Goal: Task Accomplishment & Management: Manage account settings

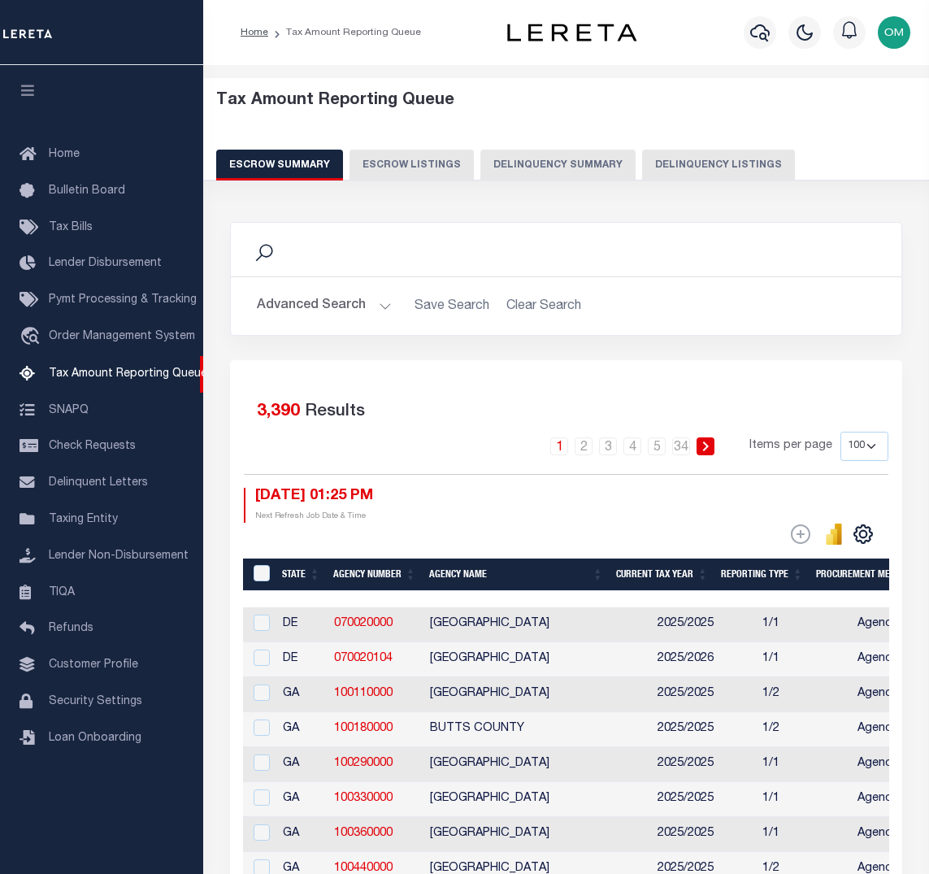
select select "100"
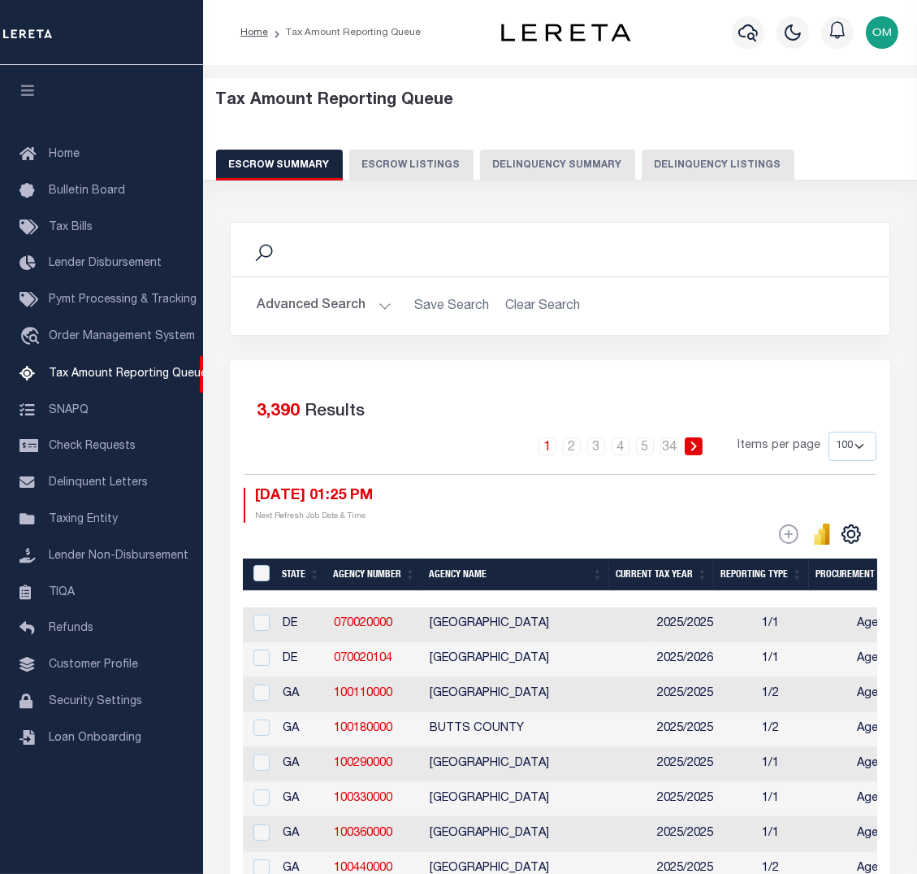
click at [478, 394] on div "Selected 3,390 Results" at bounding box center [560, 409] width 633 height 46
click at [488, 239] on div "Search" at bounding box center [560, 250] width 633 height 28
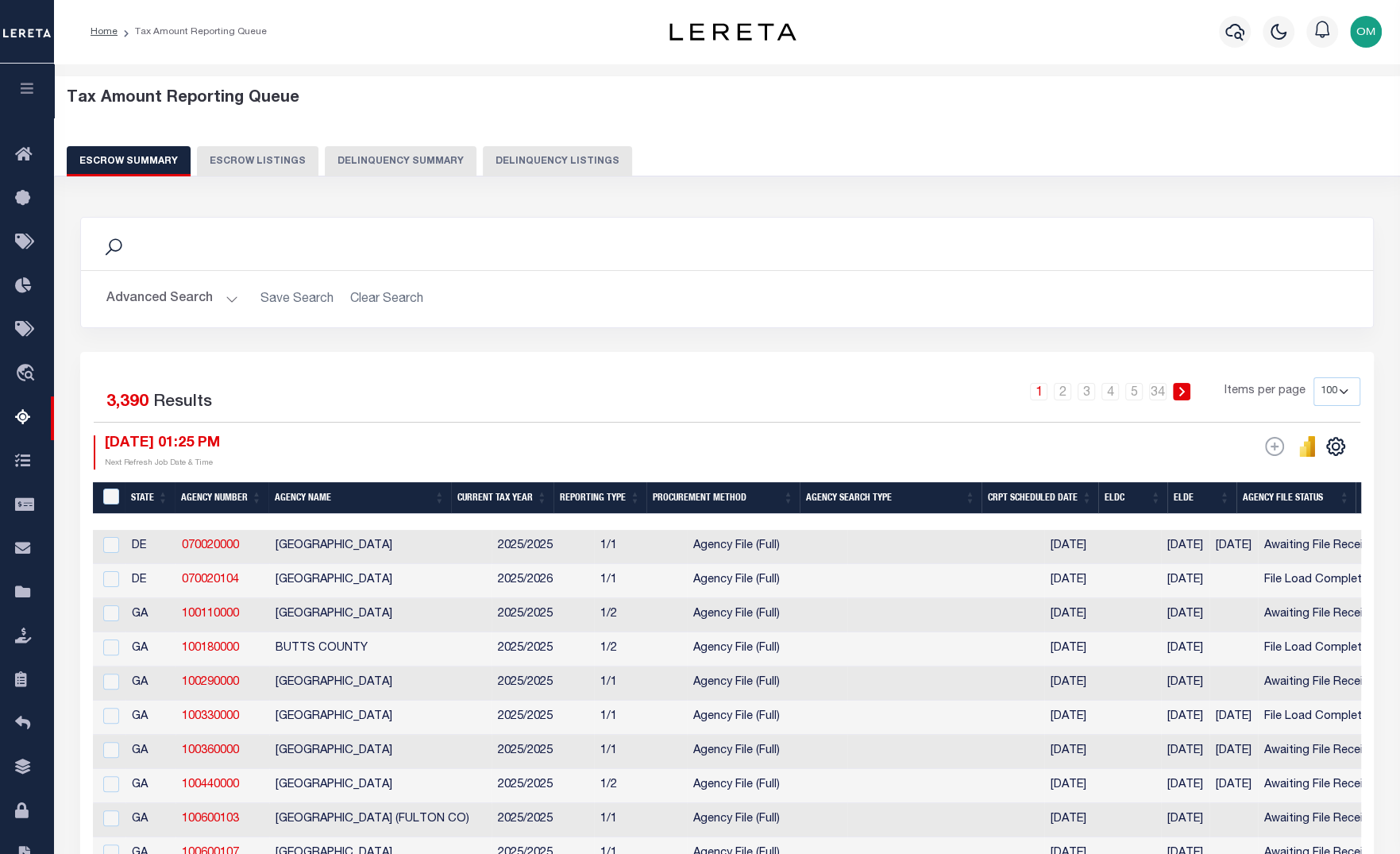
click at [221, 294] on button "Advanced Search" at bounding box center [172, 299] width 132 height 31
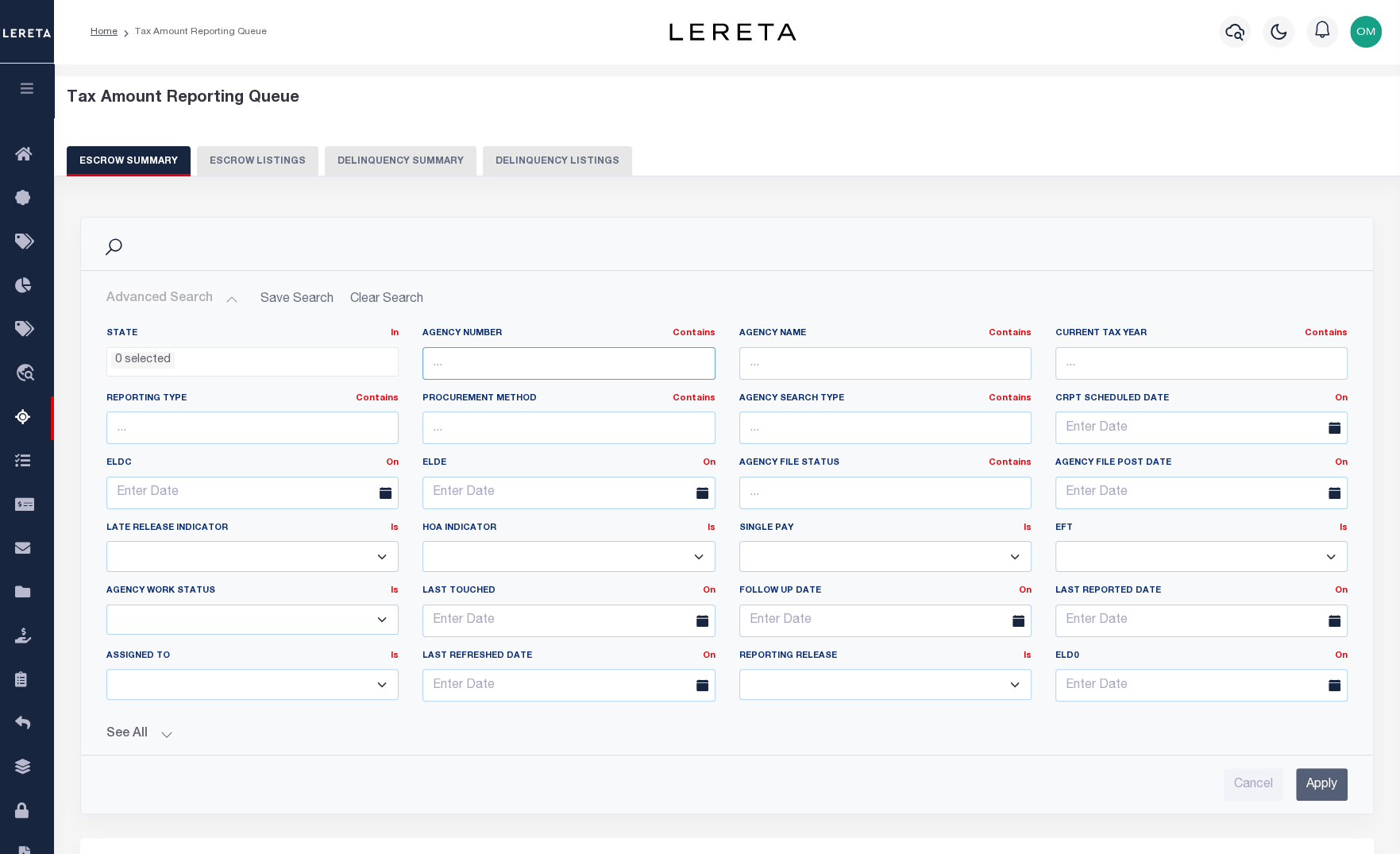
click at [657, 364] on input "text" at bounding box center [568, 363] width 292 height 32
paste input "02070000"
type input "02070000"
click at [907, 768] on input "Apply" at bounding box center [1321, 784] width 52 height 32
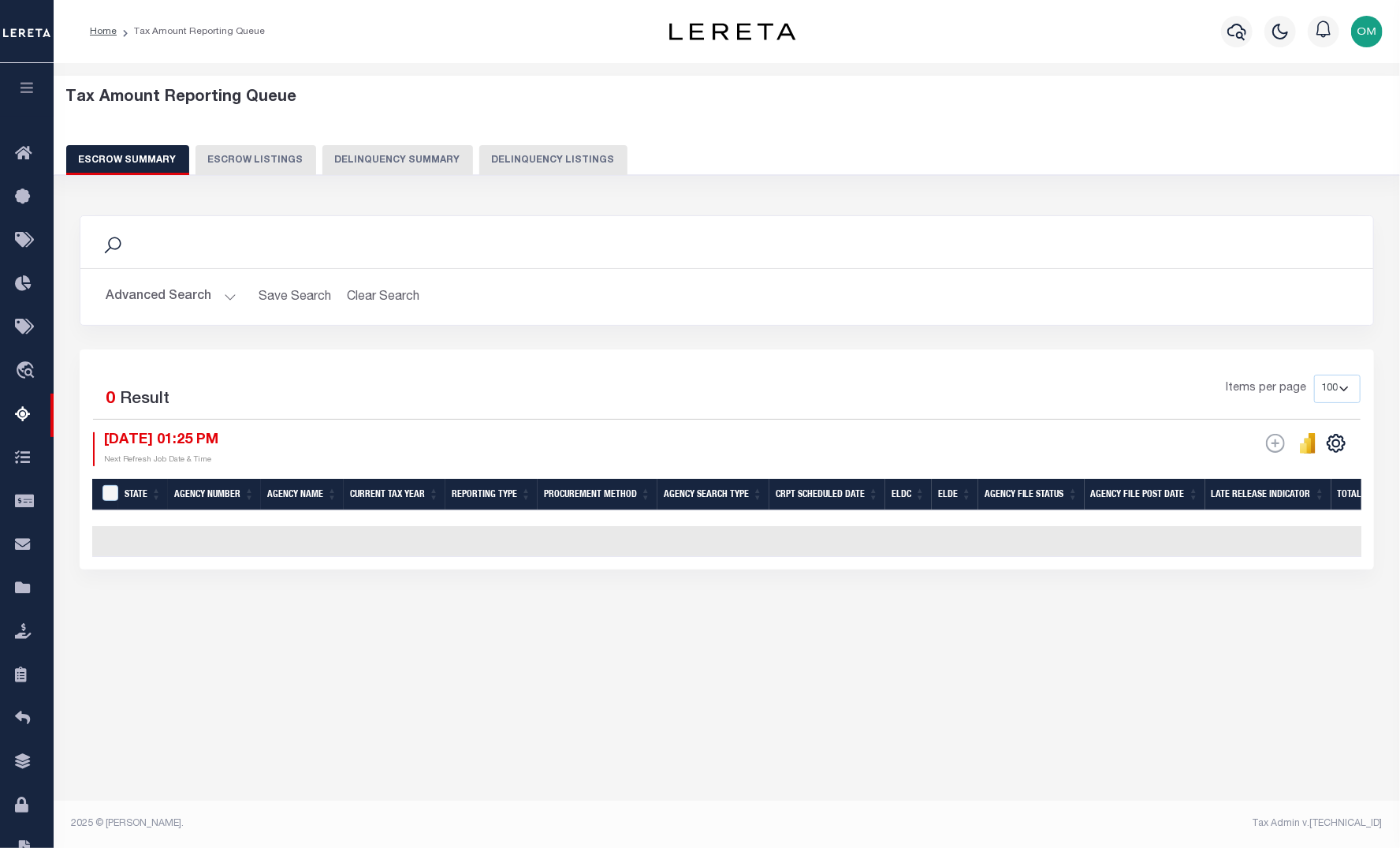
click at [229, 288] on button "Advanced Search" at bounding box center [171, 297] width 131 height 31
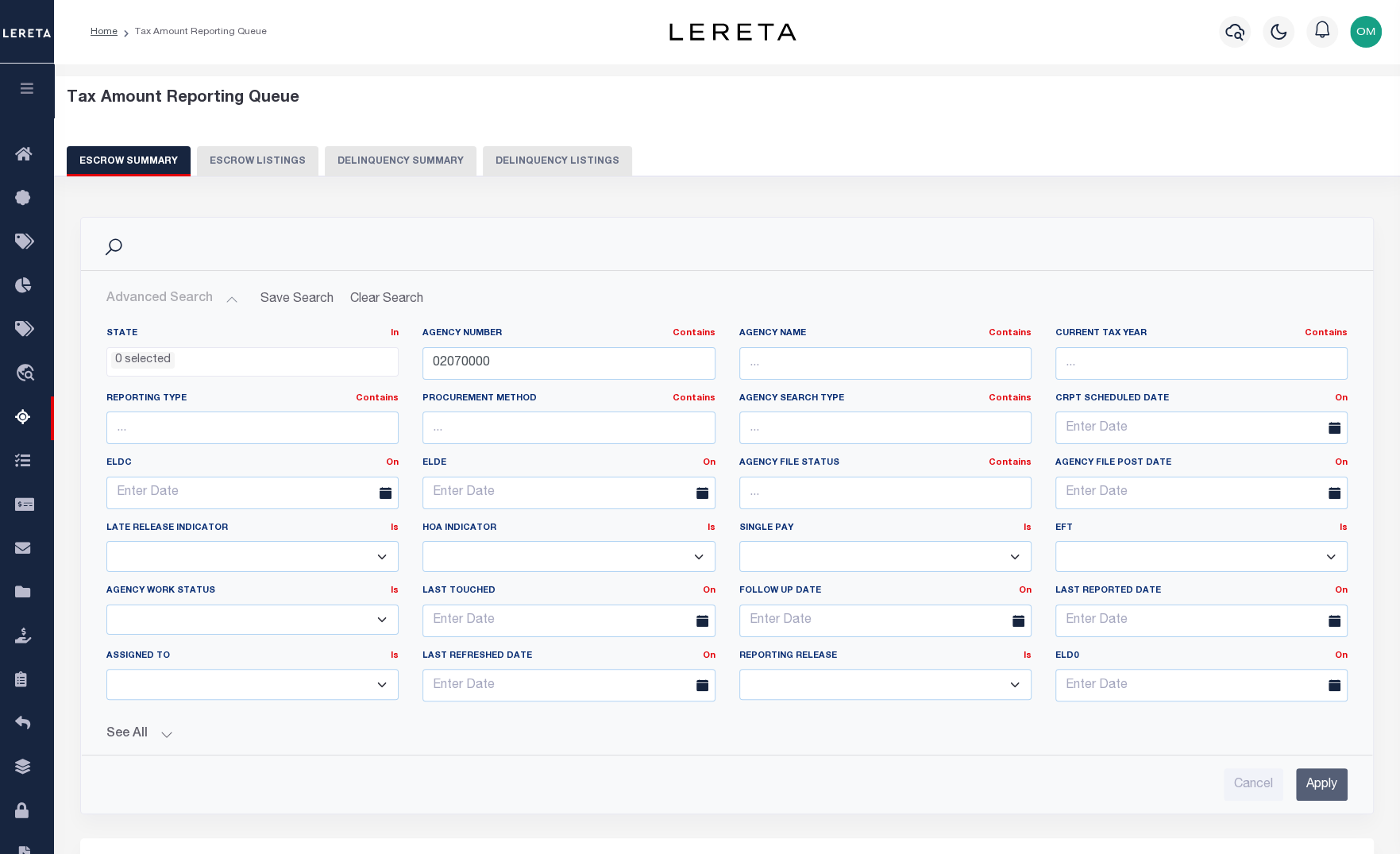
click at [28, 84] on icon "button" at bounding box center [27, 88] width 19 height 15
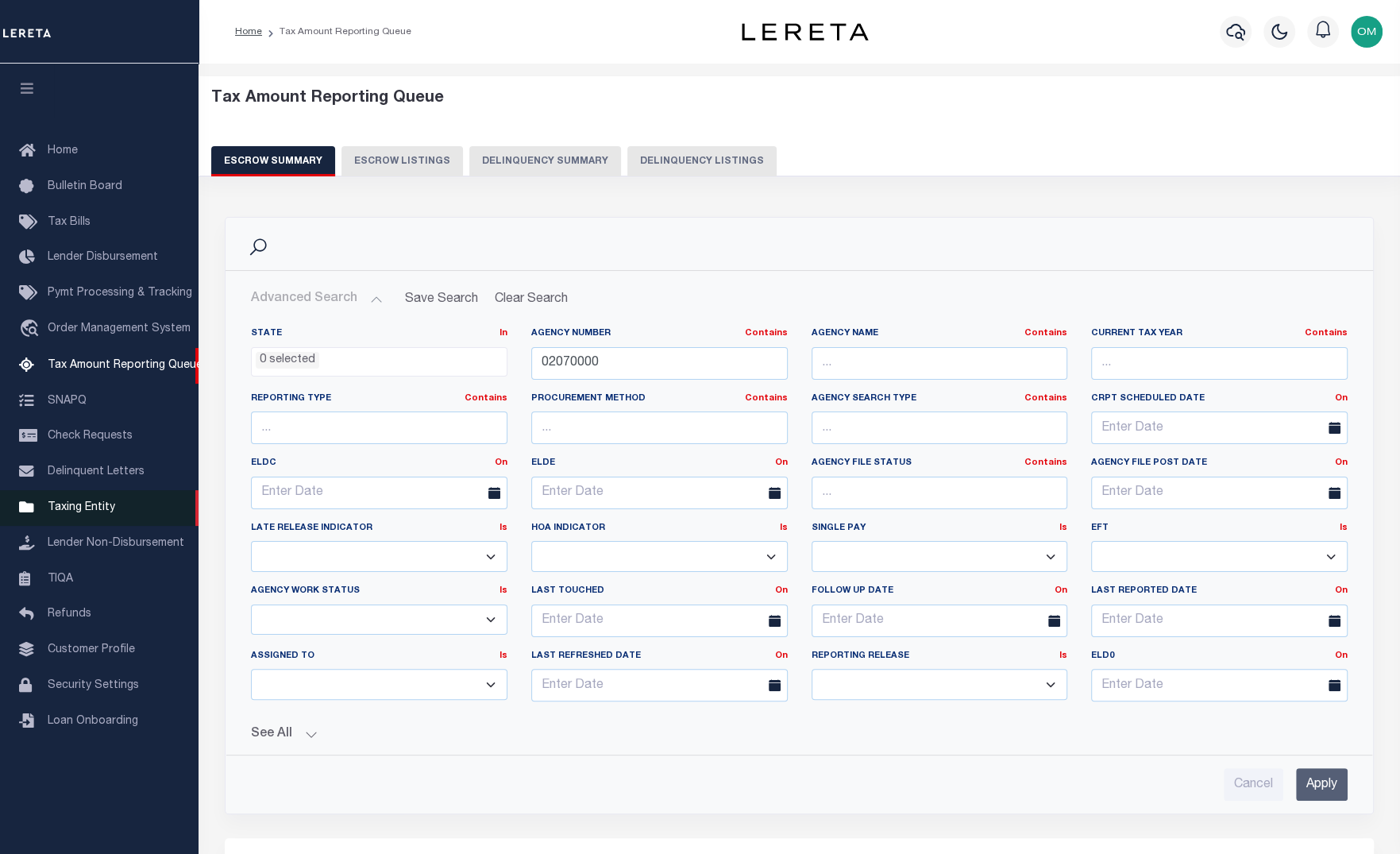
click at [112, 515] on link "Taxing Entity" at bounding box center [99, 507] width 198 height 36
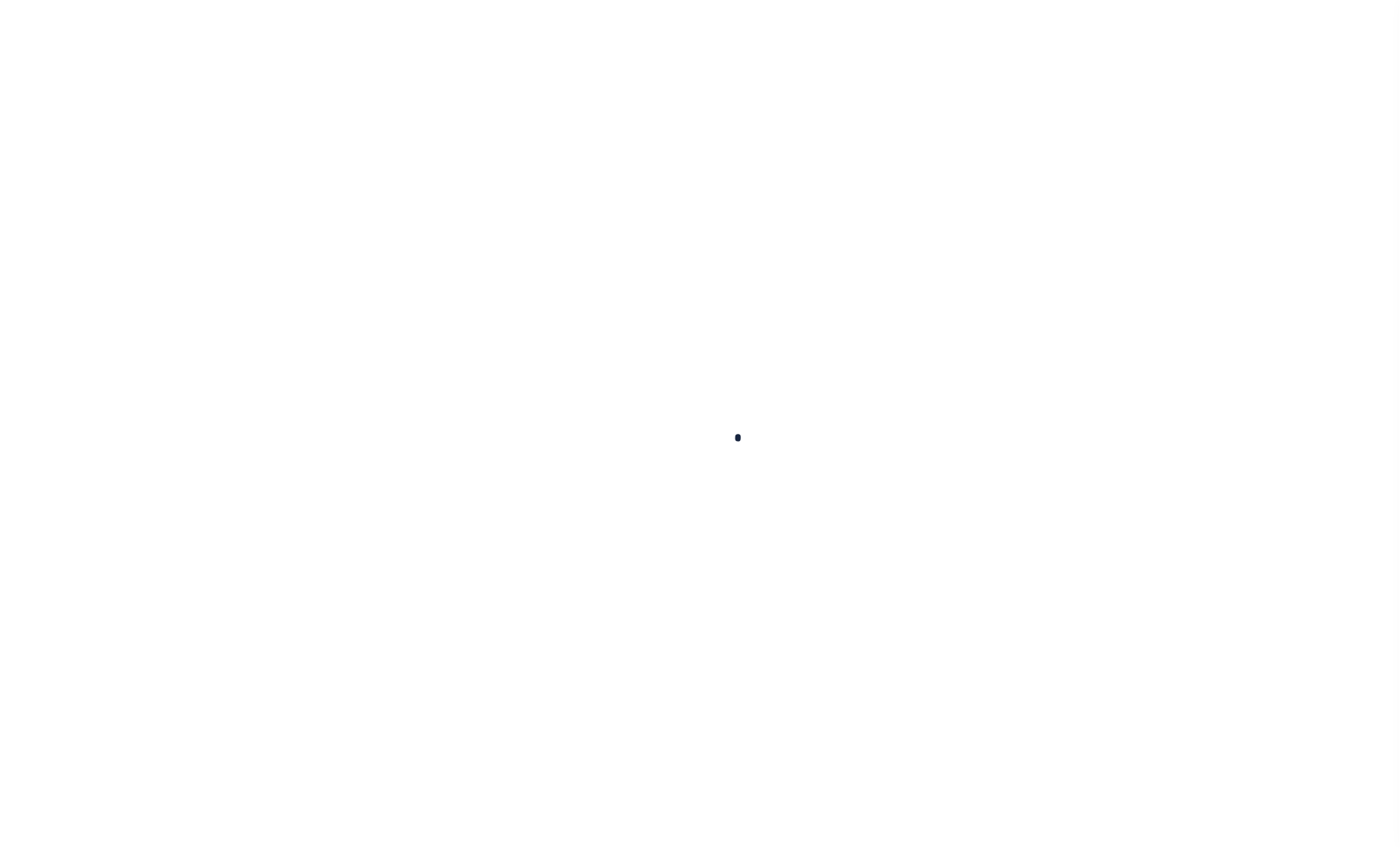
select select
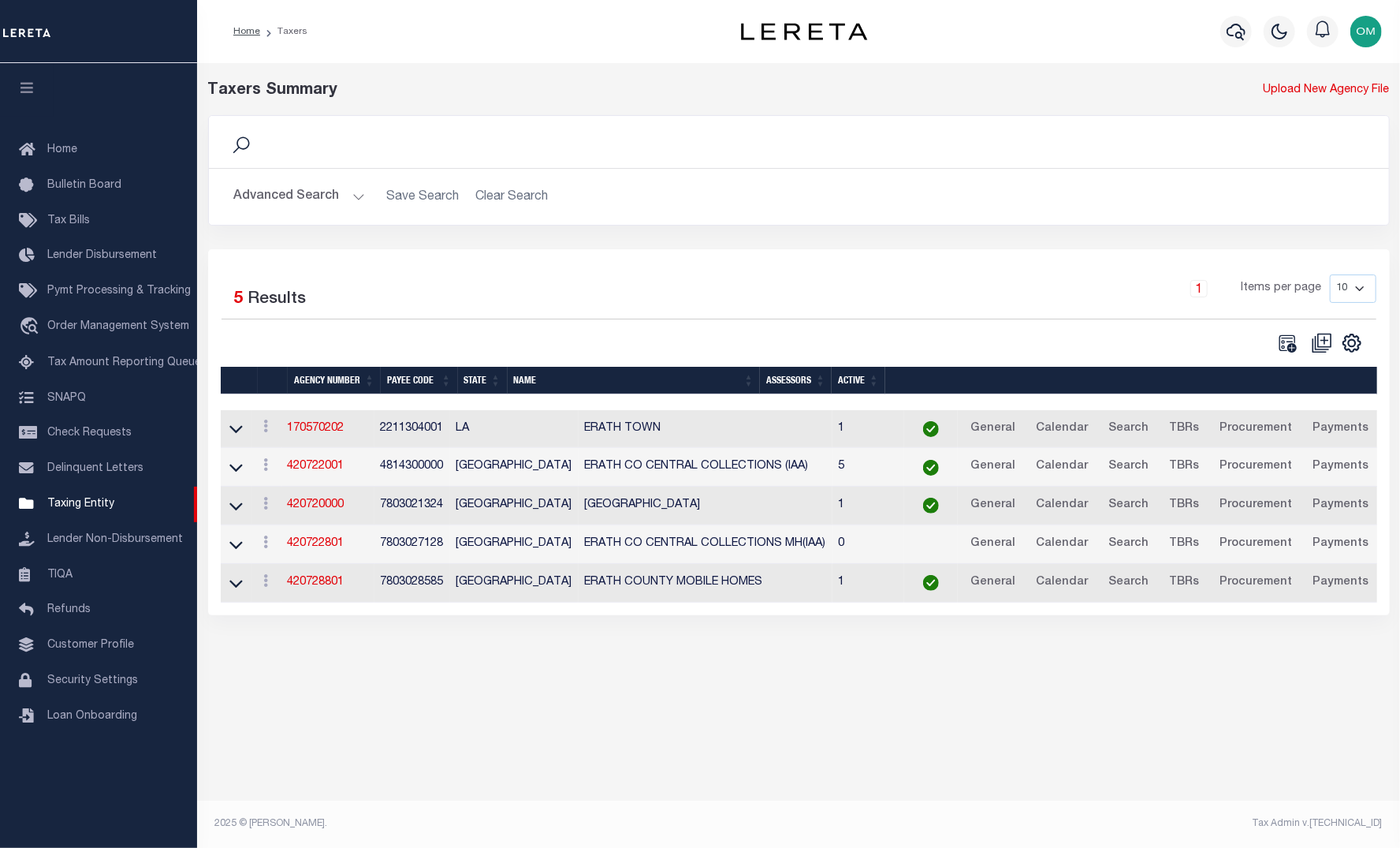
click at [340, 193] on button "Advanced Search" at bounding box center [299, 197] width 131 height 31
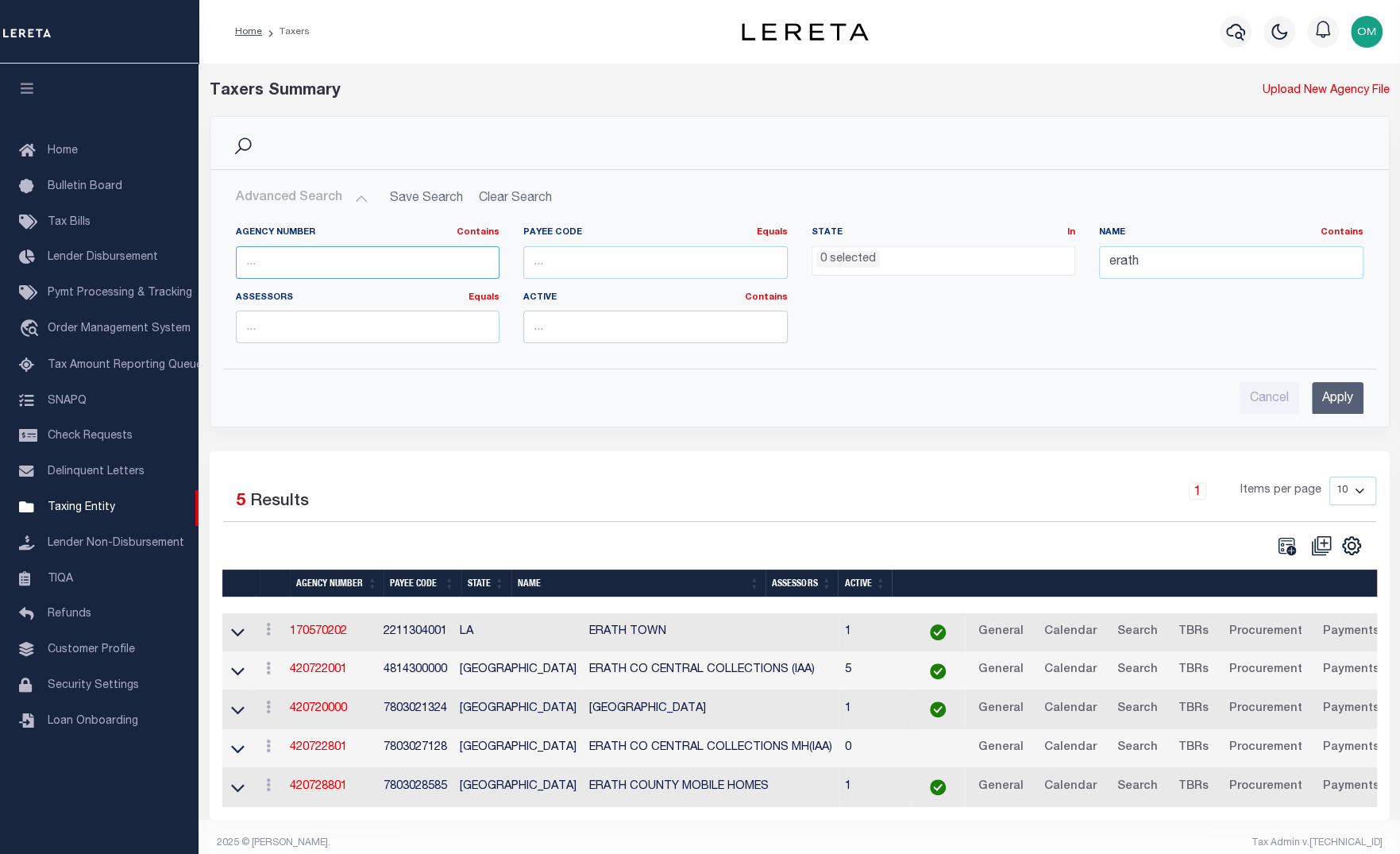
click at [354, 264] on input "text" at bounding box center [367, 262] width 265 height 32
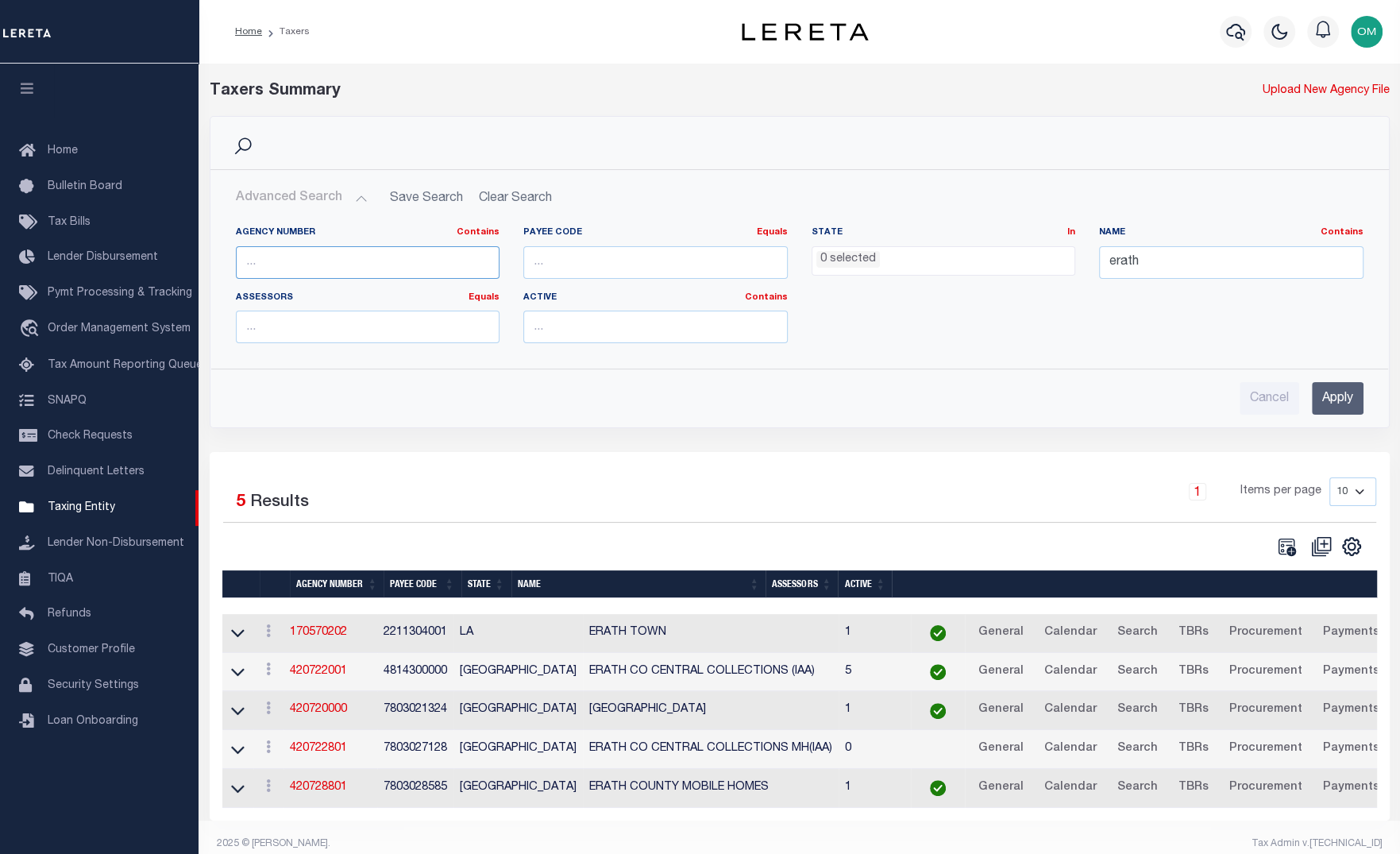
paste input "02070000"
type input "02070000"
click at [1344, 392] on input "Apply" at bounding box center [1336, 398] width 52 height 32
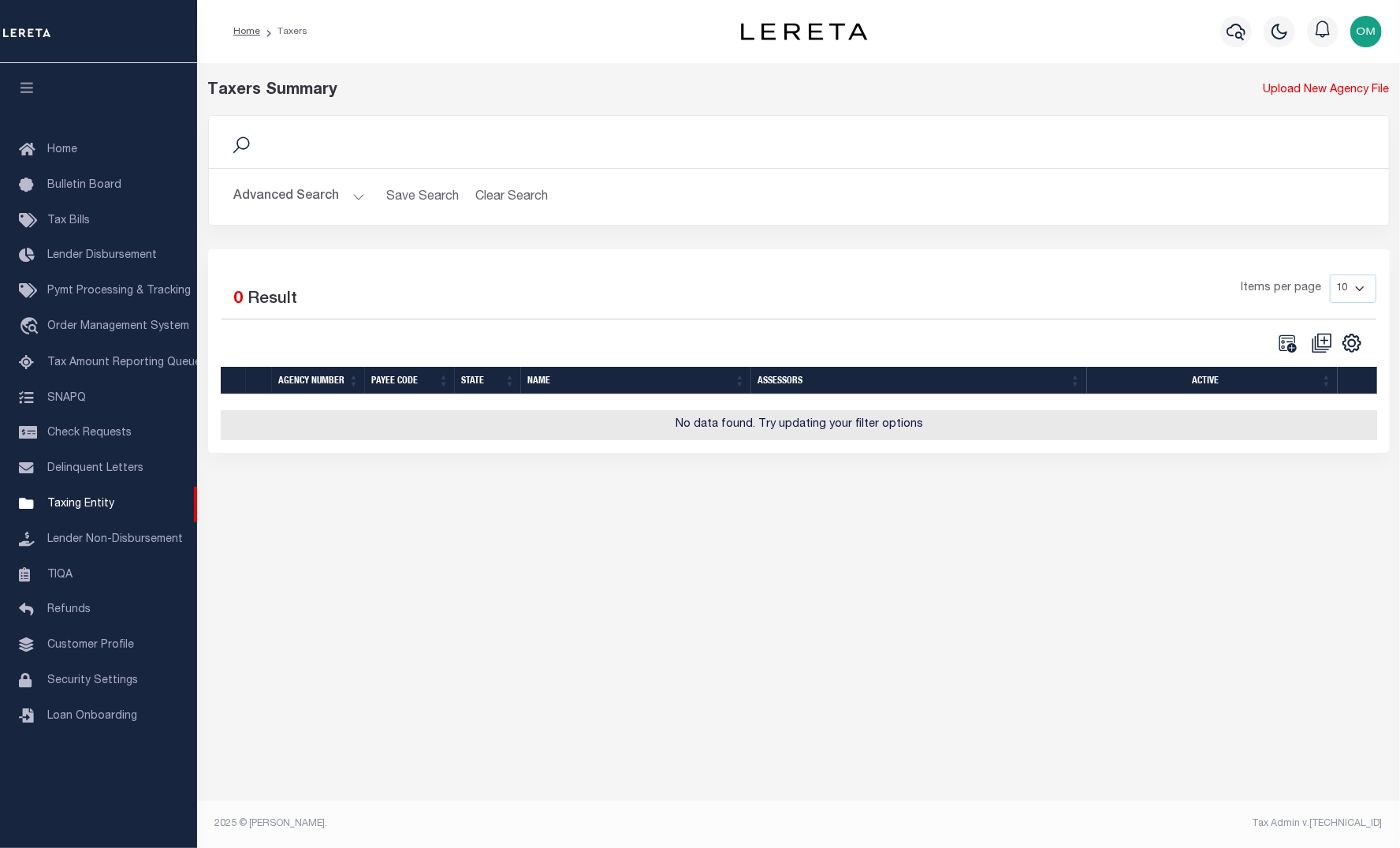
click at [354, 196] on button "Advanced Search" at bounding box center [299, 197] width 131 height 31
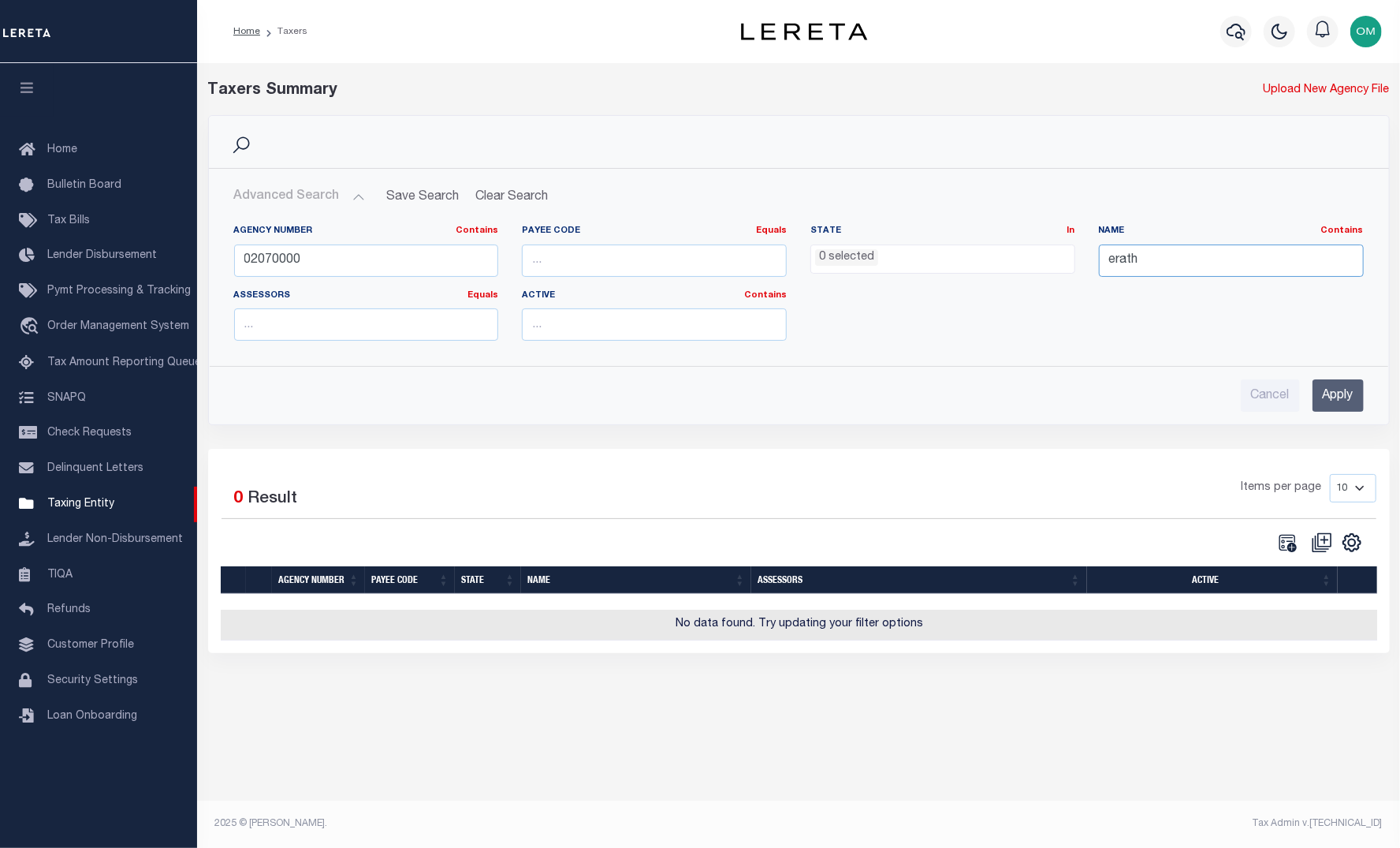
drag, startPoint x: 1232, startPoint y: 264, endPoint x: 955, endPoint y: 267, distance: 277.0
click at [955, 267] on div "Agency Number Contains Contains Is 02070000 Payee Code Equals Equals Is Not Equ…" at bounding box center [798, 289] width 1154 height 128
click at [1345, 396] on input "Apply" at bounding box center [1338, 395] width 51 height 32
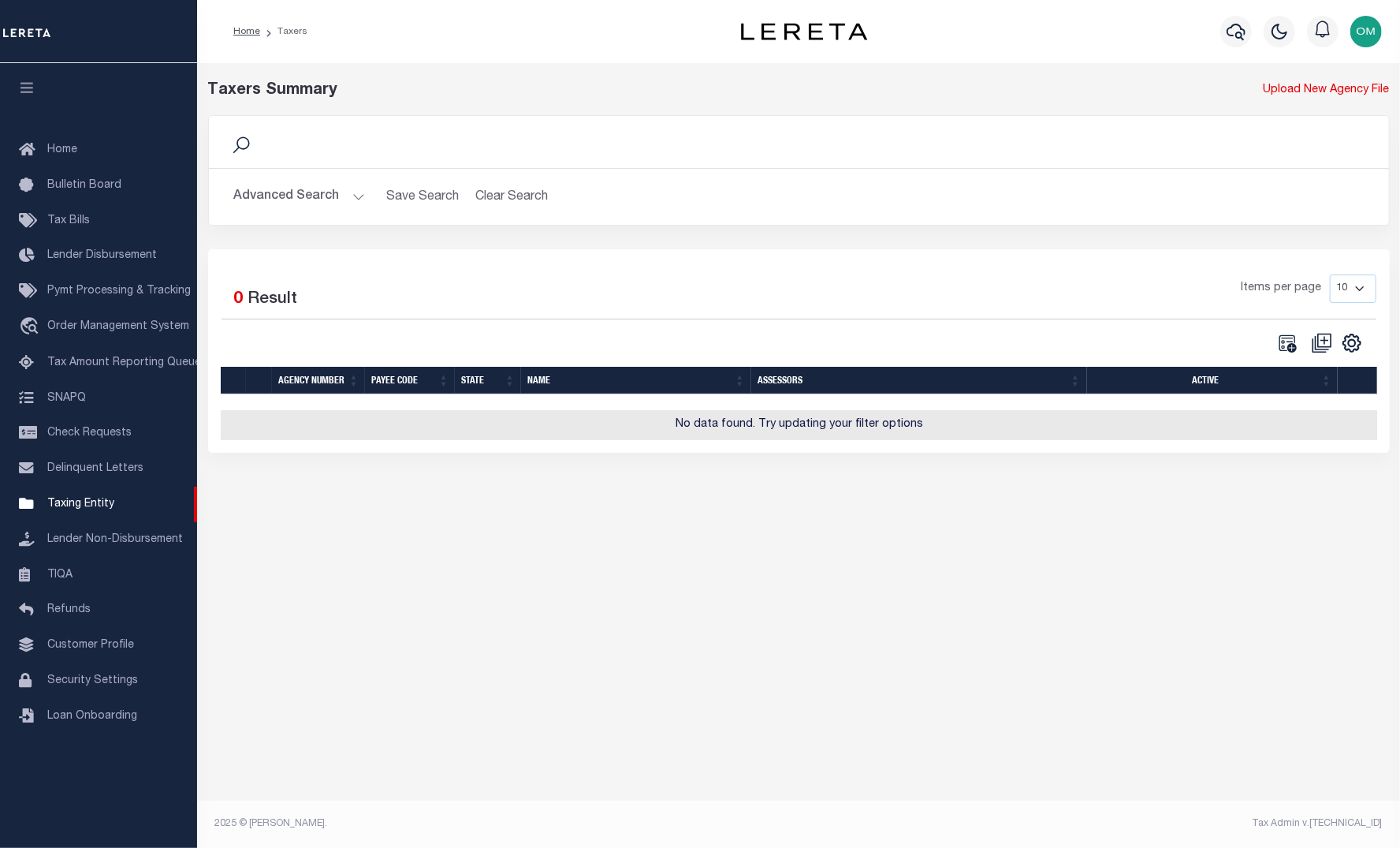
click at [345, 190] on button "Advanced Search" at bounding box center [299, 197] width 131 height 31
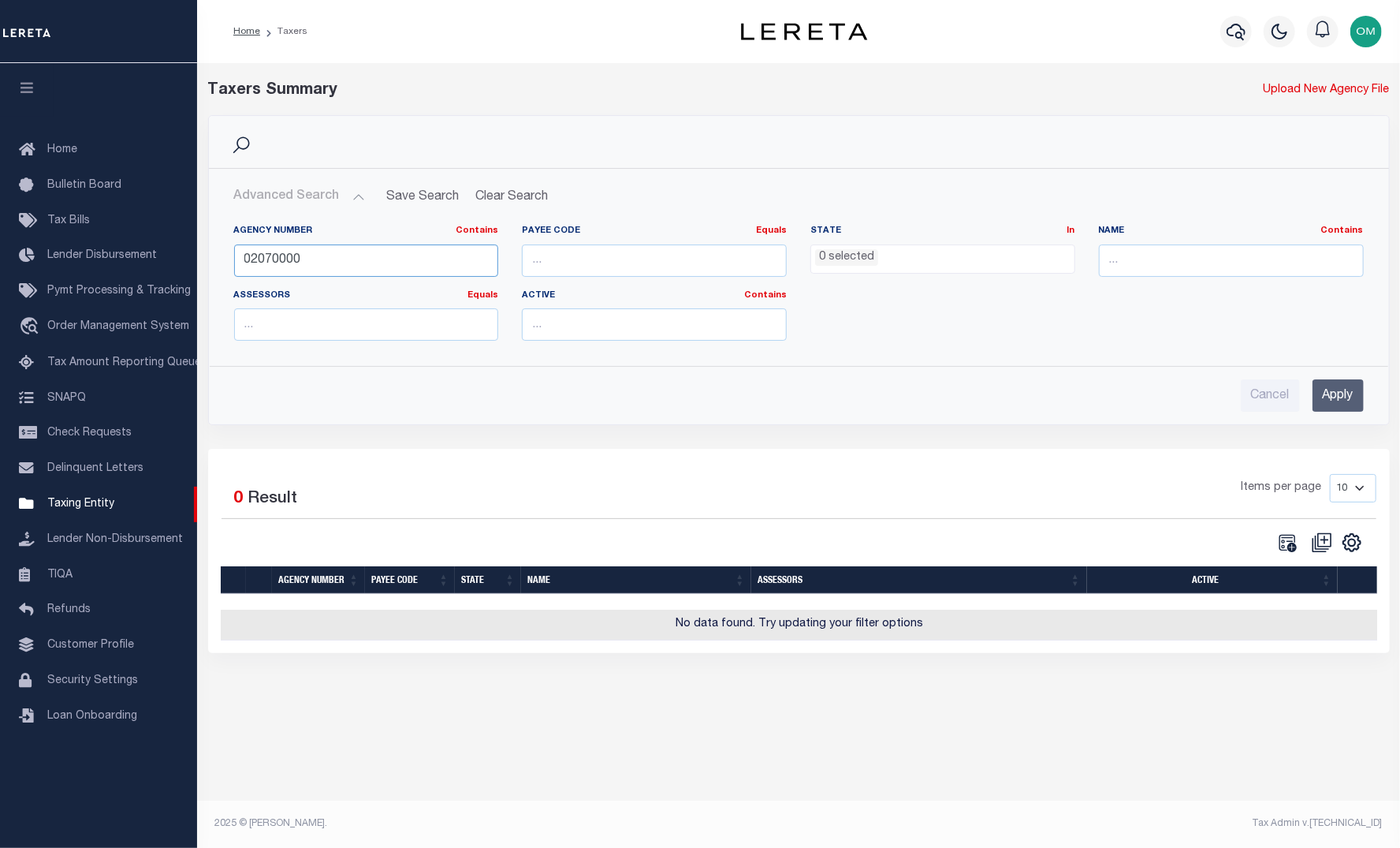
click at [354, 258] on input "02070000" at bounding box center [366, 260] width 265 height 32
click at [1340, 387] on input "Apply" at bounding box center [1338, 395] width 51 height 32
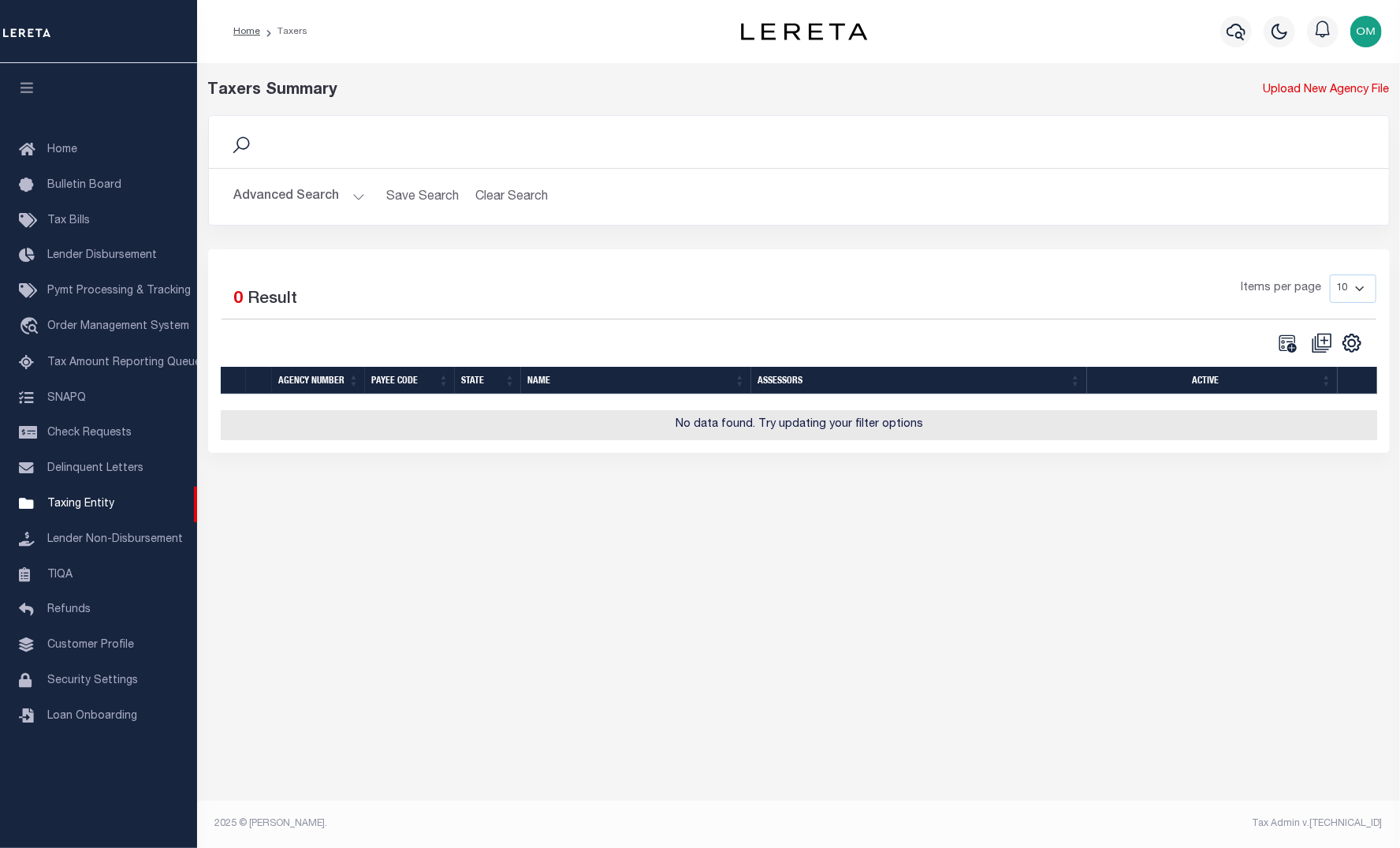
click at [347, 198] on button "Advanced Search" at bounding box center [299, 197] width 131 height 31
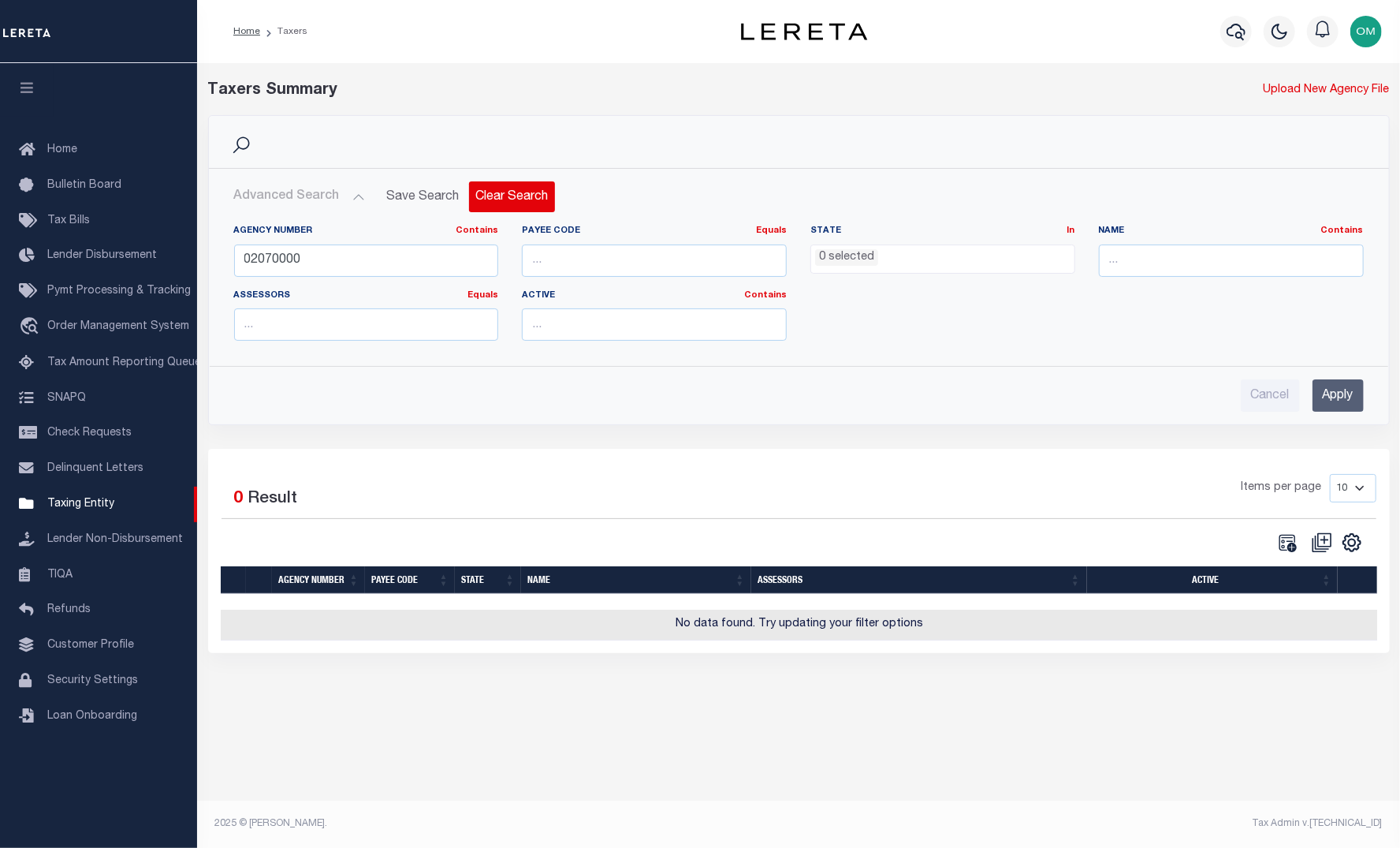
click at [494, 196] on button "Clear Search" at bounding box center [512, 197] width 86 height 31
select select
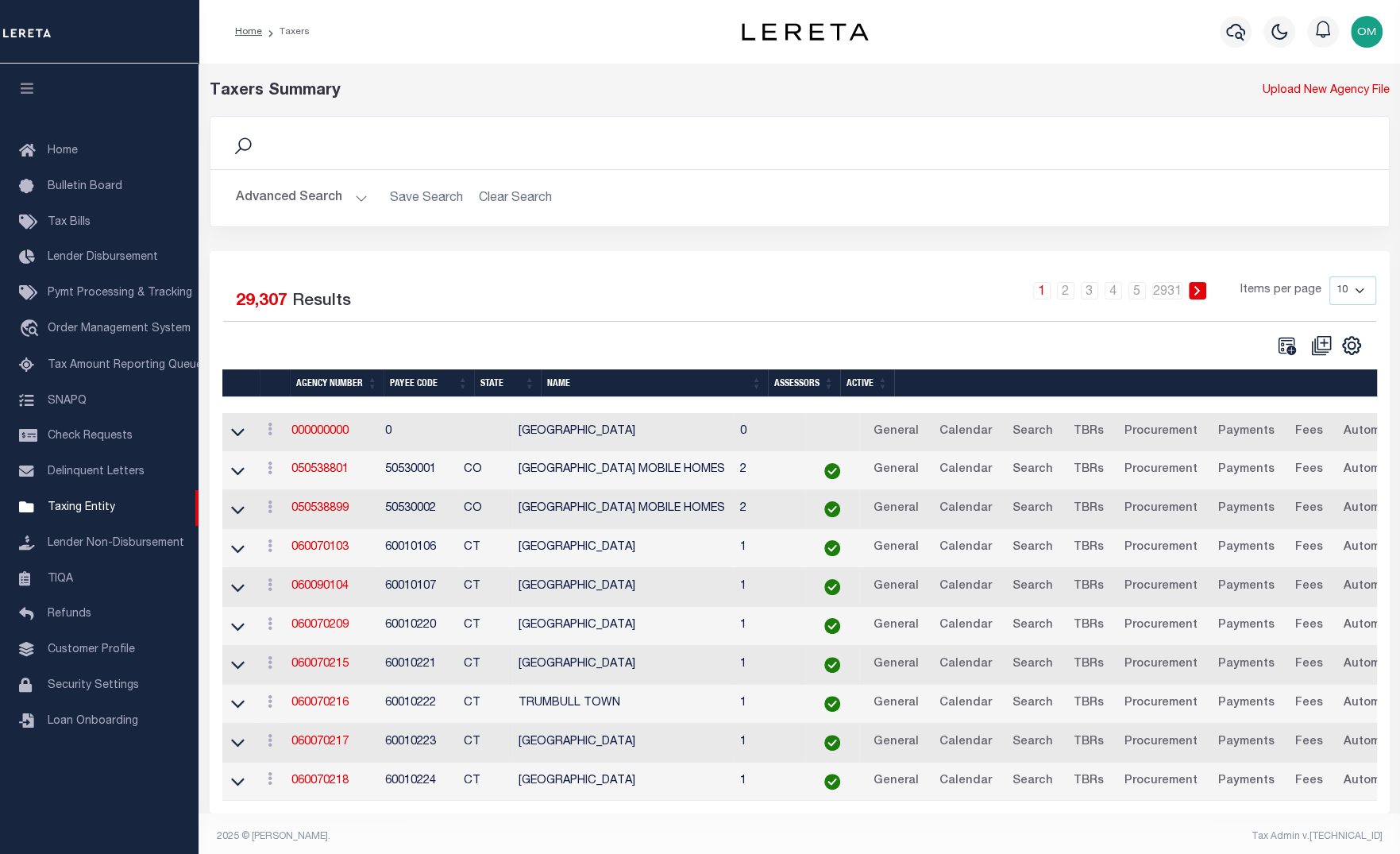
click at [356, 199] on button "Advanced Search" at bounding box center [301, 198] width 132 height 31
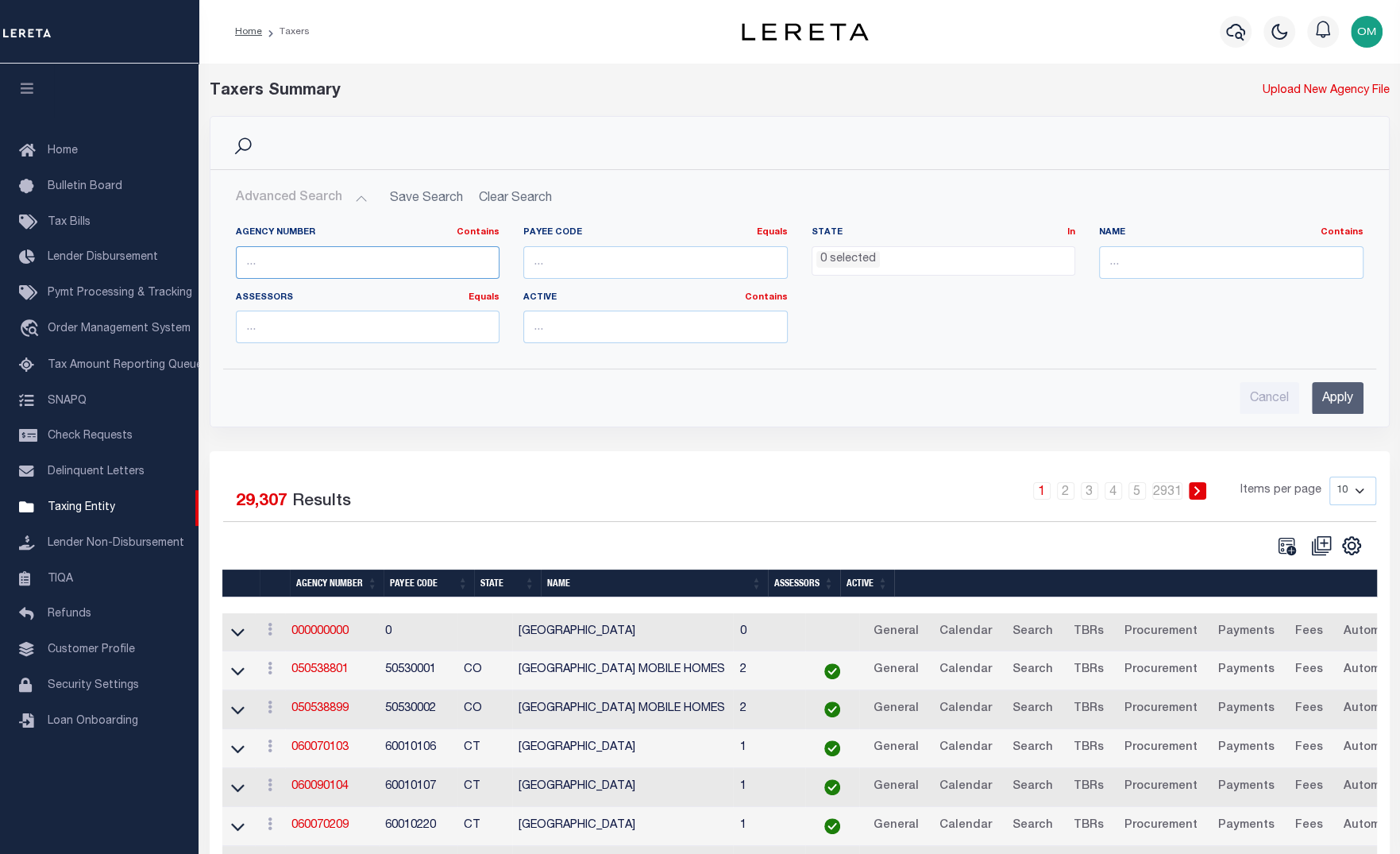
click at [360, 253] on input "text" at bounding box center [367, 262] width 265 height 32
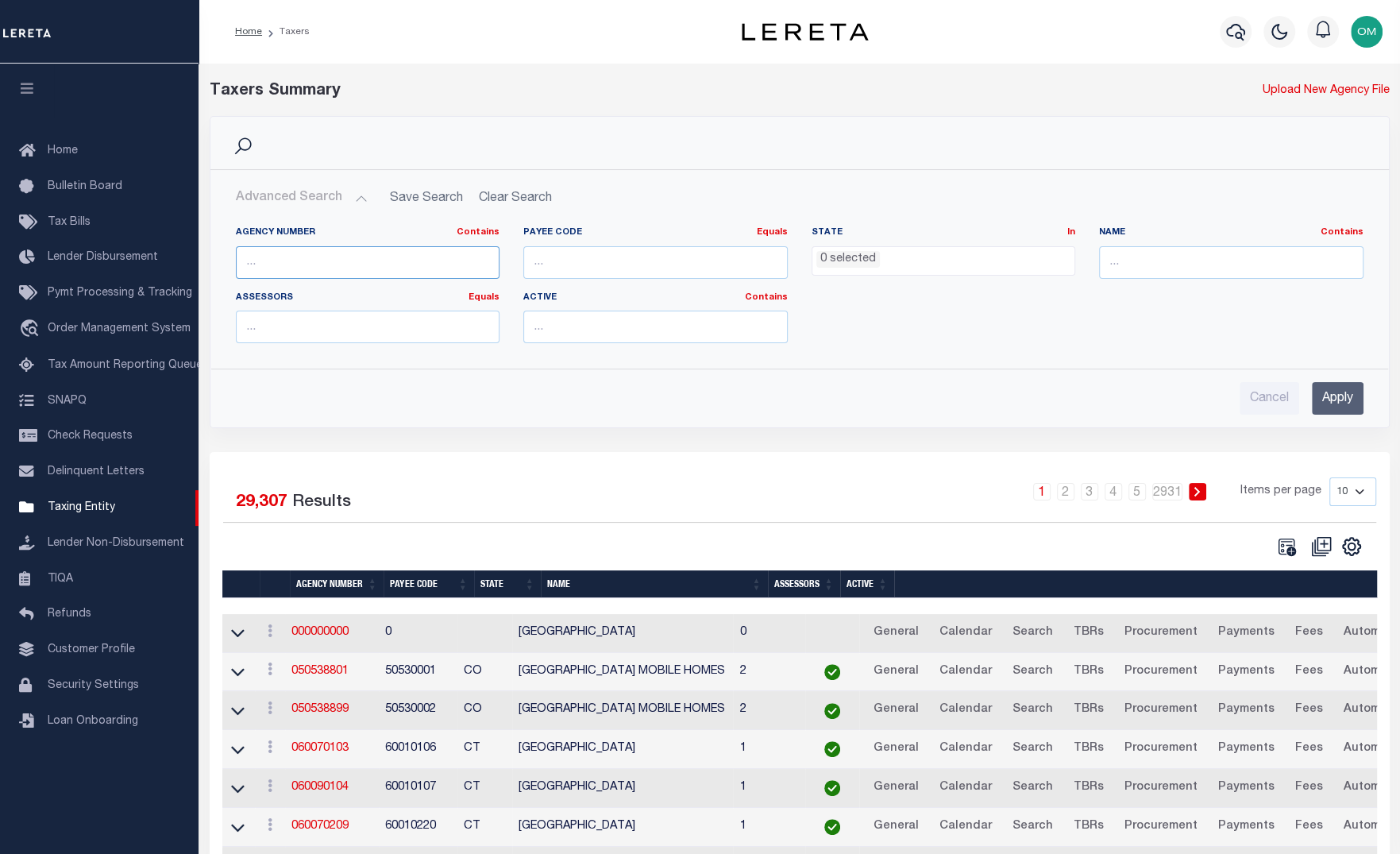
paste input "02070000"
click at [1342, 392] on input "Apply" at bounding box center [1336, 398] width 52 height 32
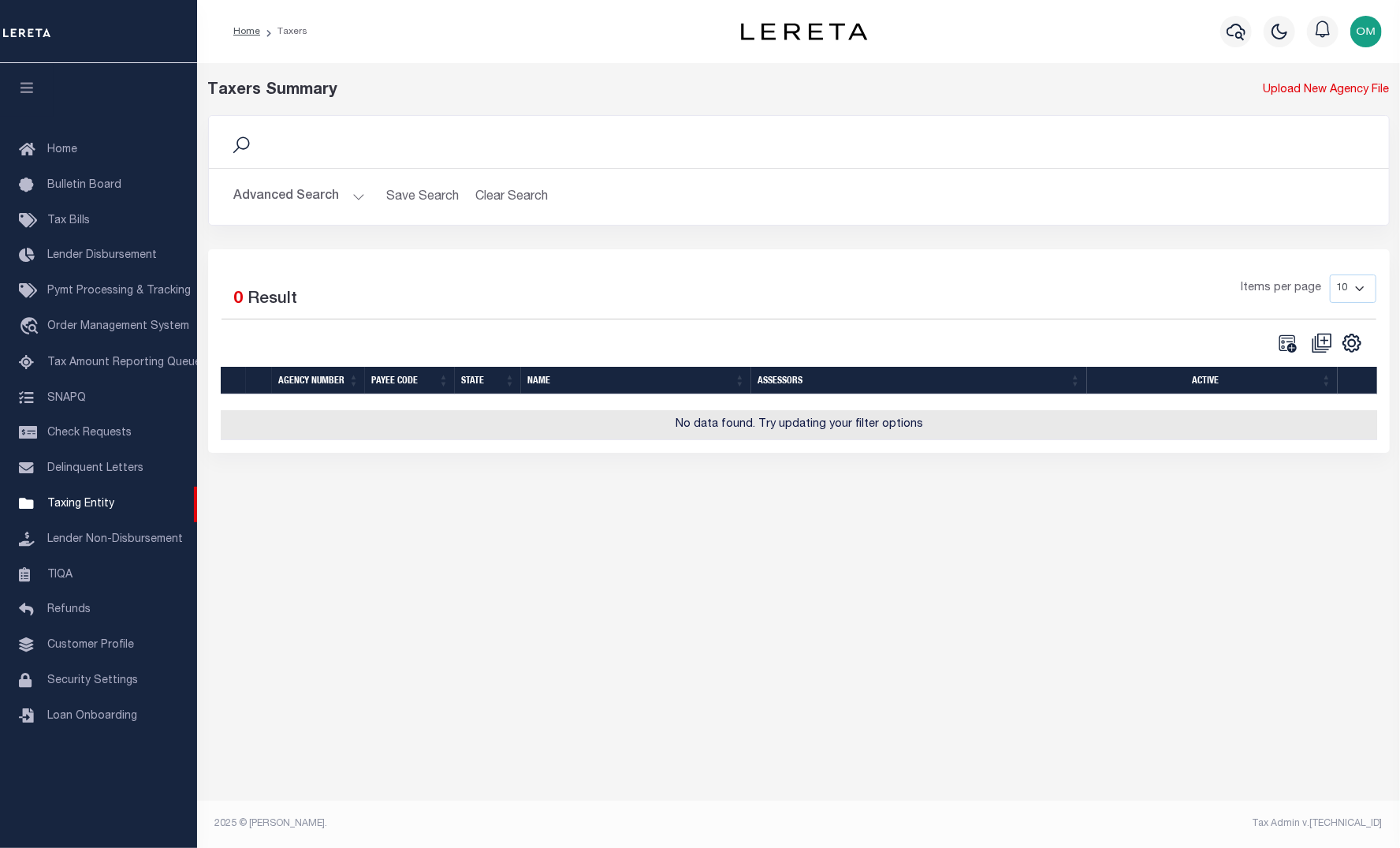
click at [344, 199] on button "Advanced Search" at bounding box center [299, 197] width 131 height 31
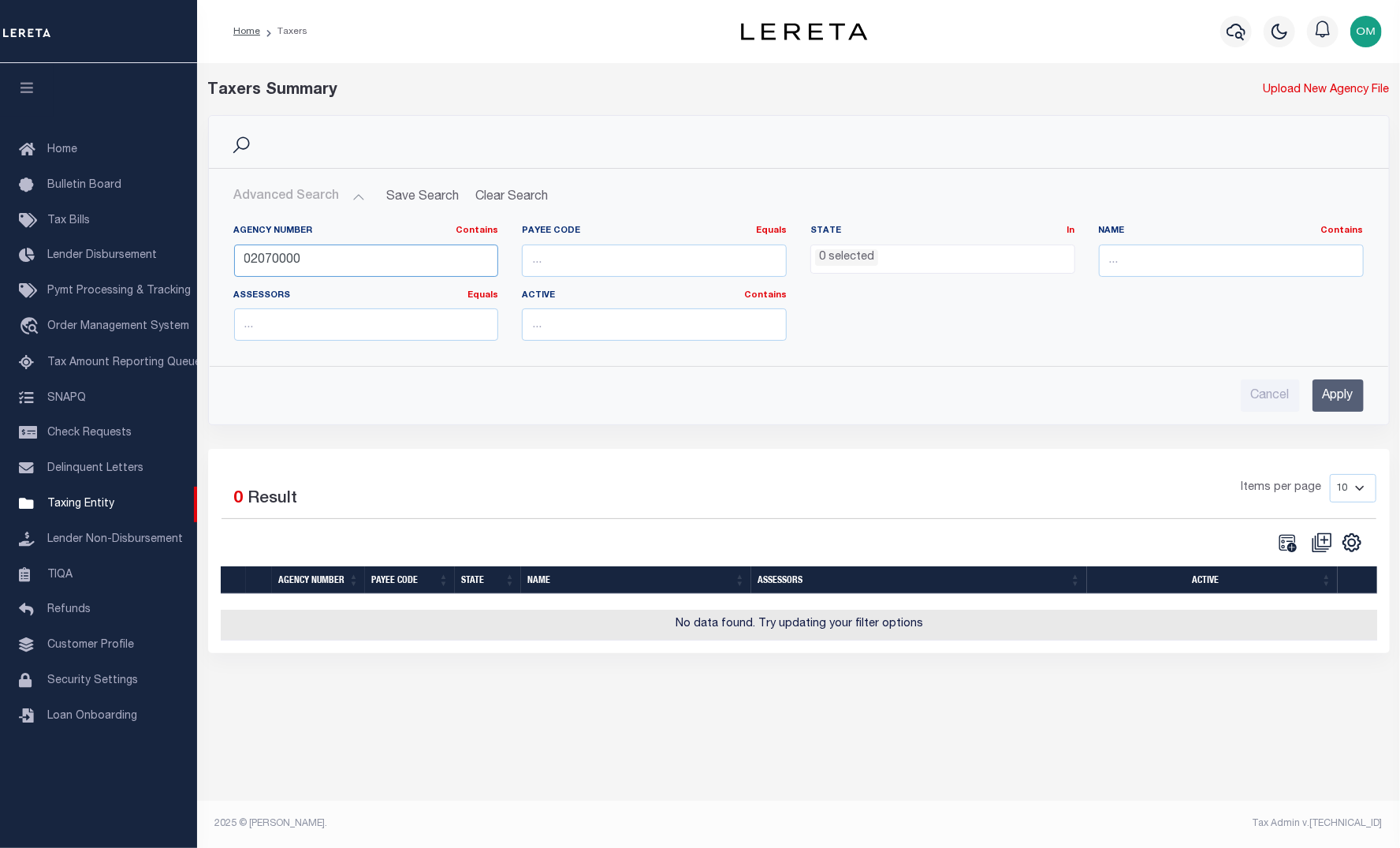
click at [342, 251] on input "02070000" at bounding box center [366, 260] width 265 height 32
type input "0207000"
click at [1352, 390] on input "Apply" at bounding box center [1338, 395] width 51 height 32
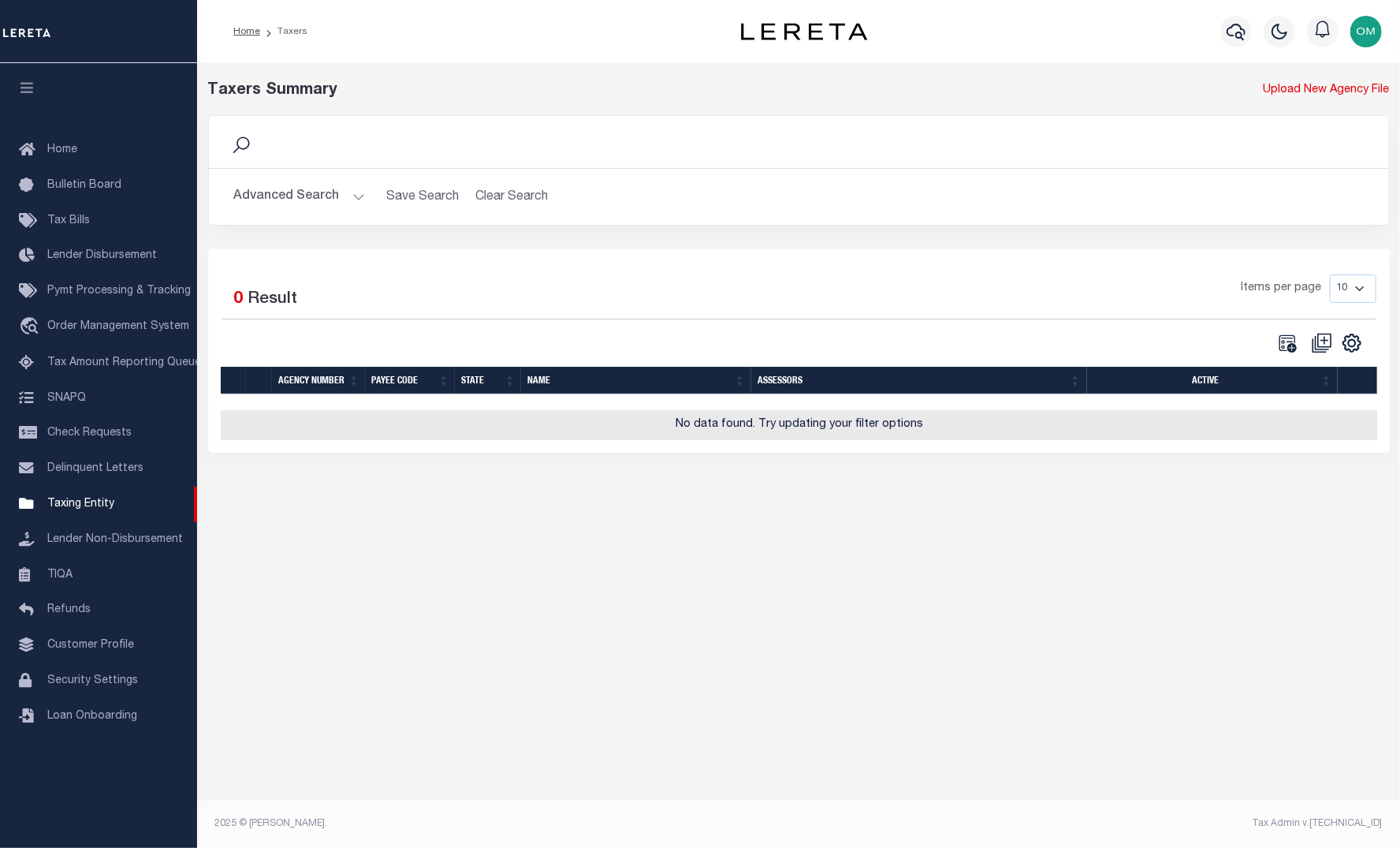
click at [353, 191] on button "Advanced Search" at bounding box center [299, 197] width 131 height 31
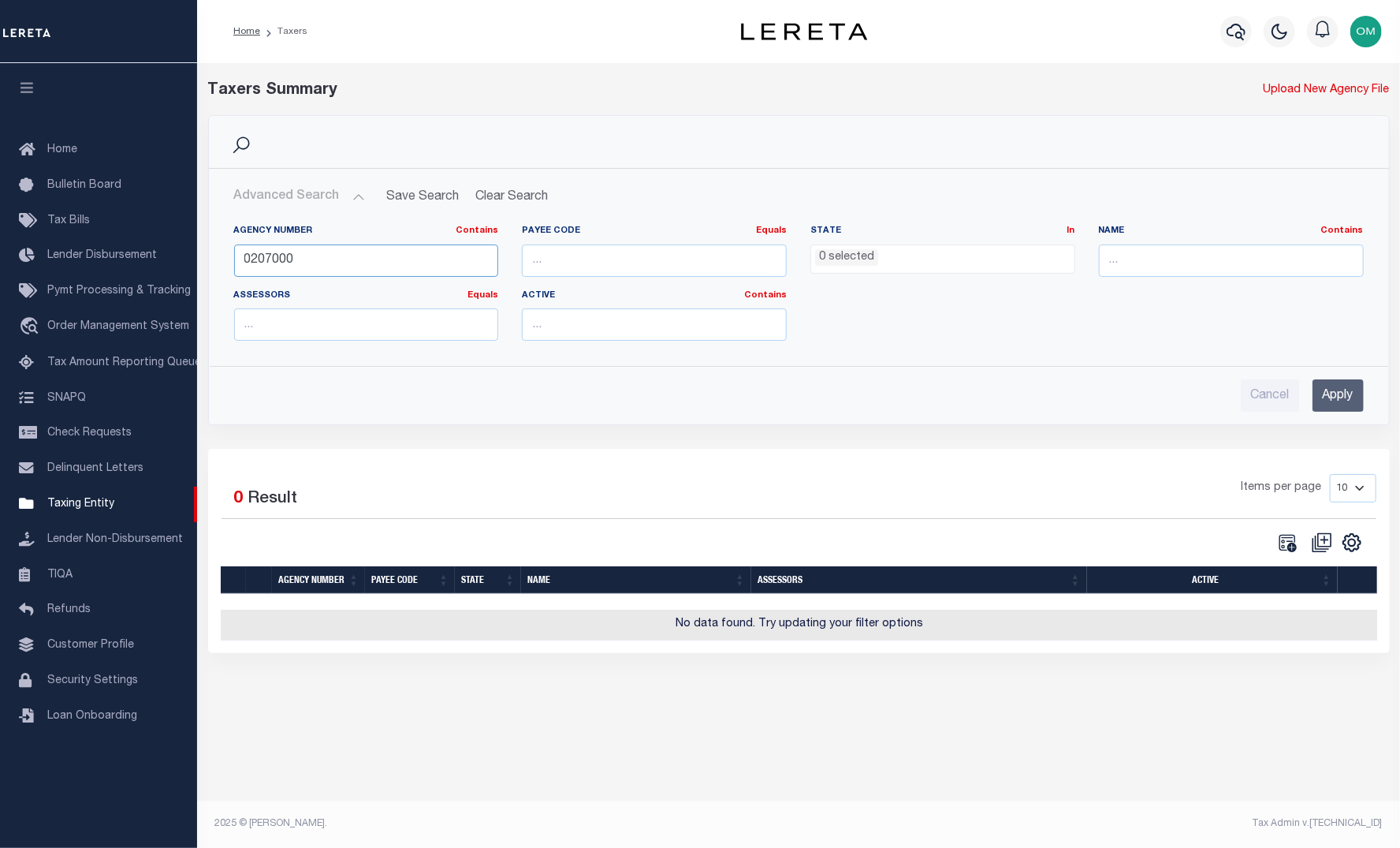
drag, startPoint x: 344, startPoint y: 254, endPoint x: 224, endPoint y: 263, distance: 120.3
click at [224, 263] on div "Agency Number Contains Contains Is 0207000" at bounding box center [366, 257] width 288 height 65
click at [663, 260] on input "number" at bounding box center [654, 260] width 265 height 32
paste input "02070000"
type input "02070000"
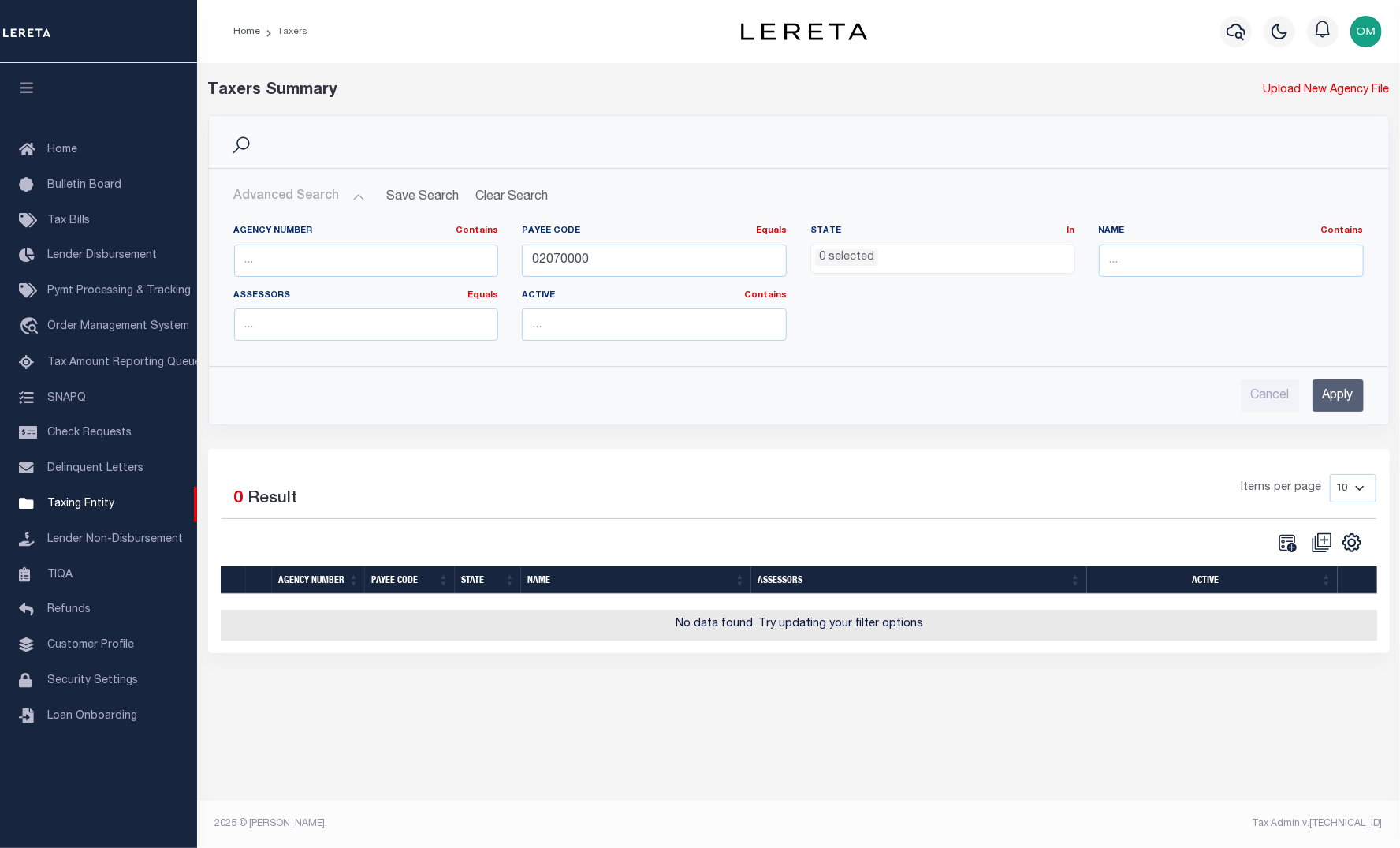
click at [1350, 397] on input "Apply" at bounding box center [1338, 395] width 51 height 32
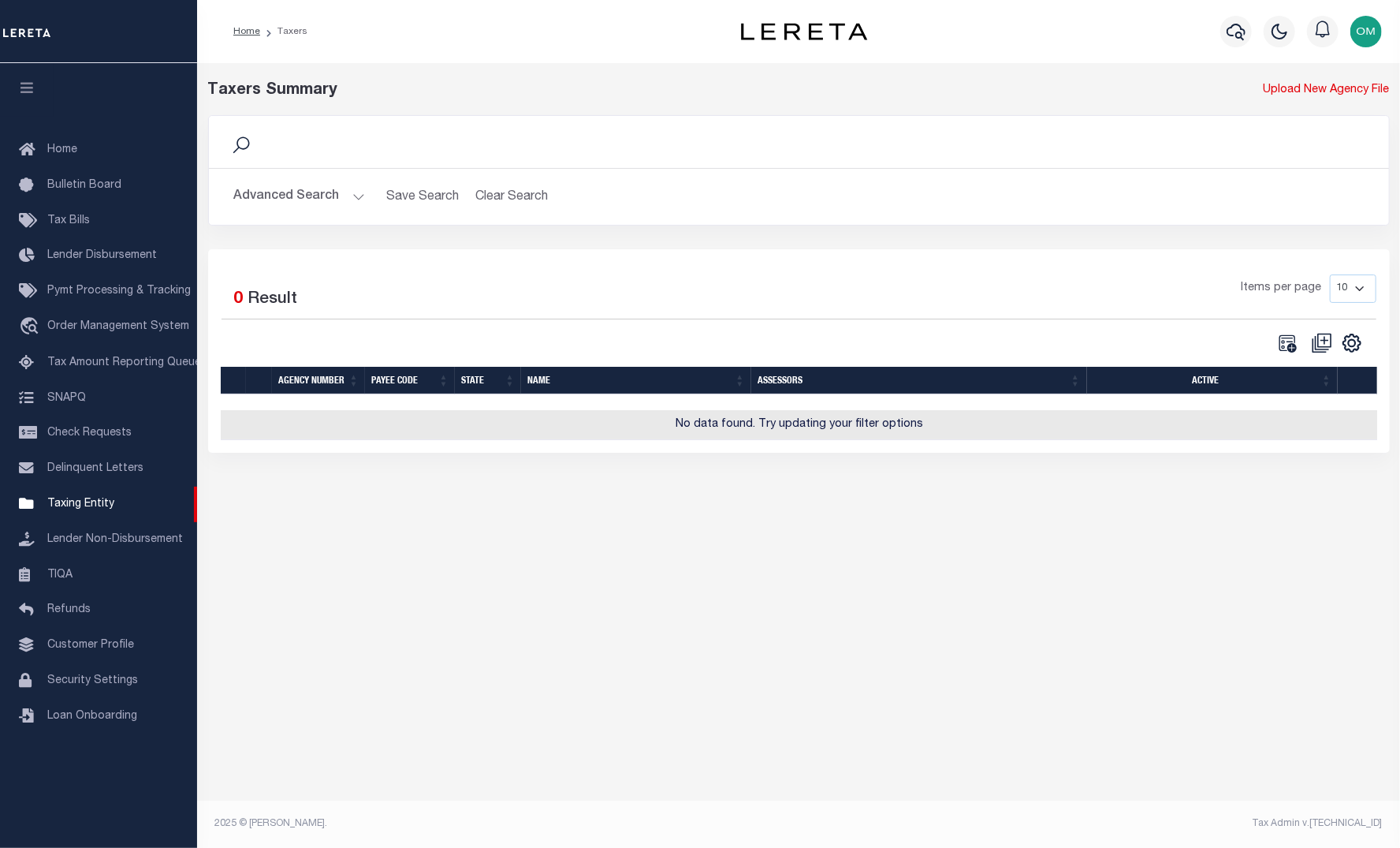
click at [360, 195] on button "Advanced Search" at bounding box center [299, 197] width 131 height 31
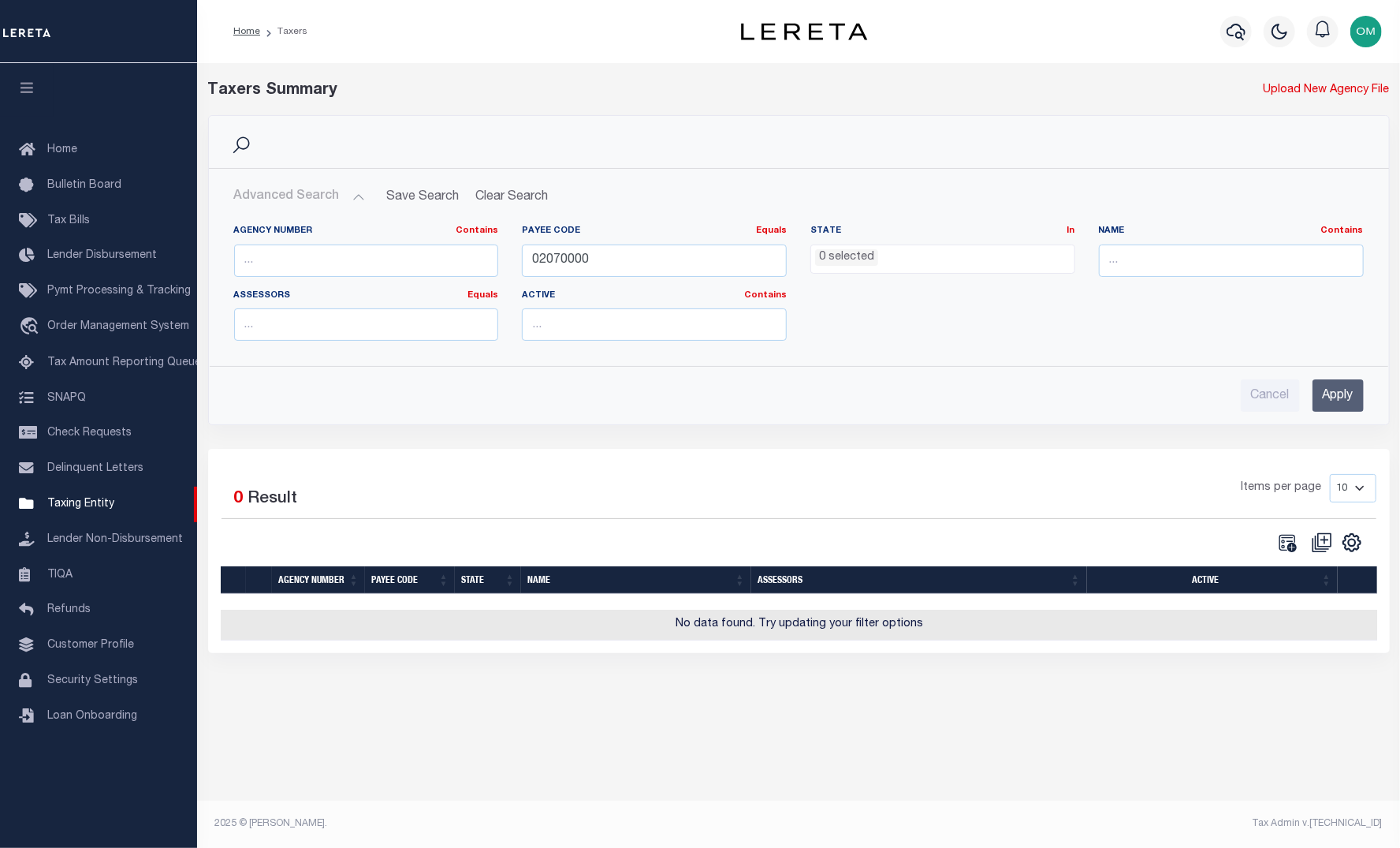
click at [950, 255] on ul "0 selected" at bounding box center [942, 256] width 263 height 21
click at [1183, 259] on input "text" at bounding box center [1231, 260] width 265 height 32
click at [695, 309] on input "text" at bounding box center [654, 324] width 265 height 32
click at [277, 302] on div "Assessors Equals Equals Is Not Equal To Is Greater Than Is Less Than" at bounding box center [366, 315] width 265 height 52
click at [295, 319] on input "number" at bounding box center [366, 324] width 265 height 32
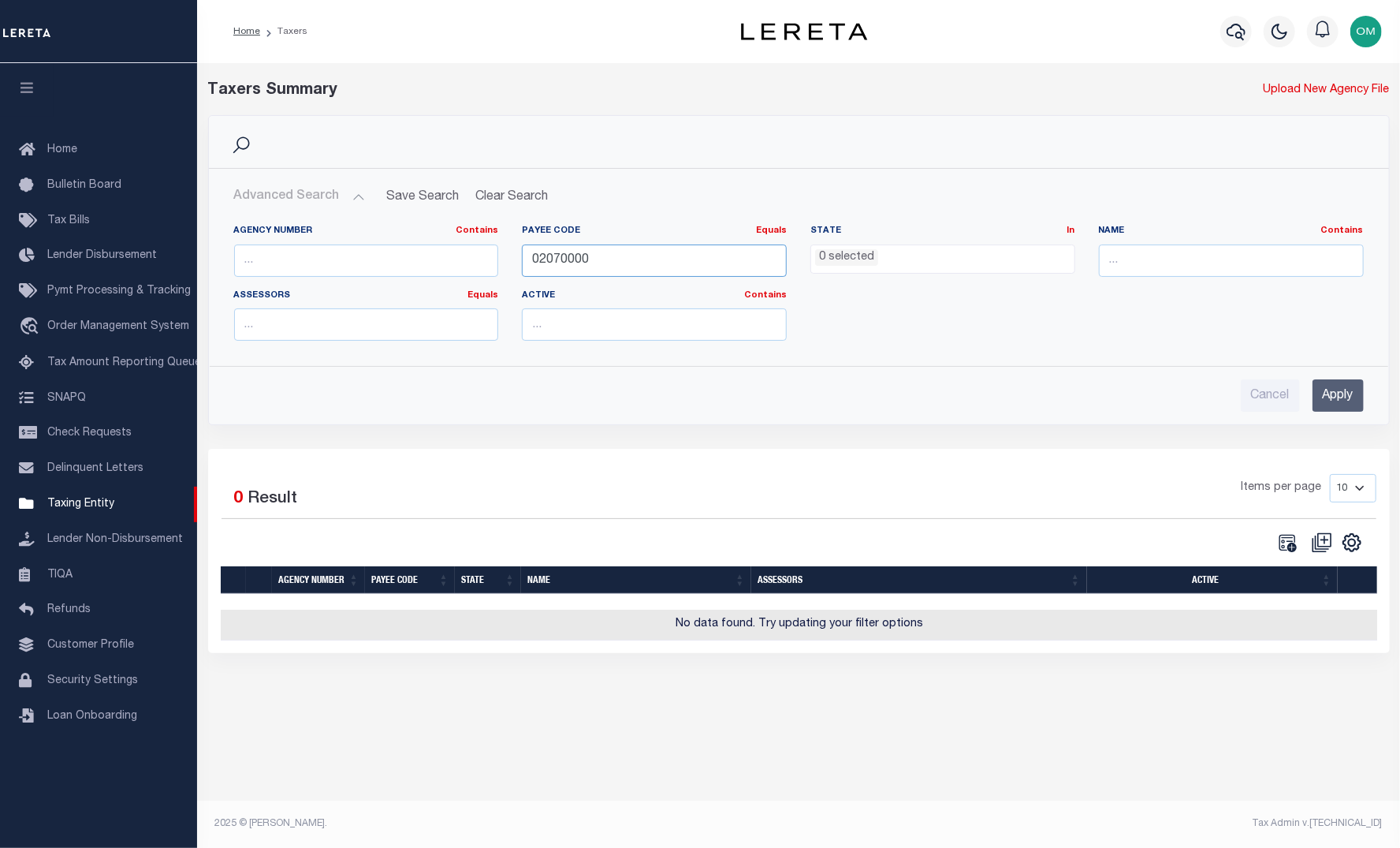
drag, startPoint x: 611, startPoint y: 263, endPoint x: 507, endPoint y: 264, distance: 104.0
click at [507, 264] on div "Agency Number Contains Contains Is Payee Code Equals Equals Is Not Equal To Is …" at bounding box center [798, 289] width 1154 height 128
click at [95, 758] on div "Home Bulletin Board Tax Bills Lender Disbursement Pymt Processing & Tracking tr…" at bounding box center [98, 437] width 197 height 641
click at [709, 263] on input "02070000" at bounding box center [654, 260] width 265 height 32
click at [554, 259] on input "02070000" at bounding box center [654, 260] width 265 height 32
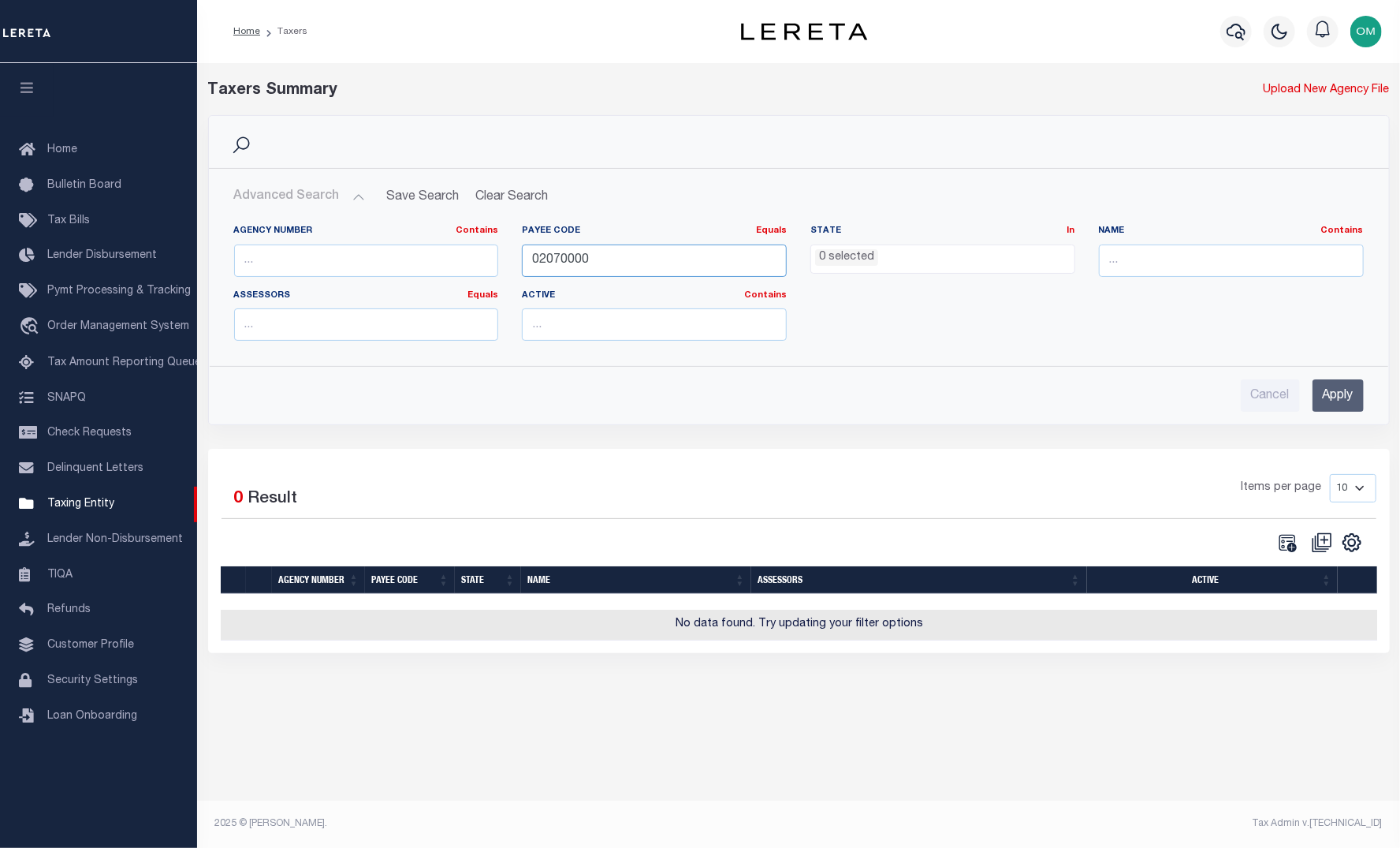
drag, startPoint x: 675, startPoint y: 255, endPoint x: 495, endPoint y: 262, distance: 180.1
click at [495, 262] on div "Agency Number Contains Contains Is Payee Code Equals Equals Is Not Equal To Is …" at bounding box center [798, 289] width 1154 height 128
click at [368, 258] on input "text" at bounding box center [366, 260] width 265 height 32
paste input "02070000"
click at [1327, 399] on input "Apply" at bounding box center [1338, 395] width 51 height 32
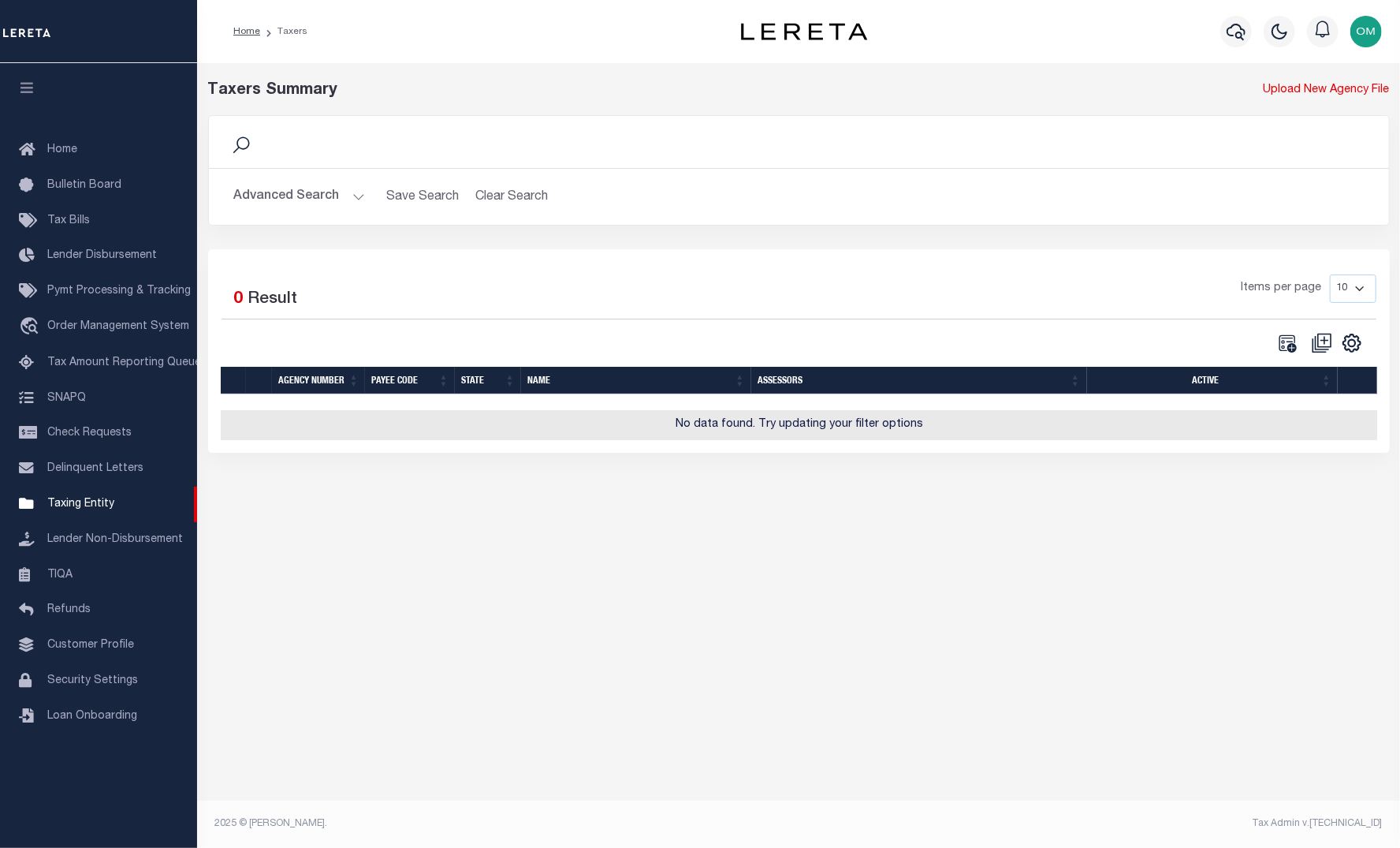
click at [348, 195] on button "Advanced Search" at bounding box center [299, 197] width 131 height 31
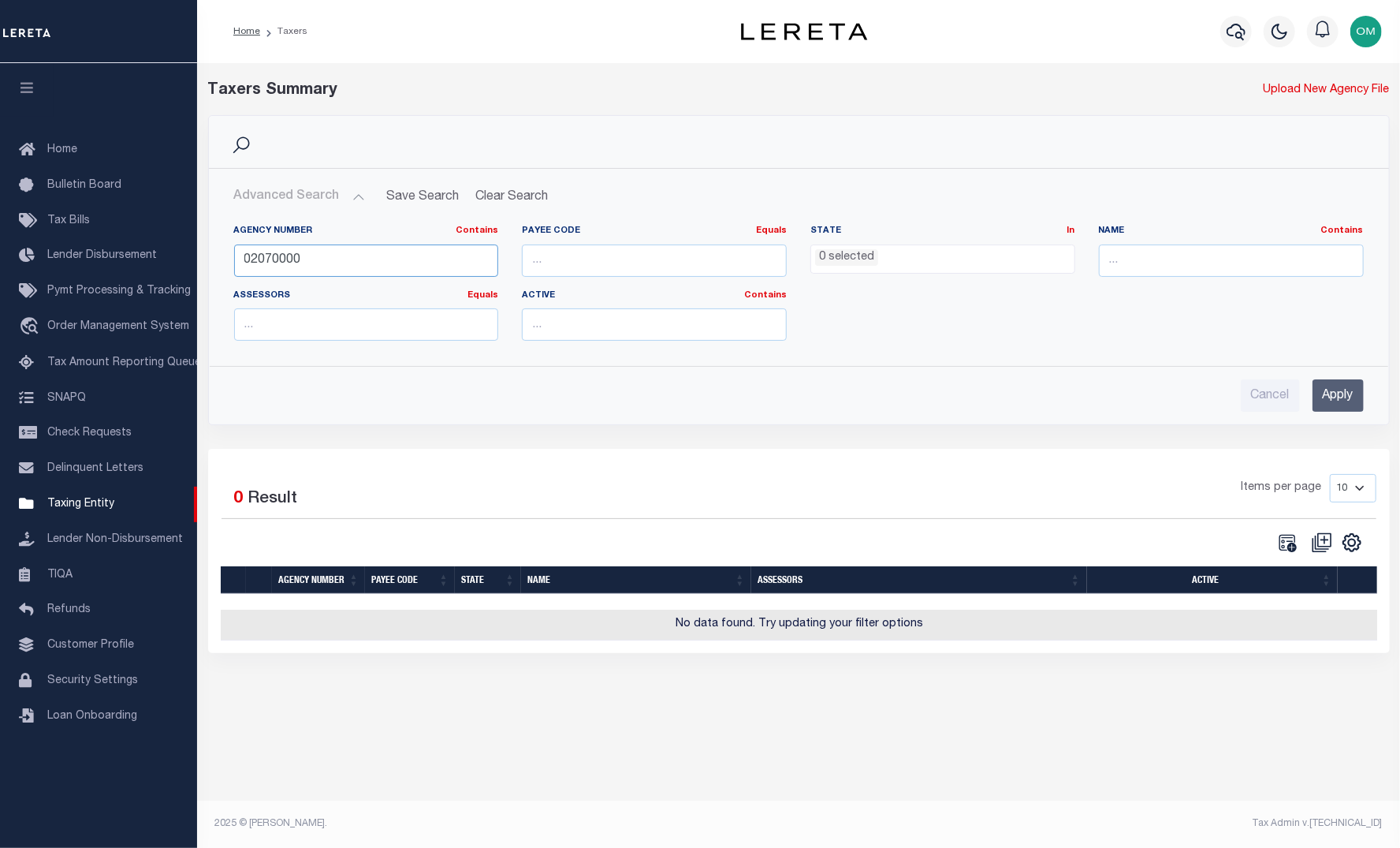
drag, startPoint x: 264, startPoint y: 259, endPoint x: 271, endPoint y: 268, distance: 11.4
click at [265, 260] on input "02070000" at bounding box center [366, 260] width 265 height 32
type input "020070000"
click at [1337, 391] on input "Apply" at bounding box center [1338, 395] width 51 height 32
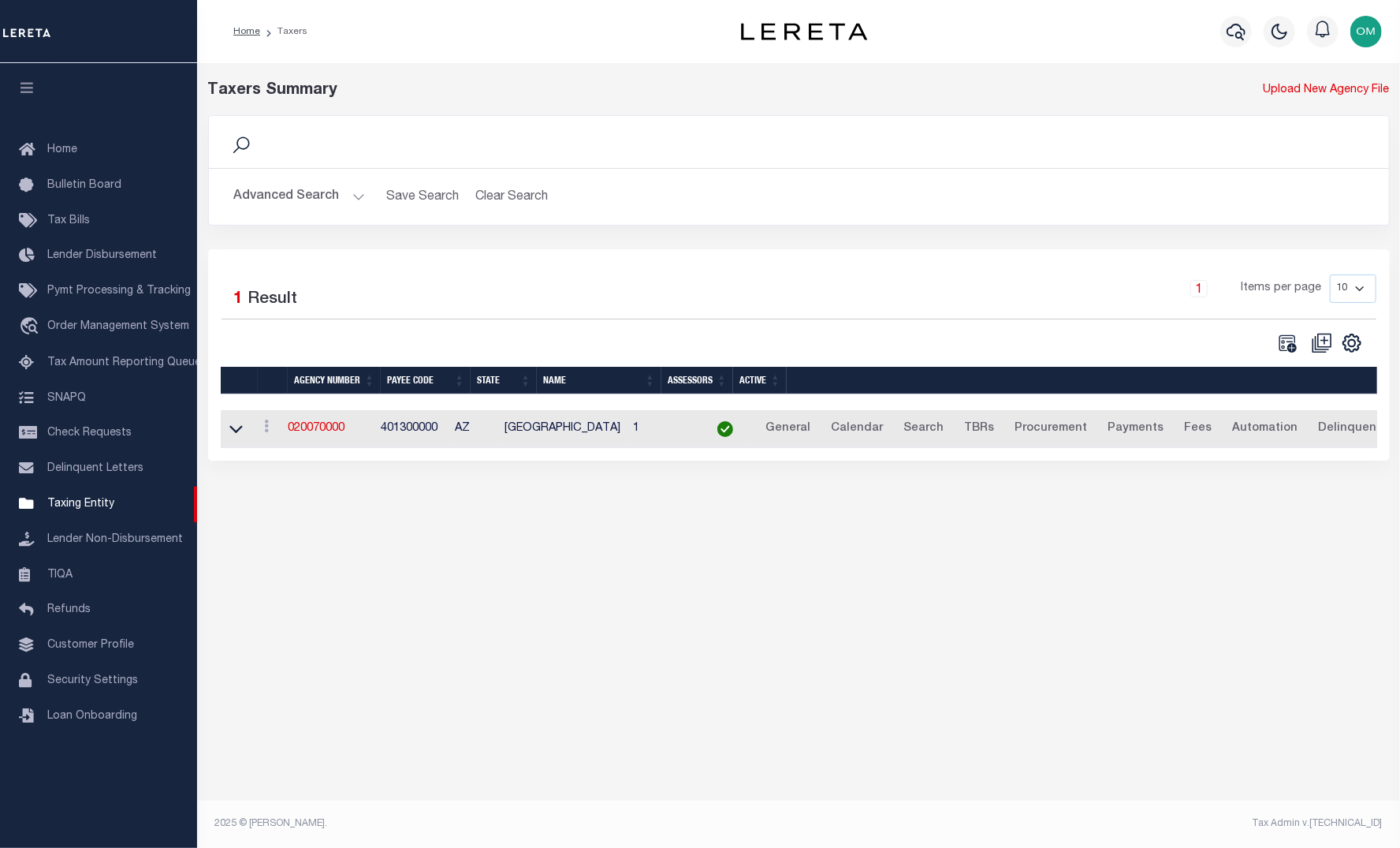
click at [681, 553] on div "Taxers Summary Upload New Agency File Search Advanced Search Save Search Clear …" at bounding box center [798, 444] width 1203 height 764
click at [322, 429] on link "020070000" at bounding box center [316, 428] width 57 height 11
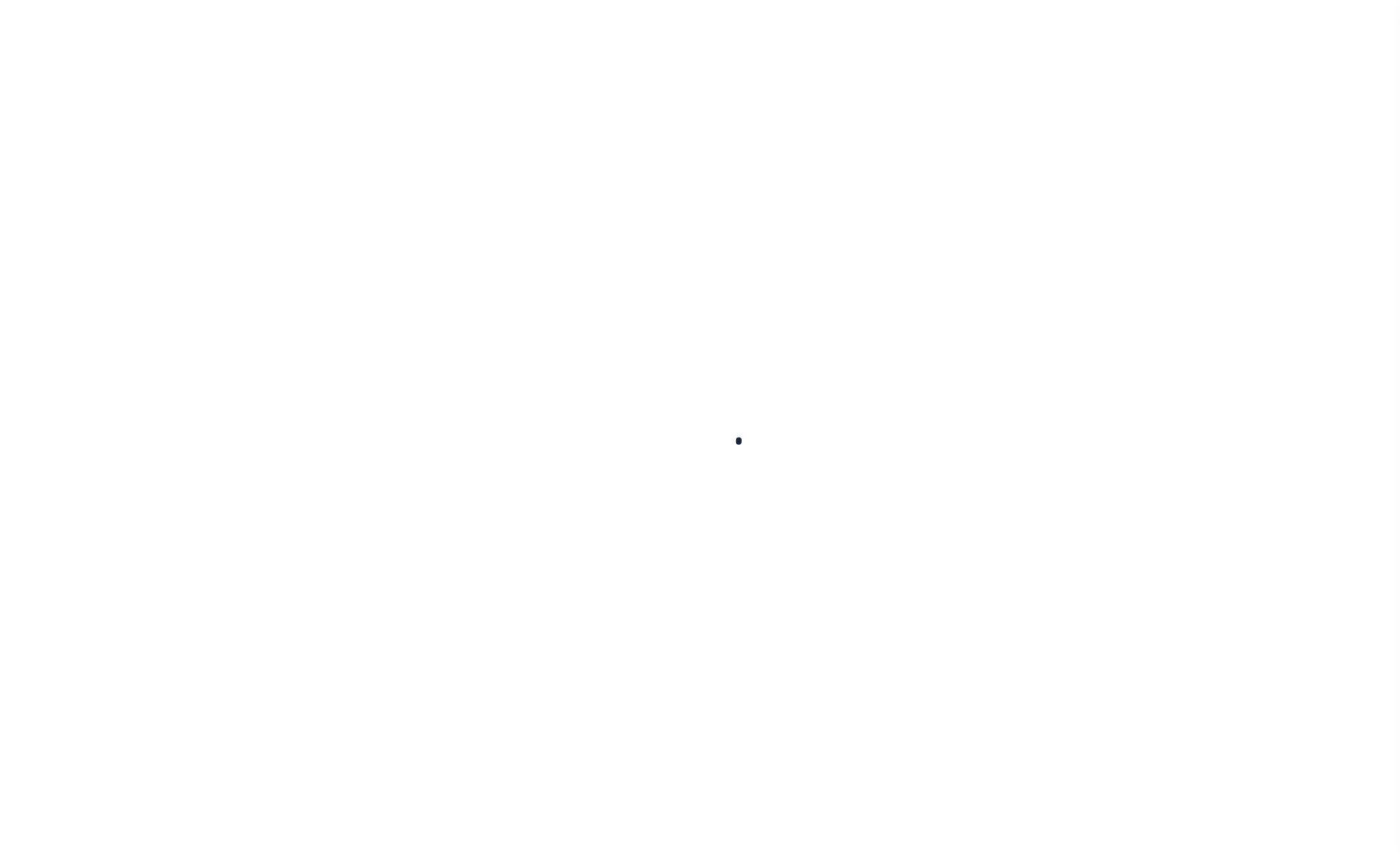
select select
checkbox input "false"
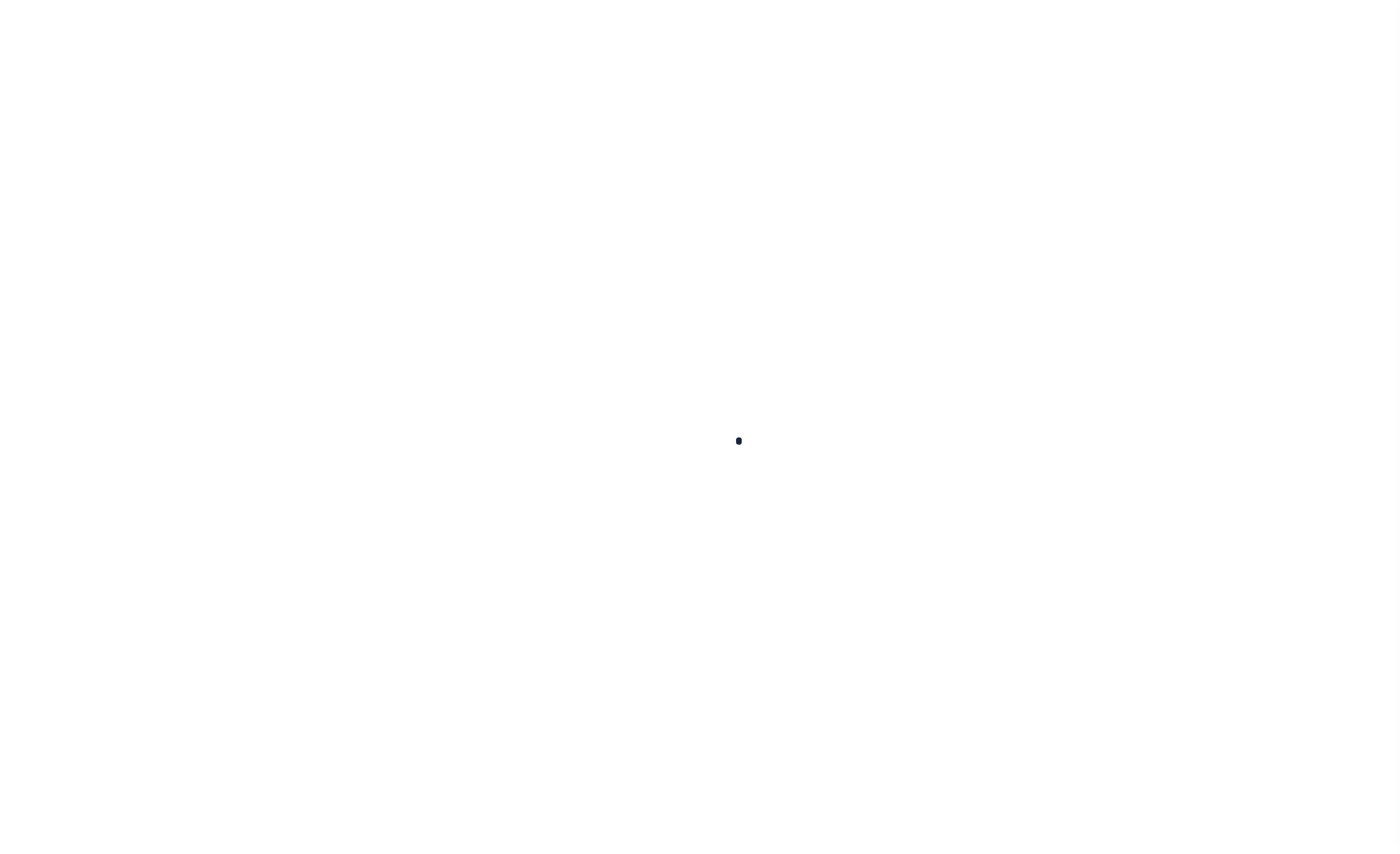
checkbox input "false"
type input "401300000"
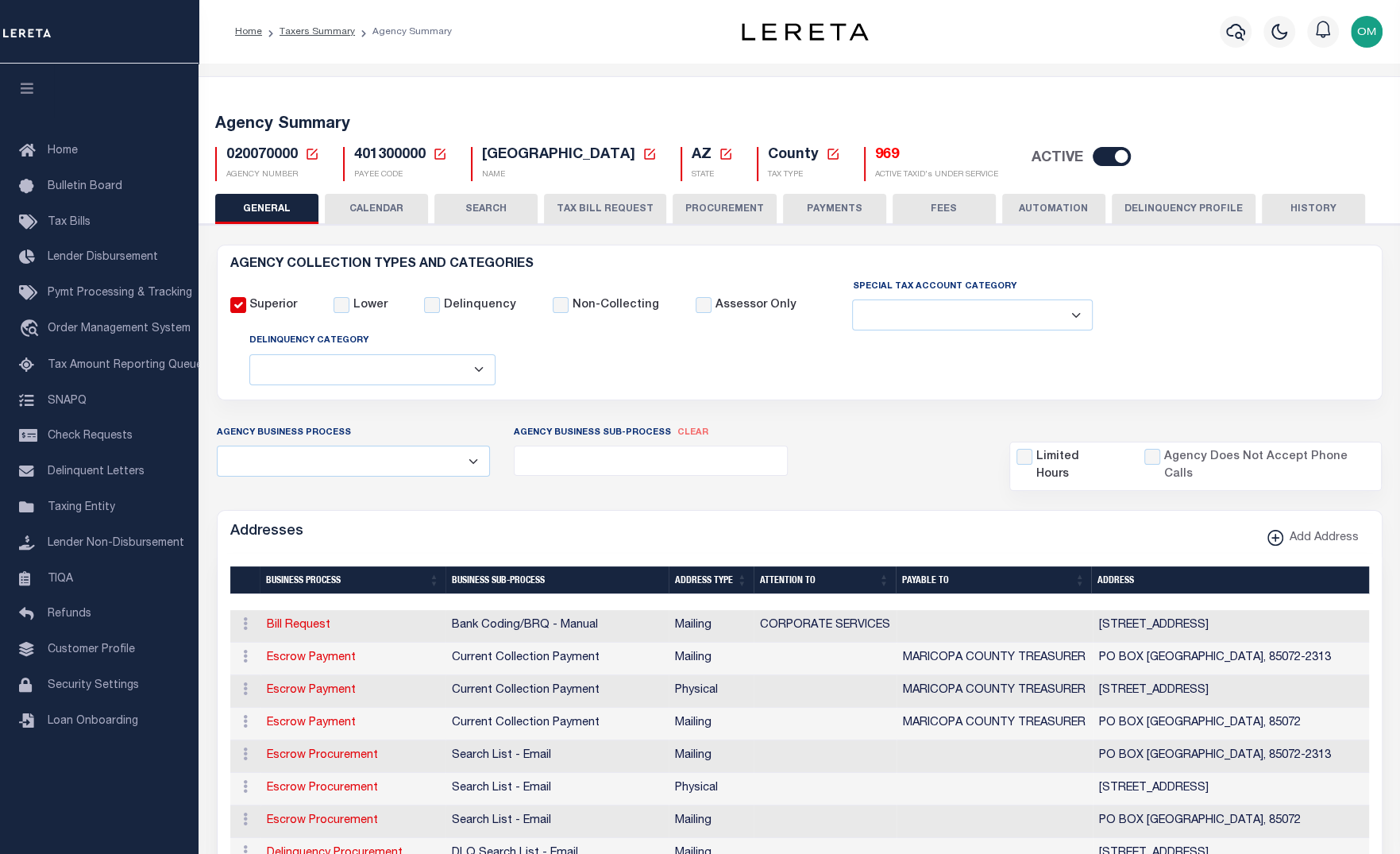
click at [630, 206] on button "TAX BILL REQUEST" at bounding box center [605, 208] width 122 height 30
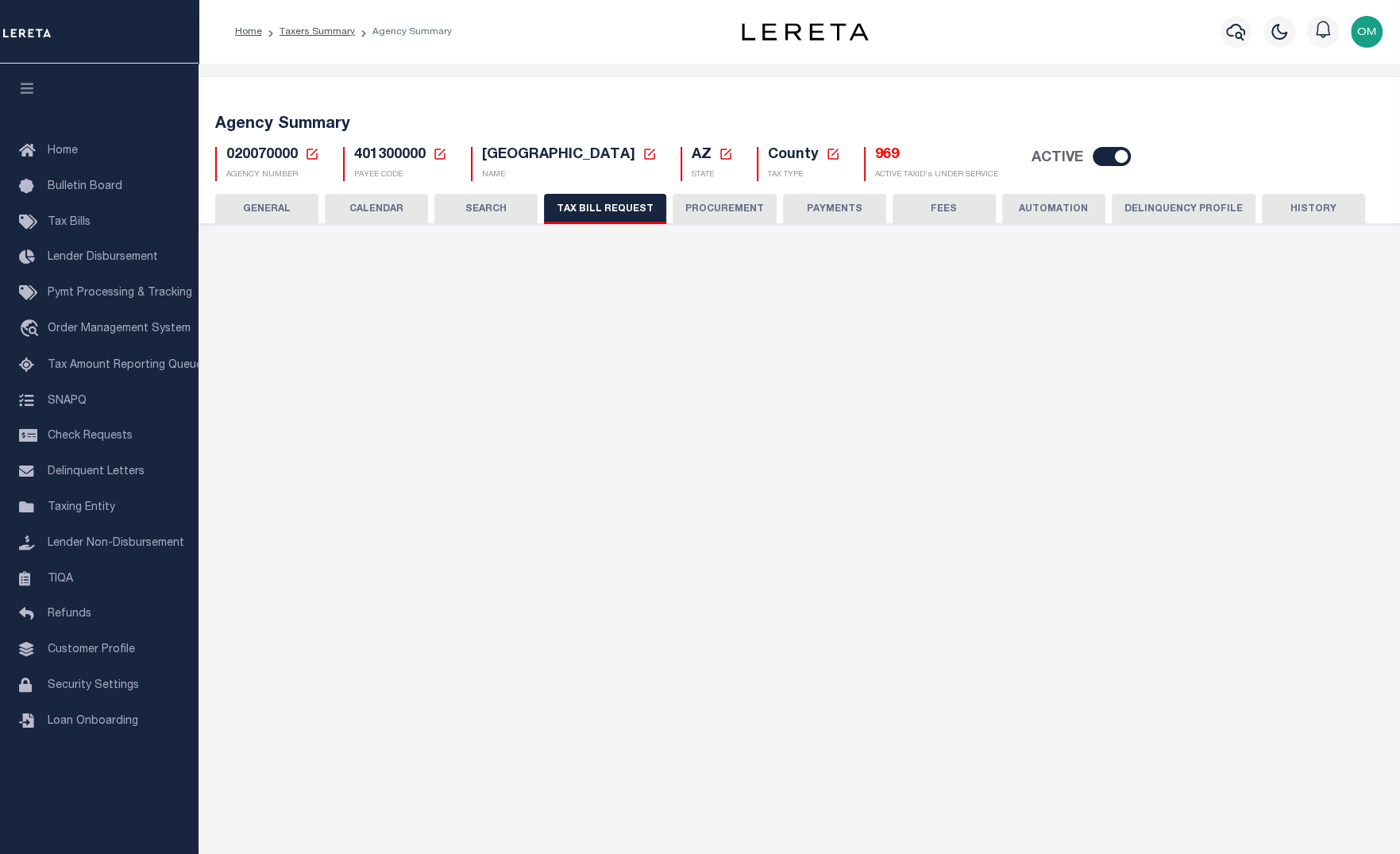
select select "28"
select select "22"
select select "true"
select select "14"
select select "1"
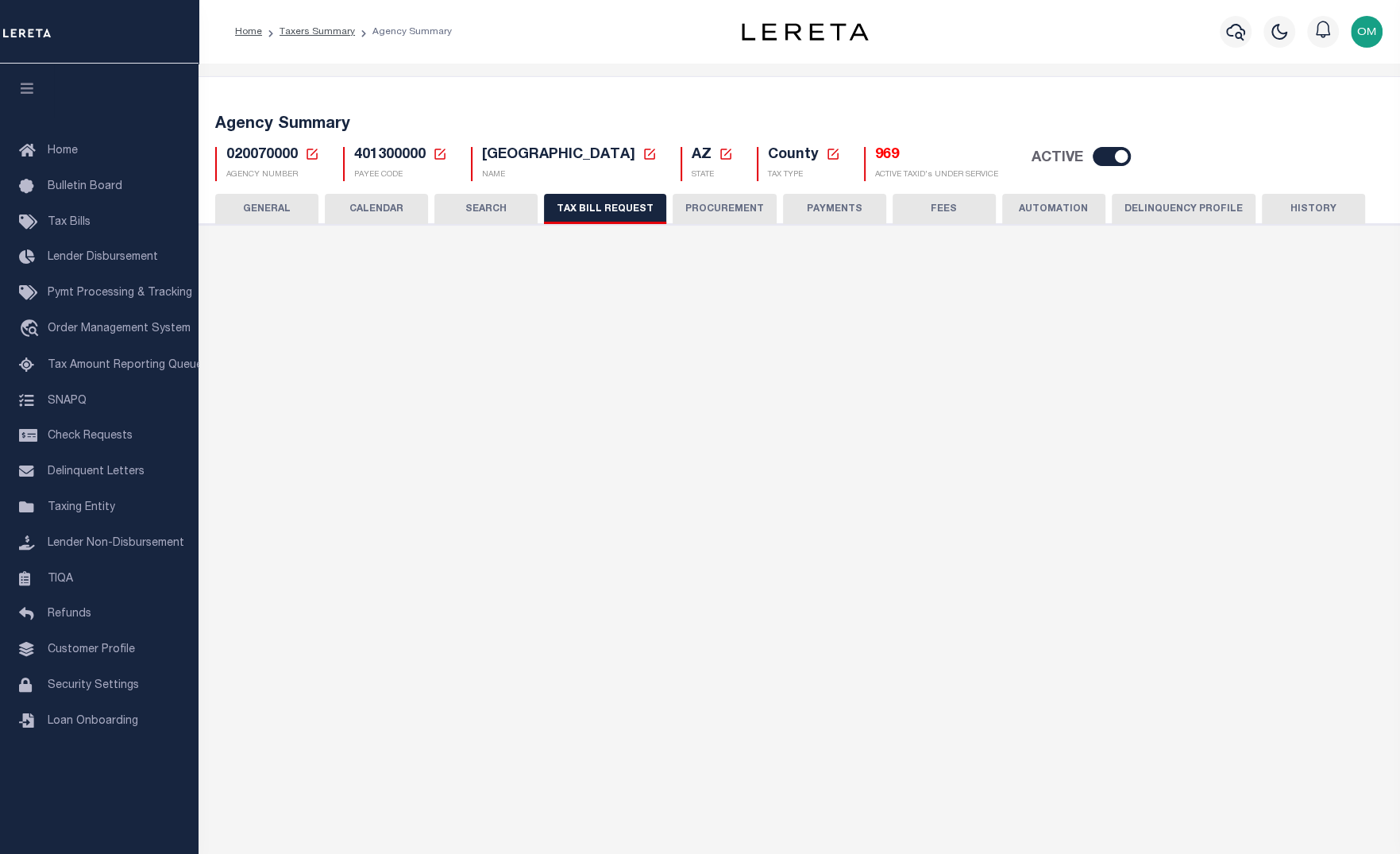
select select
select select "3"
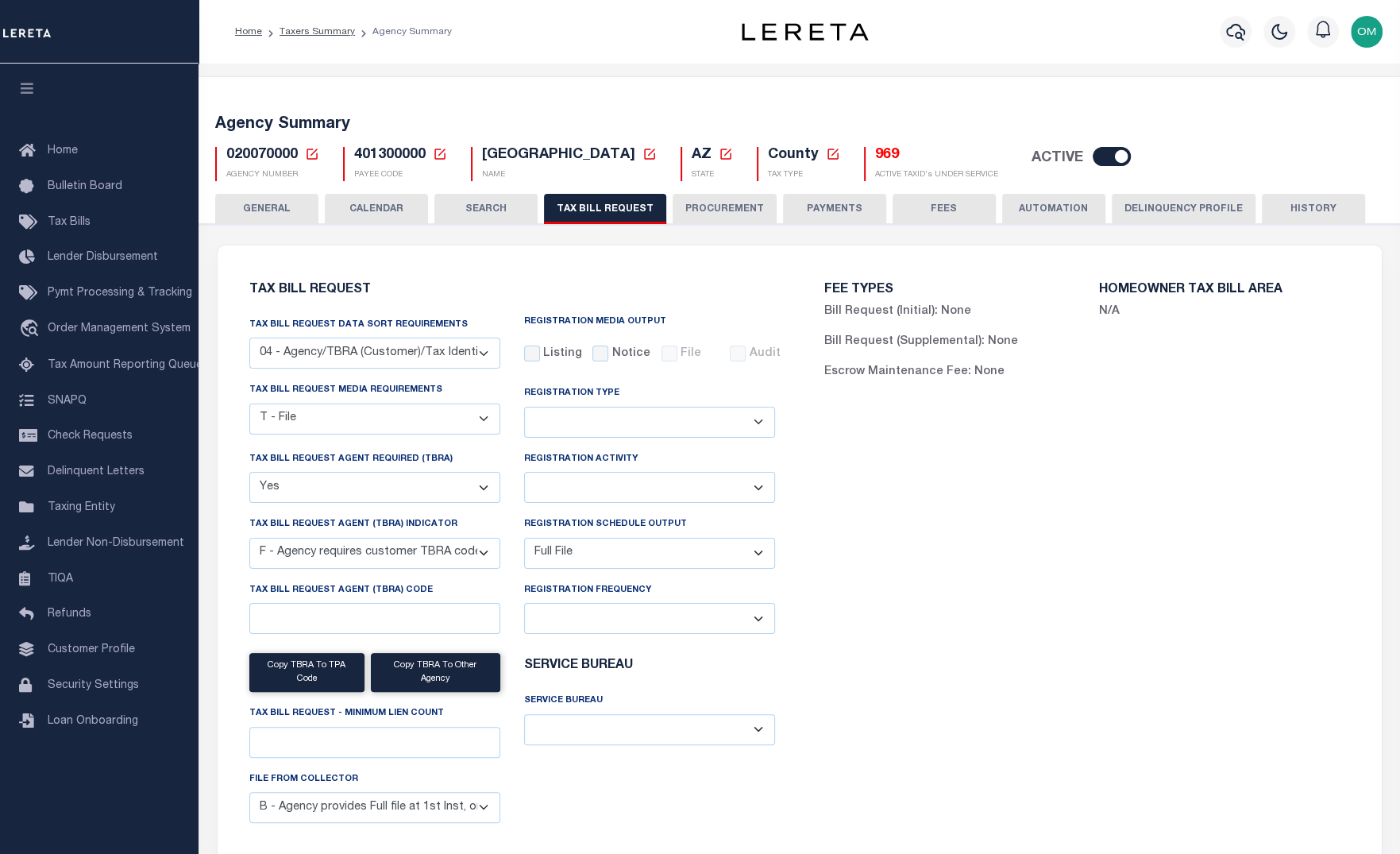
click at [488, 553] on select "A - Agency requires both customer TBRA code and LERETA TBRA code. B - Agency re…" at bounding box center [374, 553] width 251 height 31
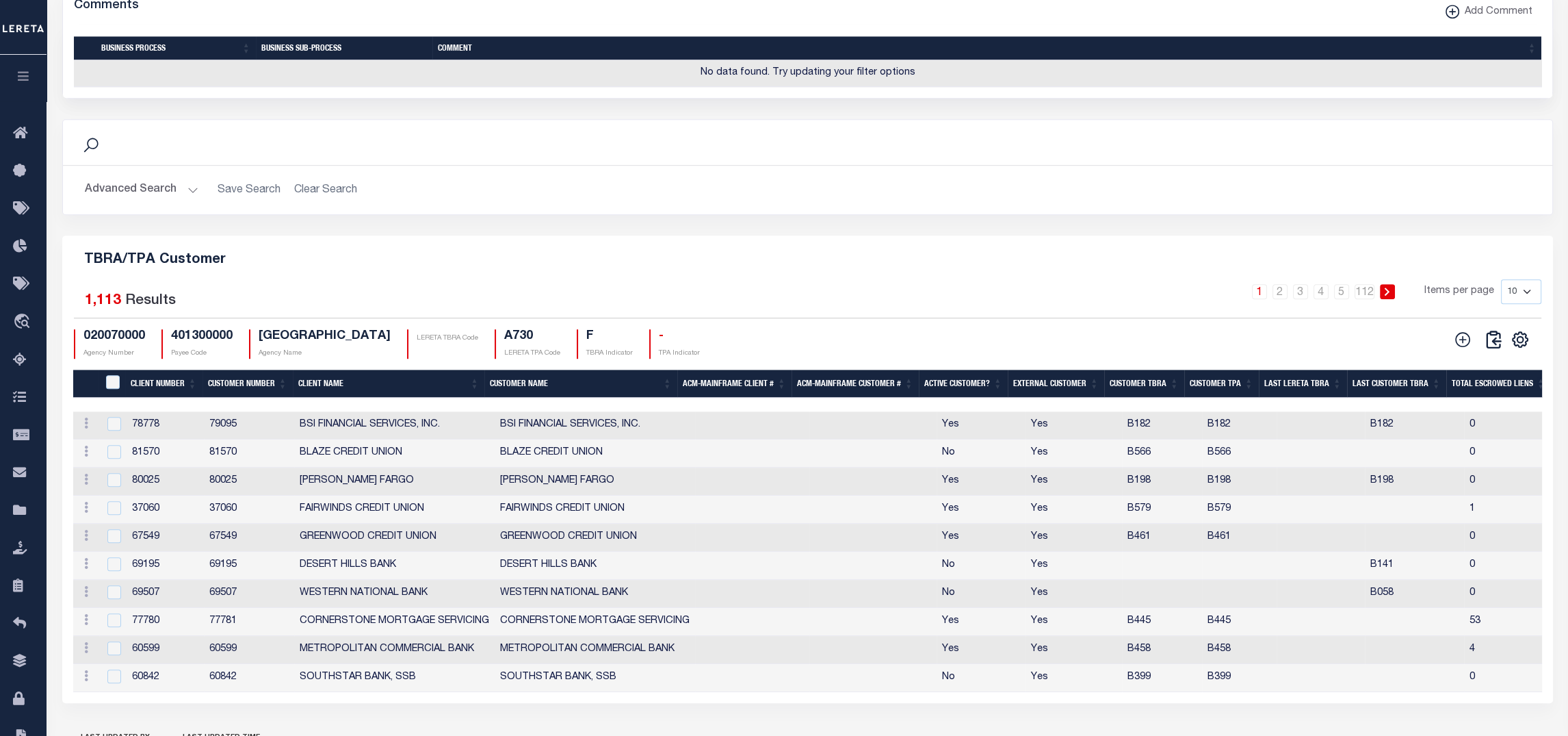
scroll to position [1575, 0]
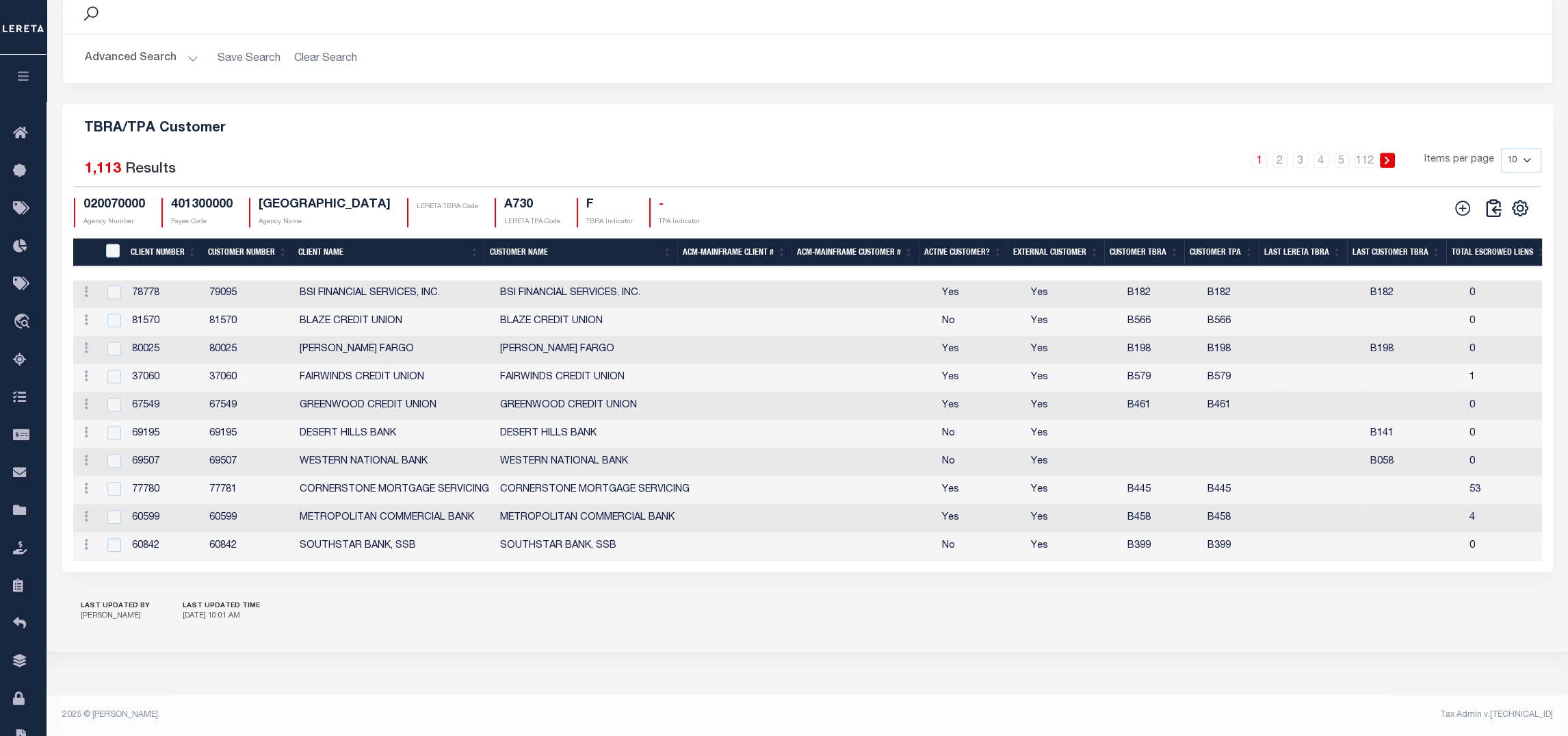
click at [359, 148] on div "Selected 1,113 Results" at bounding box center [250, 168] width 352 height 39
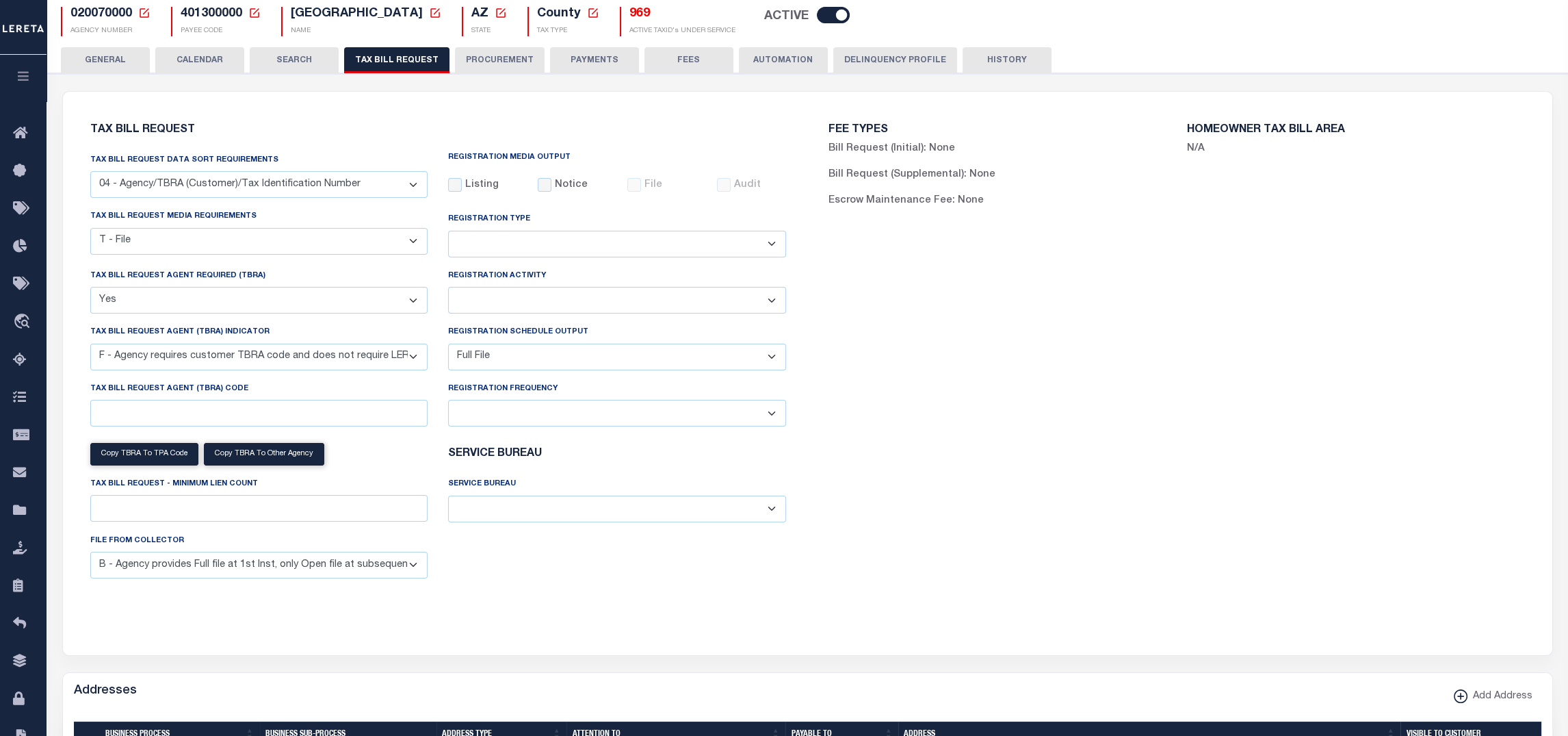
scroll to position [83, 0]
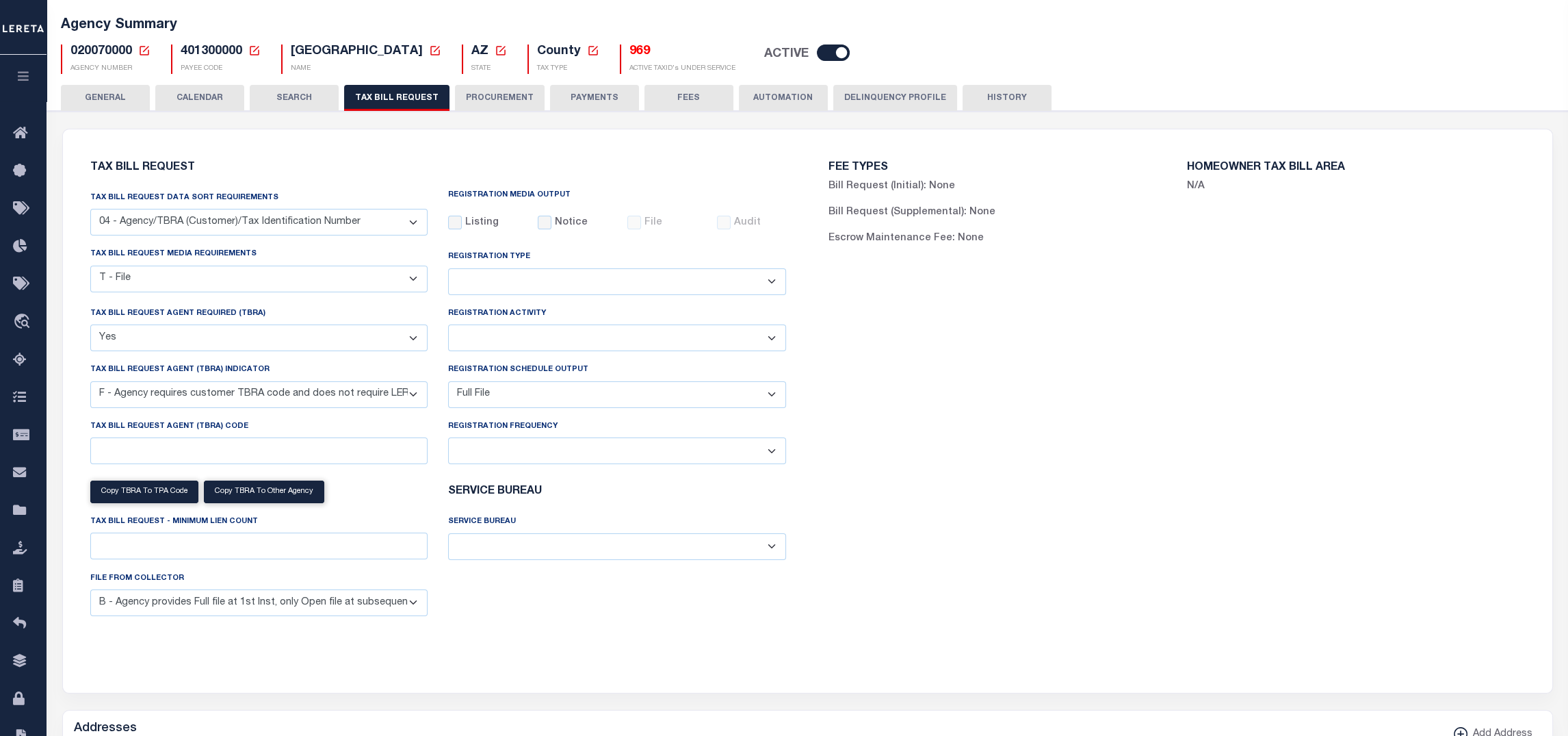
click at [501, 98] on button "PROCUREMENT" at bounding box center [499, 98] width 89 height 26
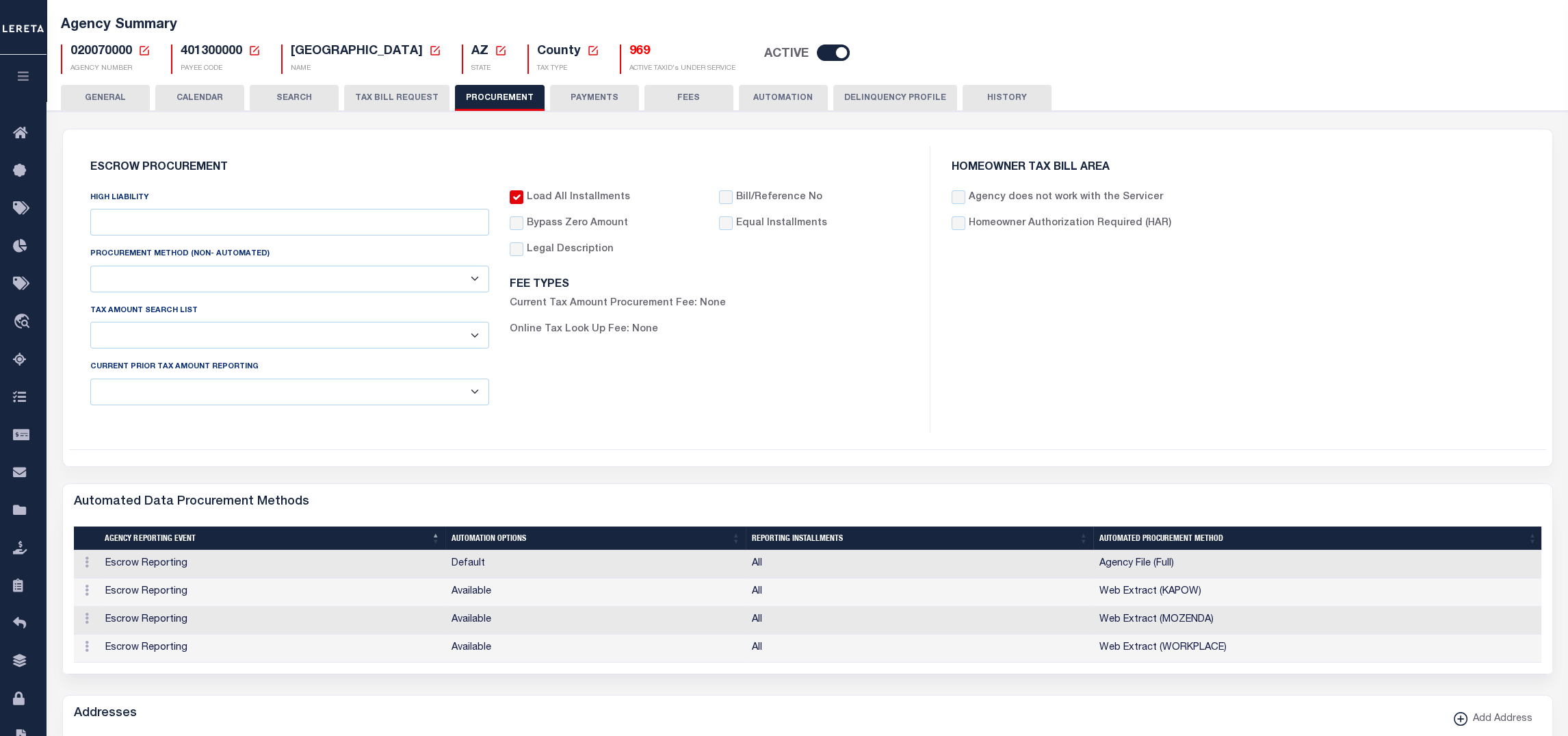
type input "$10,000"
select select "1"
select select "2"
checkbox input "true"
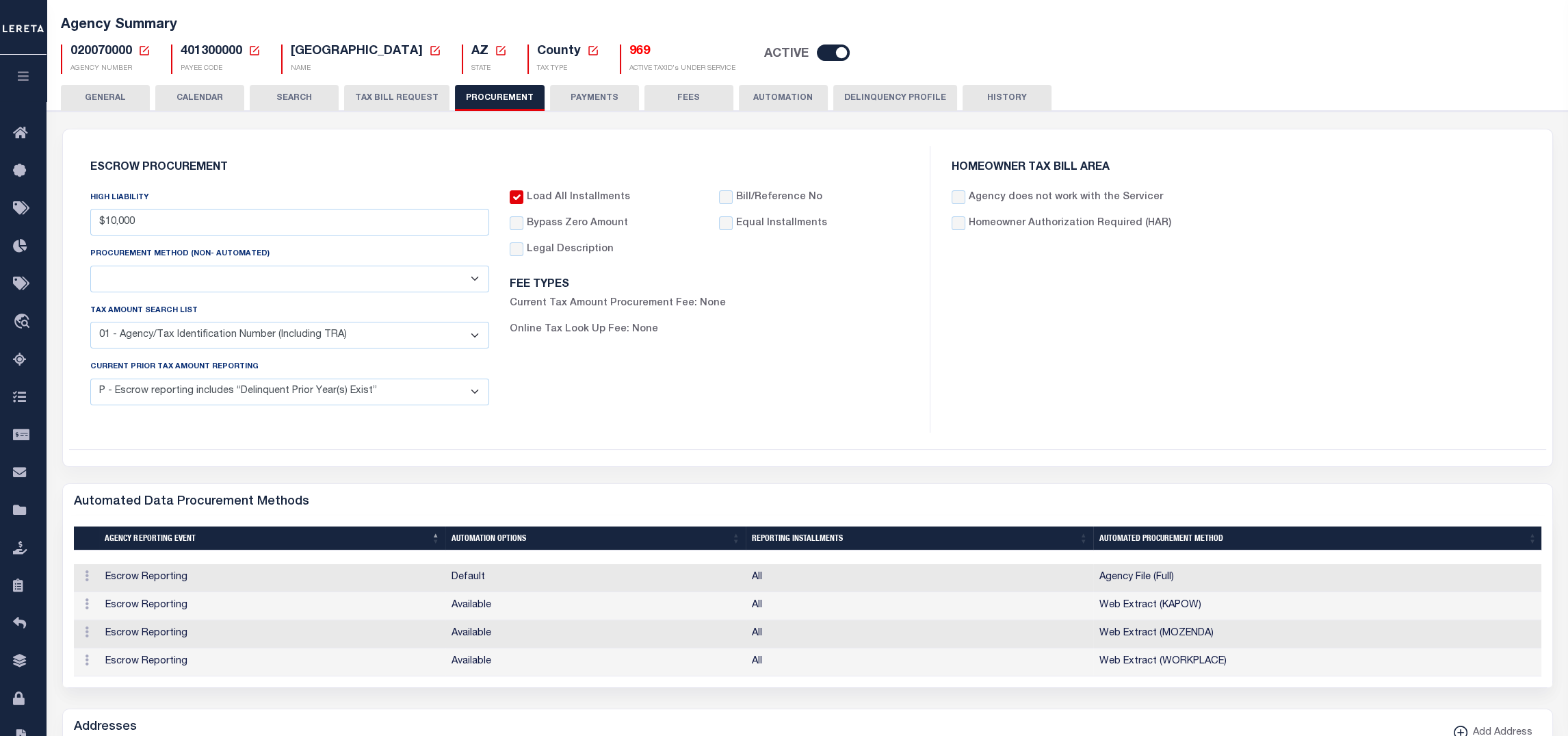
click at [423, 100] on button "TAX BILL REQUEST" at bounding box center [396, 98] width 105 height 26
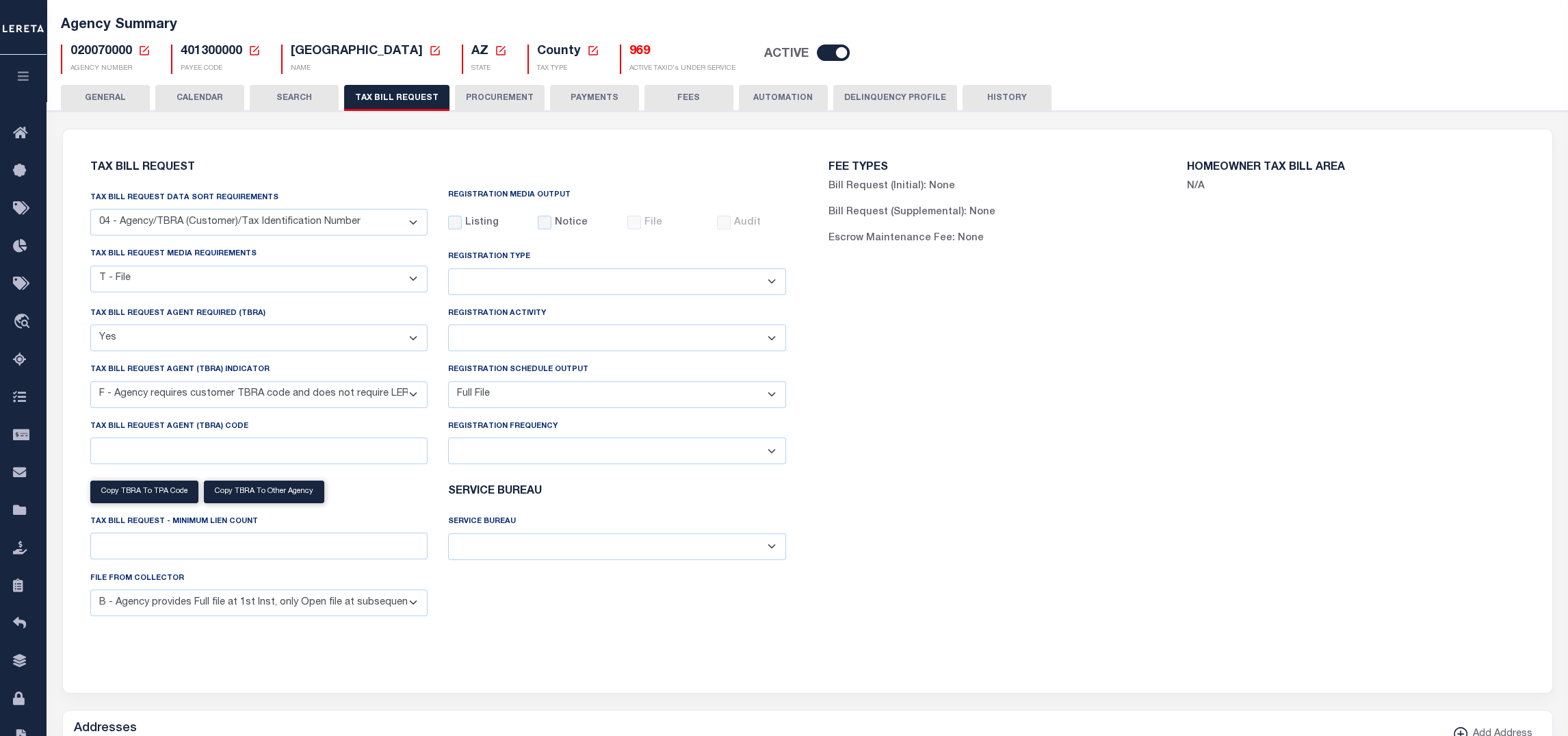
click at [422, 99] on button "TAX BILL REQUEST" at bounding box center [396, 98] width 105 height 26
click at [508, 97] on button "PROCUREMENT" at bounding box center [499, 98] width 89 height 26
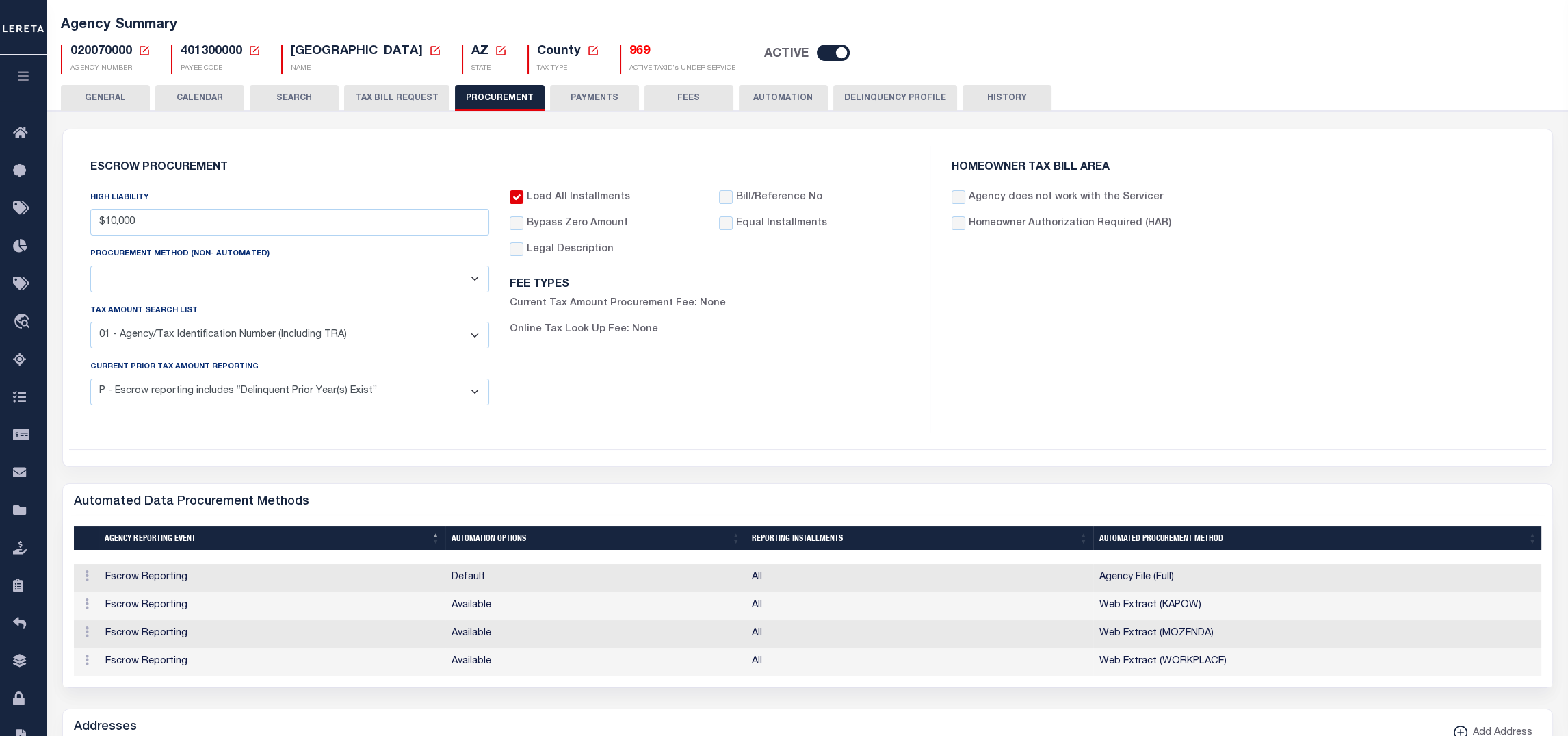
click at [1205, 50] on div "020070000 Agency Number Edit Cancel Ok" at bounding box center [807, 54] width 1513 height 40
click at [388, 94] on button "TAX BILL REQUEST" at bounding box center [396, 98] width 105 height 26
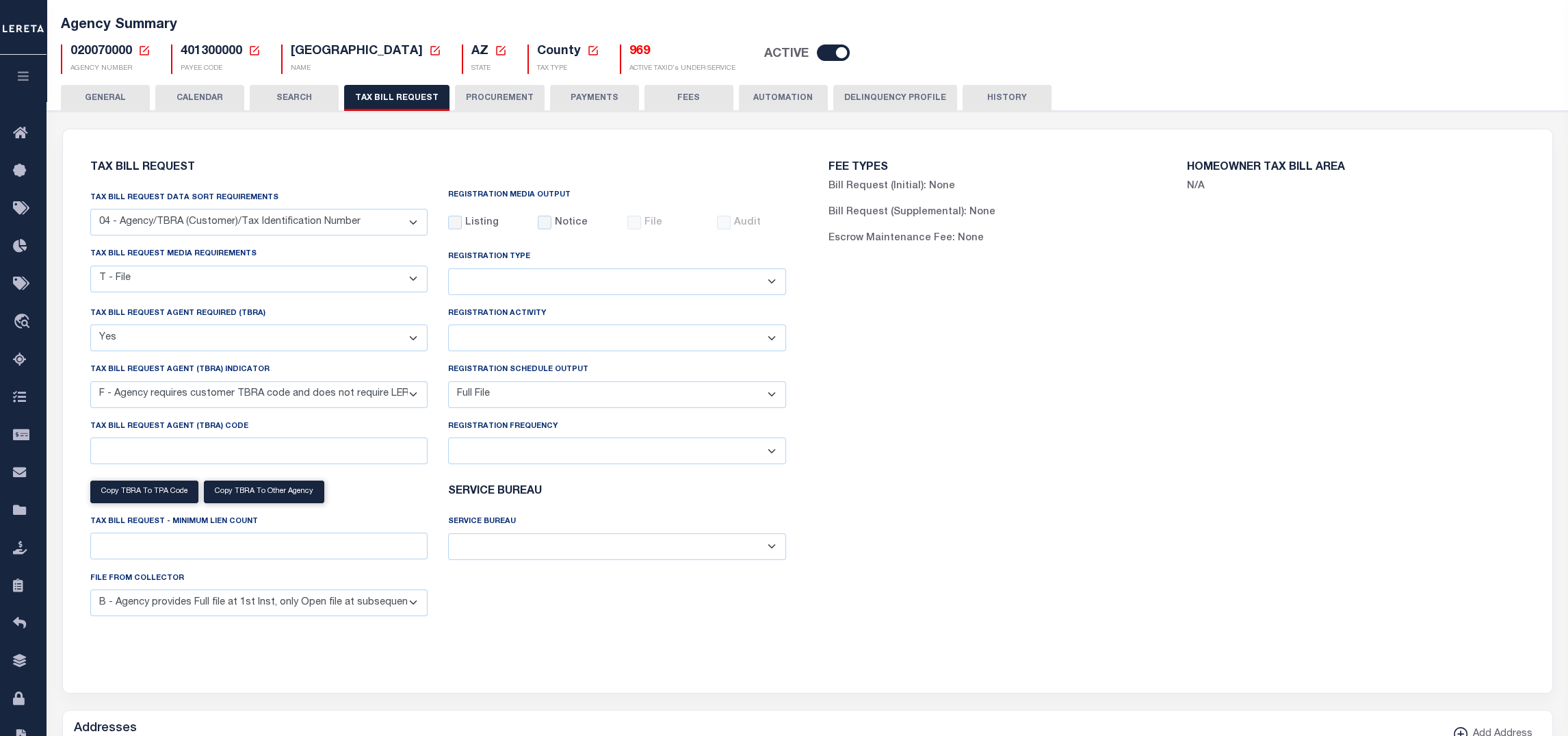
click at [483, 93] on button "PROCUREMENT" at bounding box center [499, 98] width 89 height 26
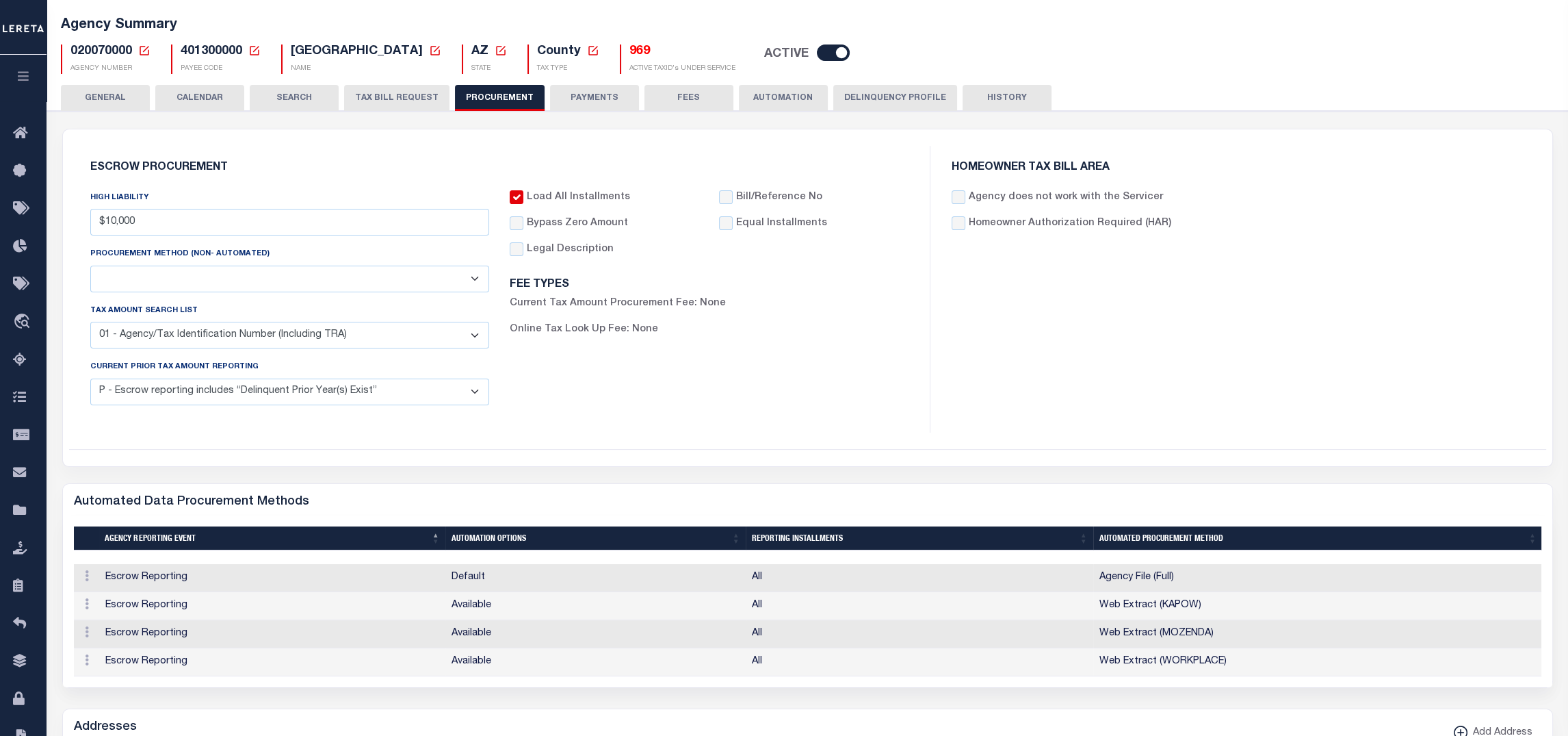
click at [468, 272] on select "Automated Report/Listing Created by Agency Email Fax Mail Phone Screen Scraping…" at bounding box center [290, 279] width 399 height 27
click at [468, 274] on select "Automated Report/Listing Created by Agency Email Fax Mail Phone Screen Scraping…" at bounding box center [290, 279] width 399 height 27
click at [468, 279] on select "Automated Report/Listing Created by Agency Email Fax Mail Phone Screen Scraping…" at bounding box center [290, 279] width 399 height 27
click at [479, 292] on select "Automated Report/Listing Created by Agency Email Fax Mail Phone Screen Scraping…" at bounding box center [290, 279] width 399 height 27
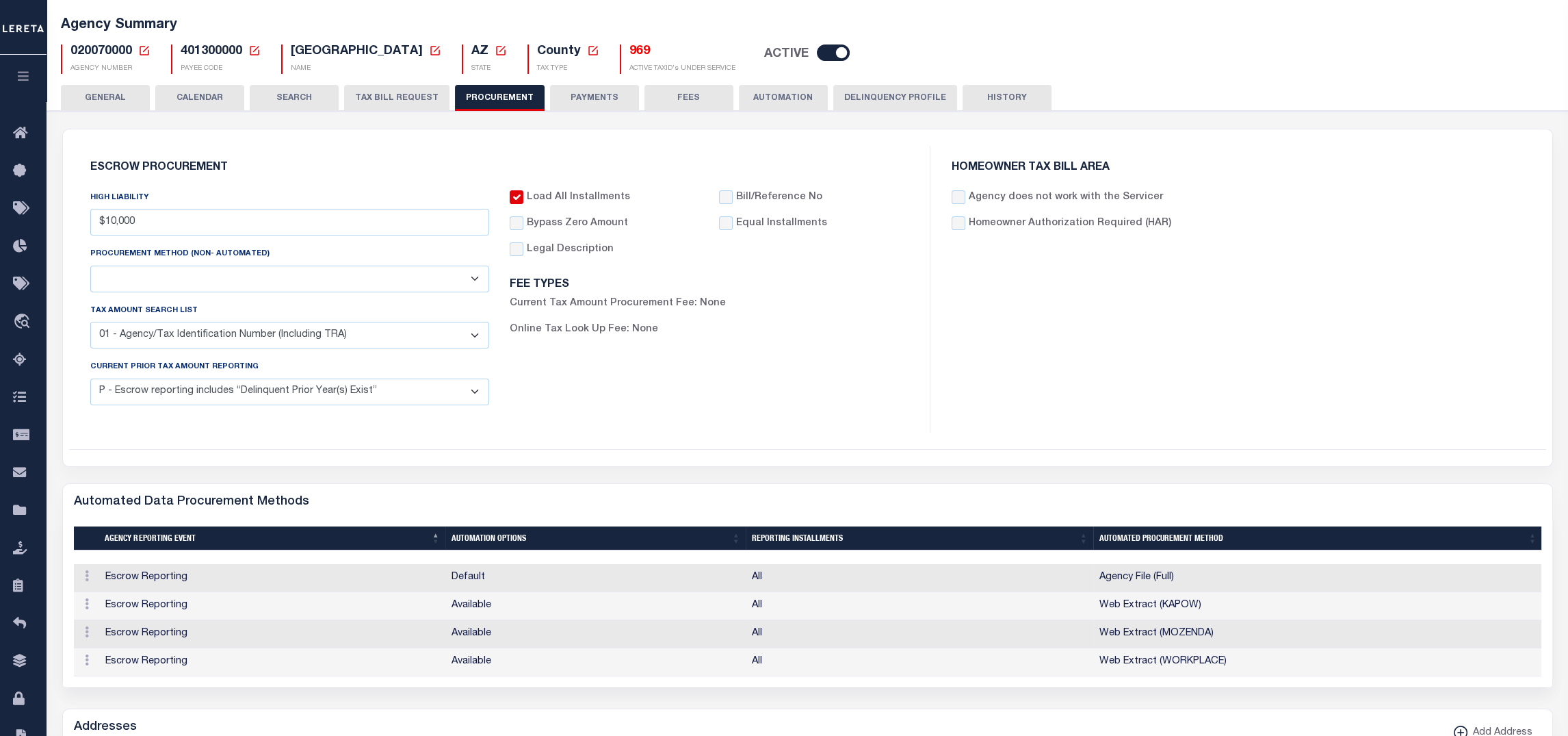
click at [473, 280] on select "Automated Report/Listing Created by Agency Email Fax Mail Phone Screen Scraping…" at bounding box center [290, 279] width 399 height 27
click at [1205, 724] on div "Addresses Add Address" at bounding box center [807, 728] width 1489 height 38
click at [1205, 213] on div "Agency does not work with the Servicer Homeowner Authorization Required (HAR)" at bounding box center [1237, 211] width 573 height 41
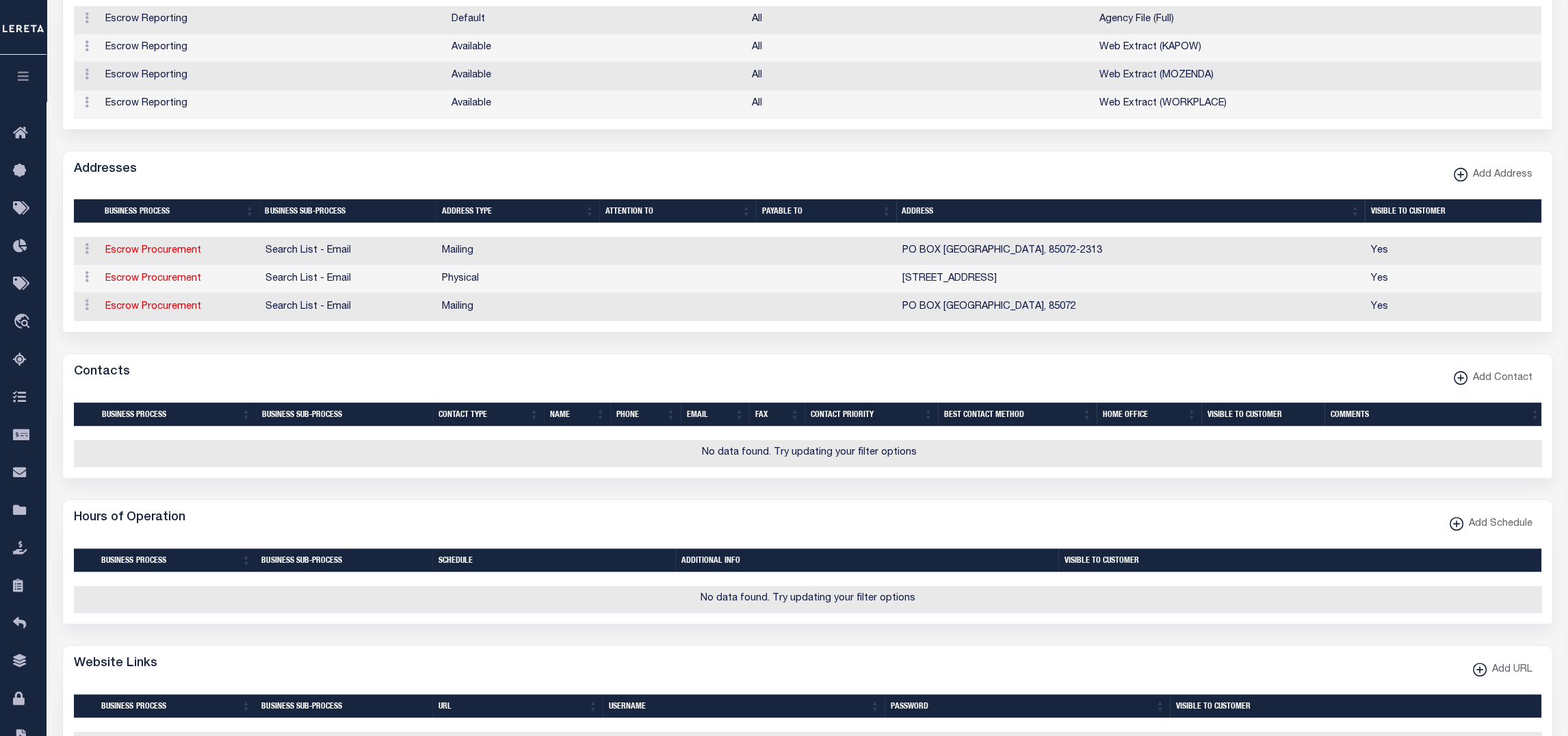
scroll to position [0, 0]
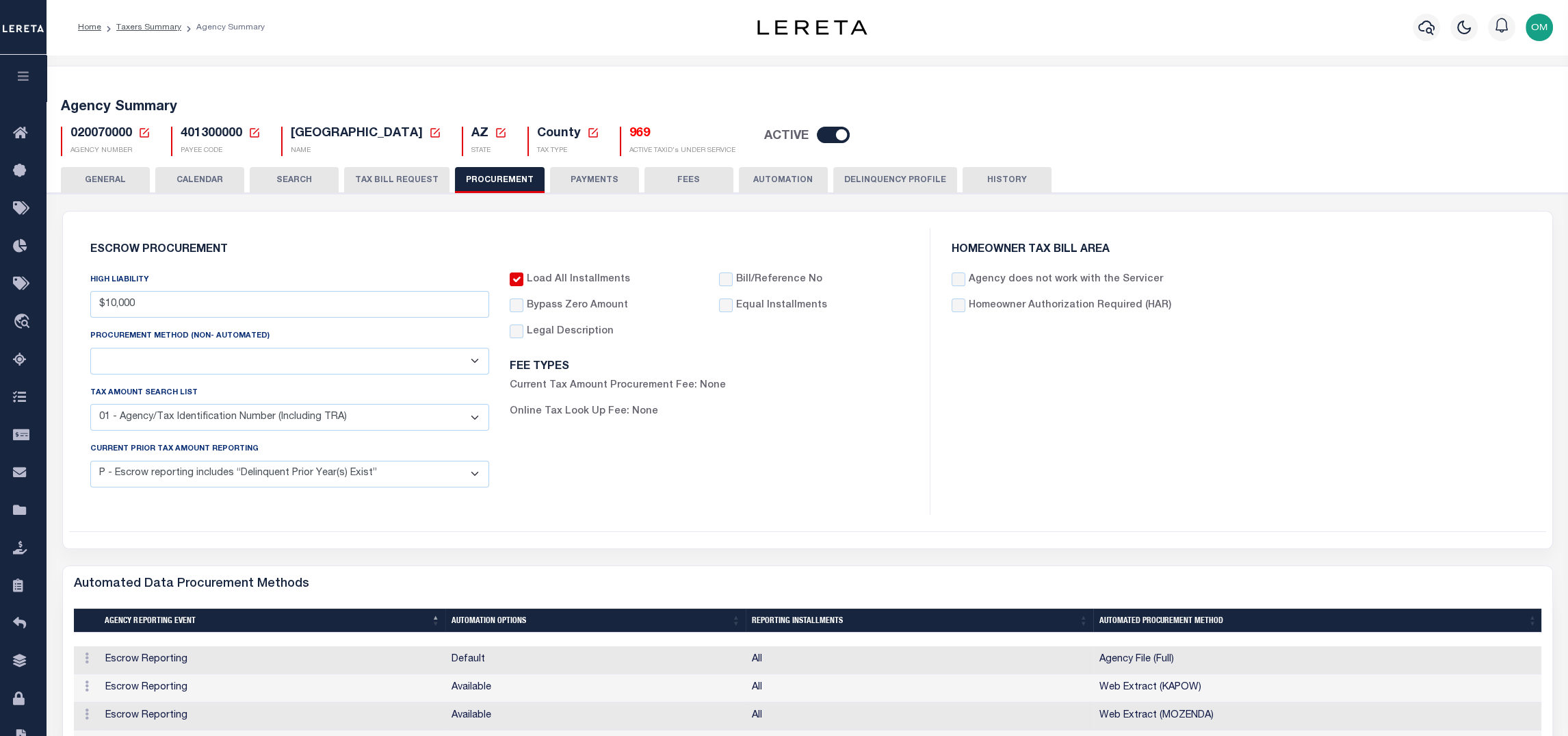
click at [403, 179] on button "TAX BILL REQUEST" at bounding box center [396, 179] width 105 height 26
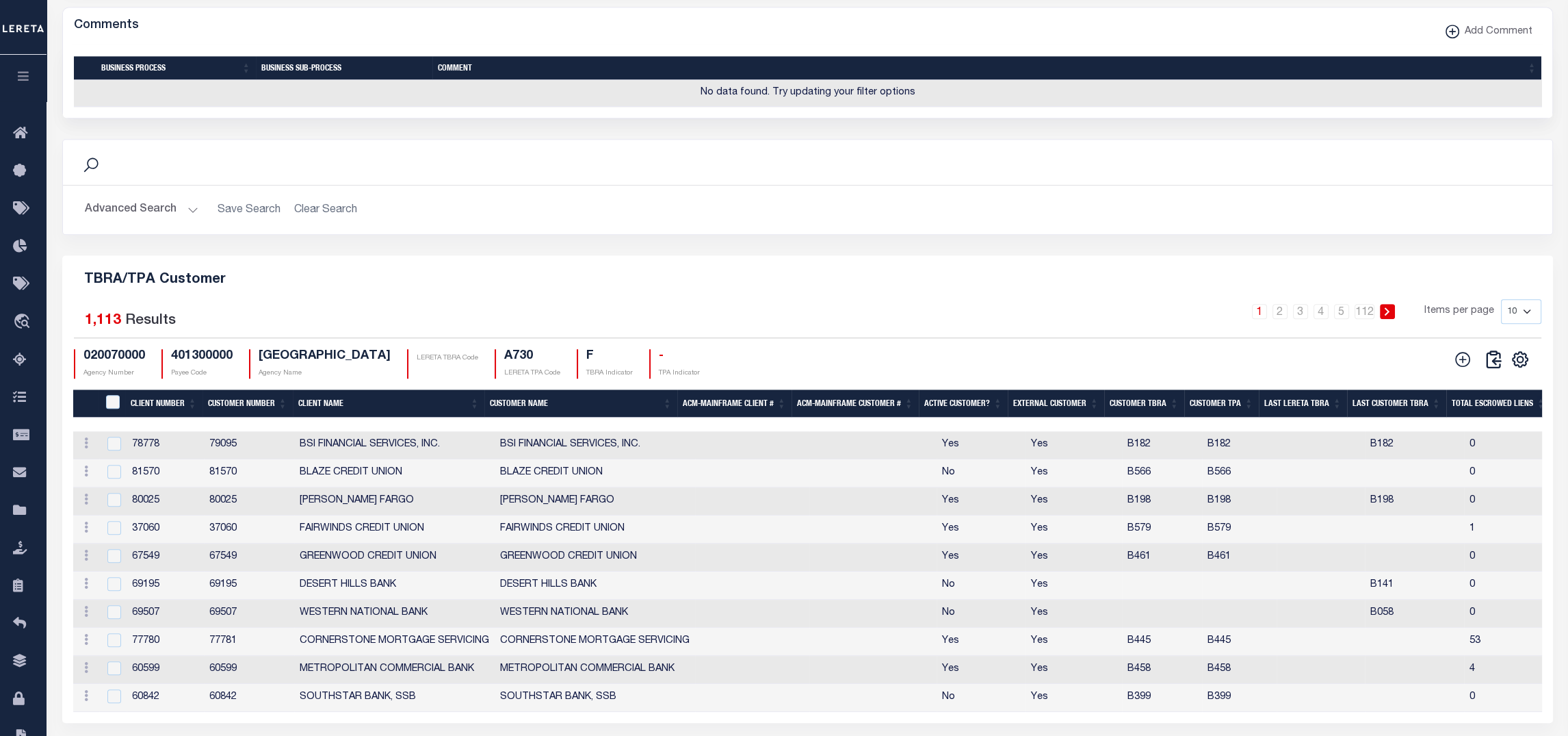
scroll to position [1555, 0]
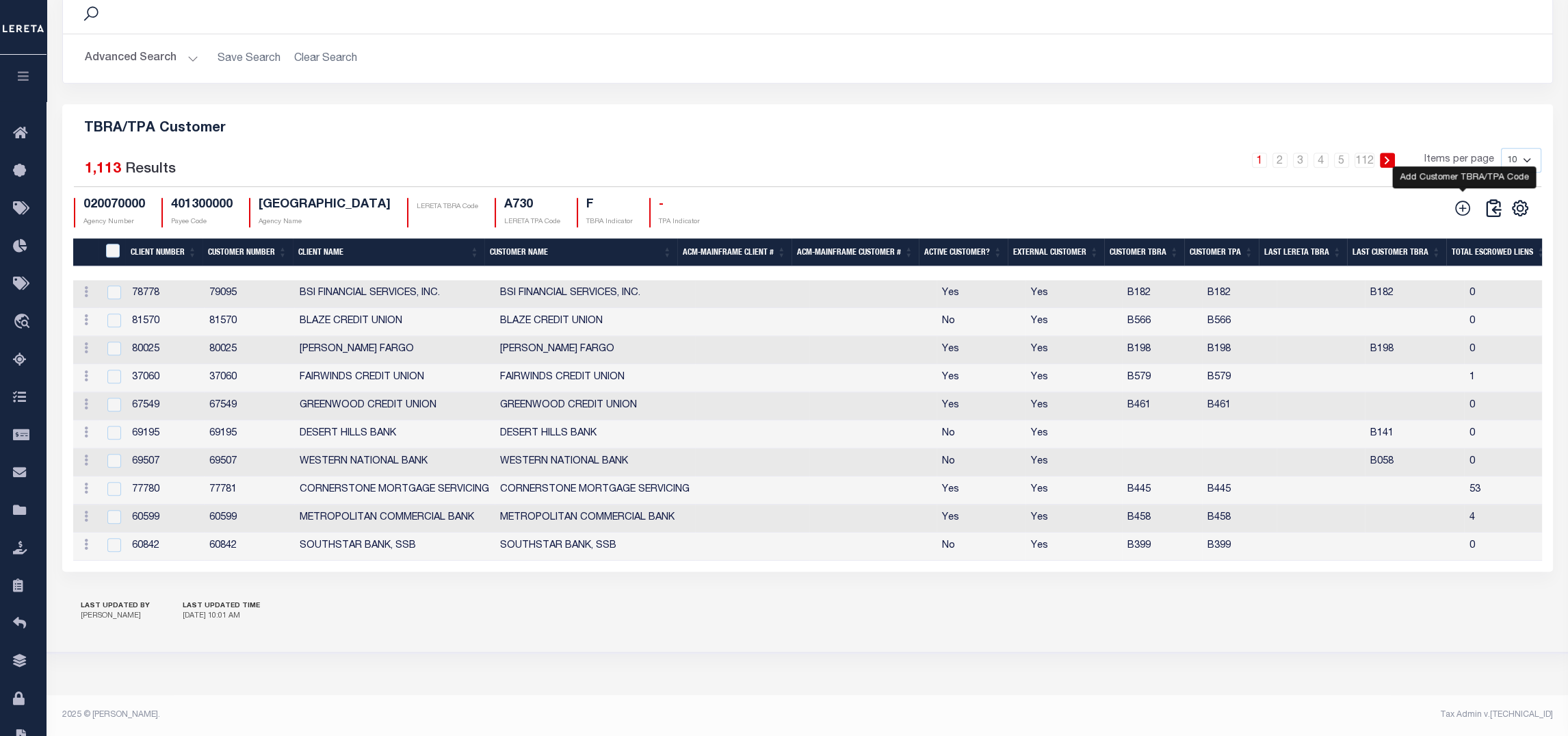
click at [1205, 217] on icon "" at bounding box center [1462, 207] width 18 height 18
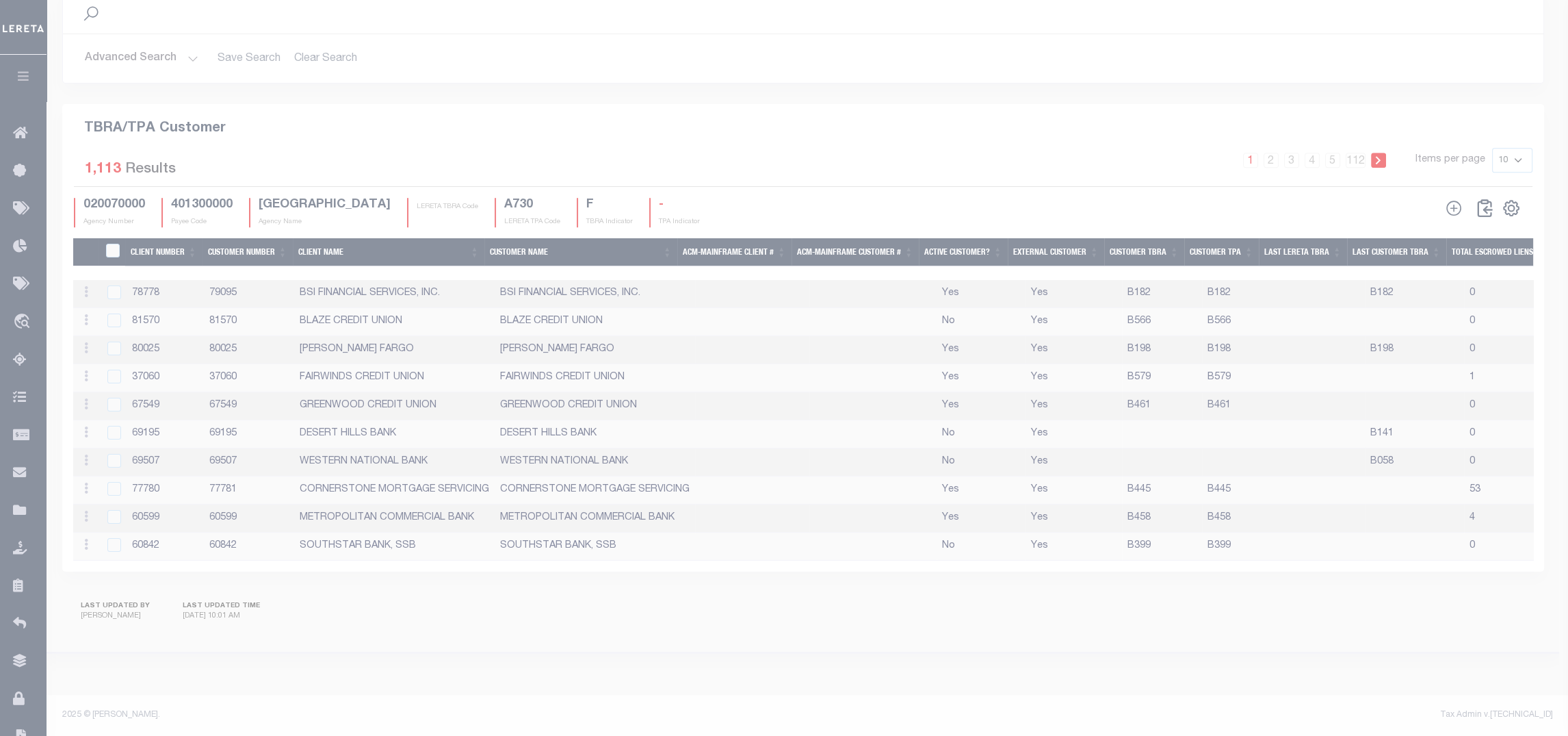
scroll to position [1512, 0]
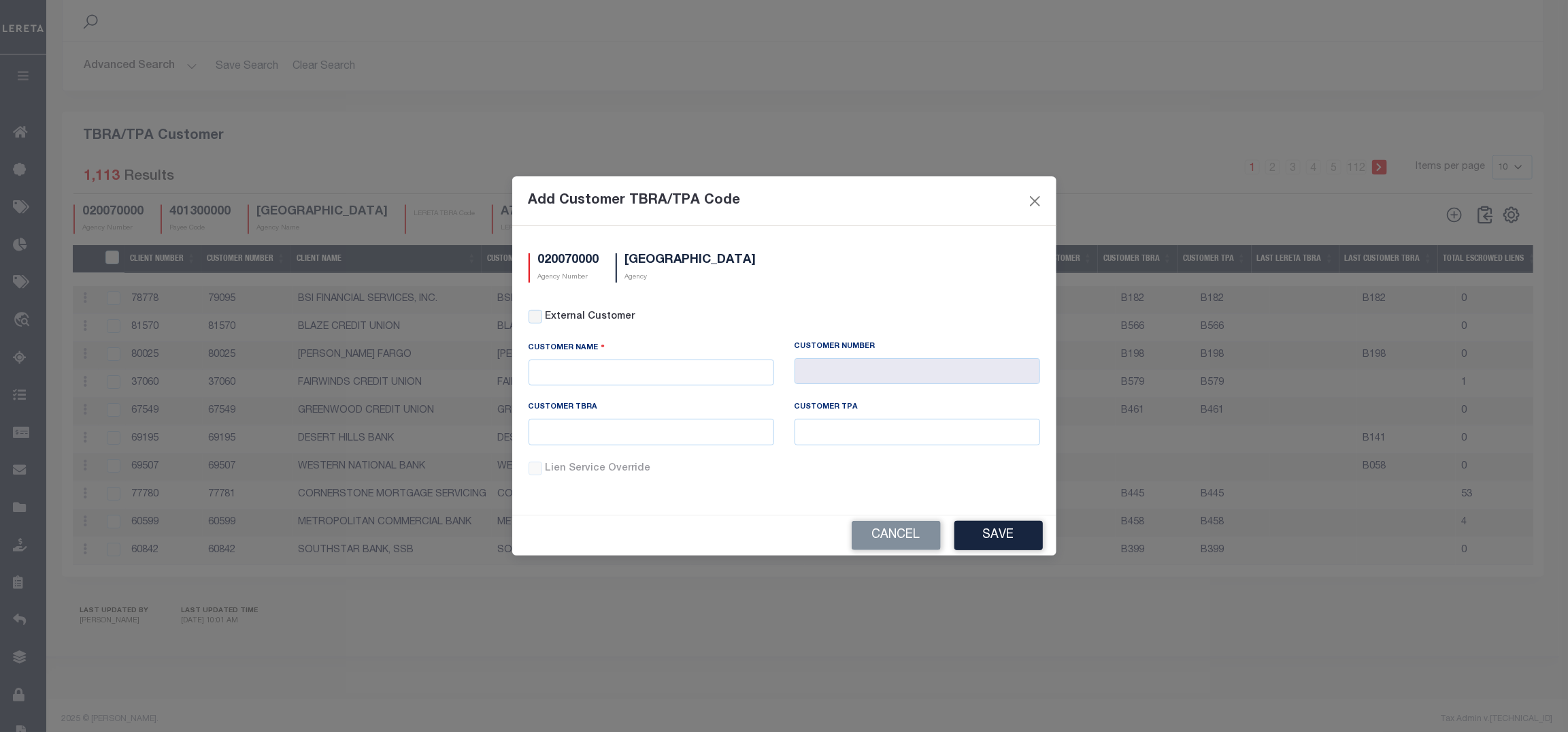
click at [1199, 90] on div "Add Customer TBRA/TPA Code 020070000 Agency Number MARICOPA COUNTY Agency Exter…" at bounding box center [784, 366] width 1568 height 732
click at [1031, 200] on button "Close" at bounding box center [1034, 200] width 18 height 18
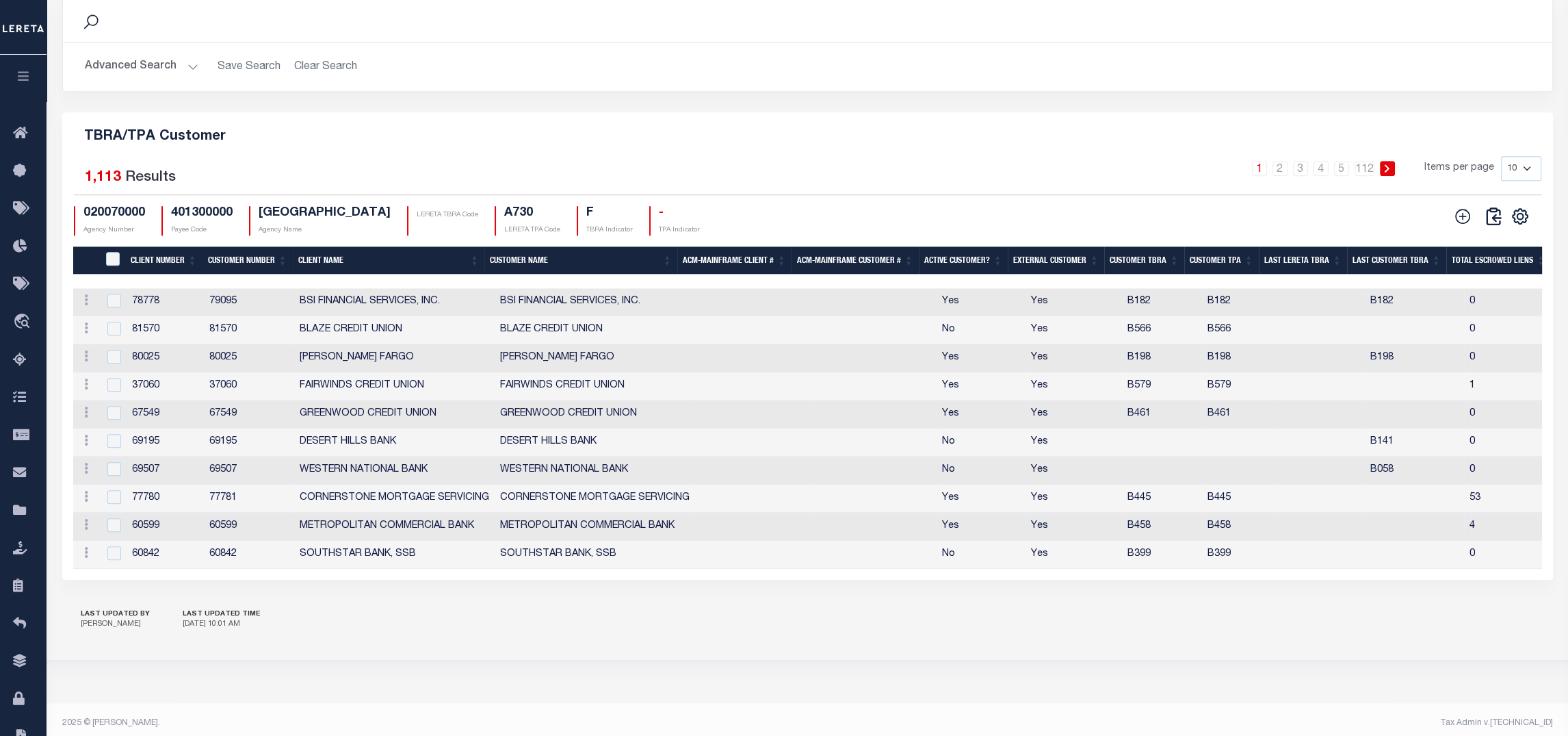
click at [17, 80] on icon "button" at bounding box center [24, 76] width 16 height 13
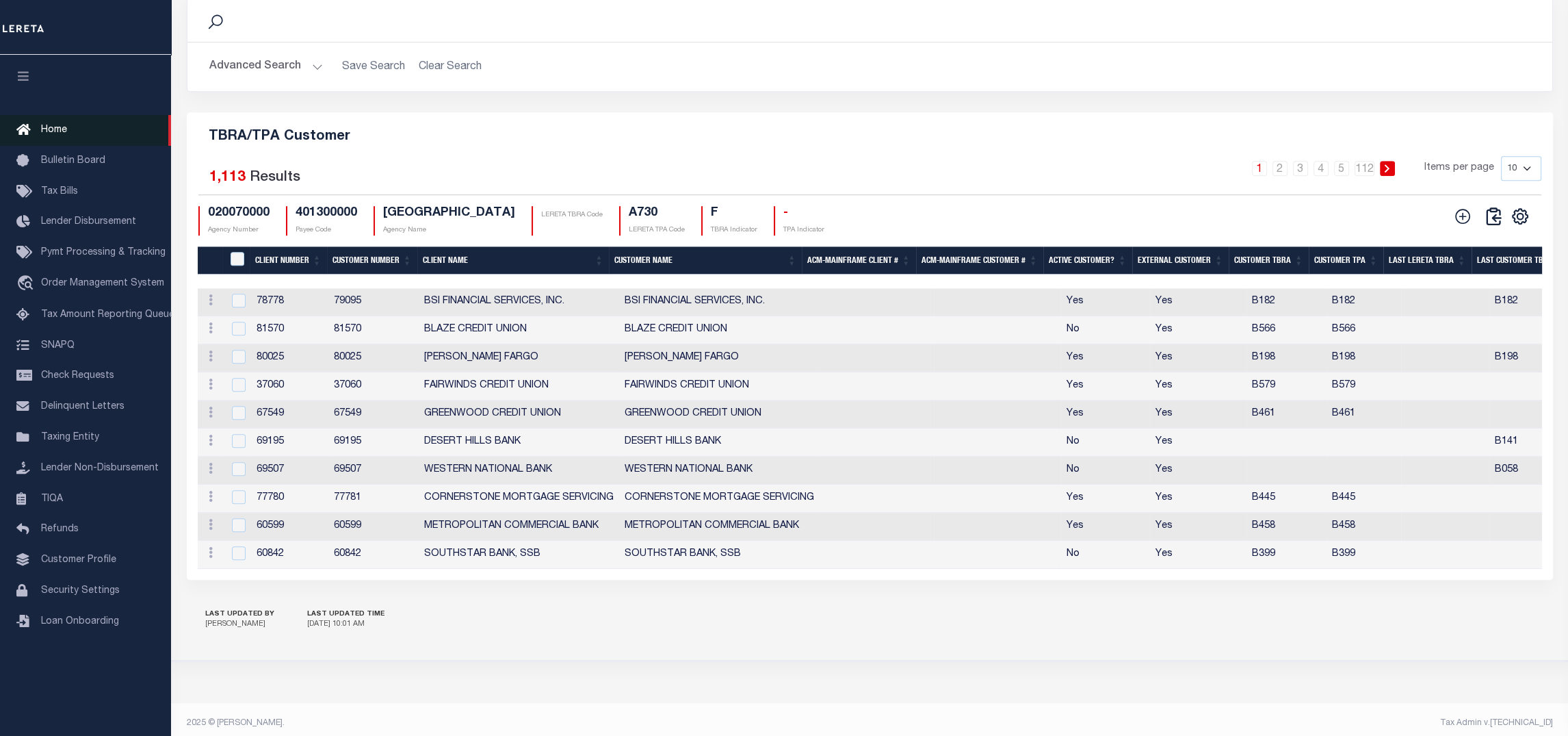
scroll to position [1525, 0]
click at [48, 121] on link "Home" at bounding box center [85, 131] width 171 height 31
click at [49, 120] on link "Home" at bounding box center [85, 131] width 171 height 31
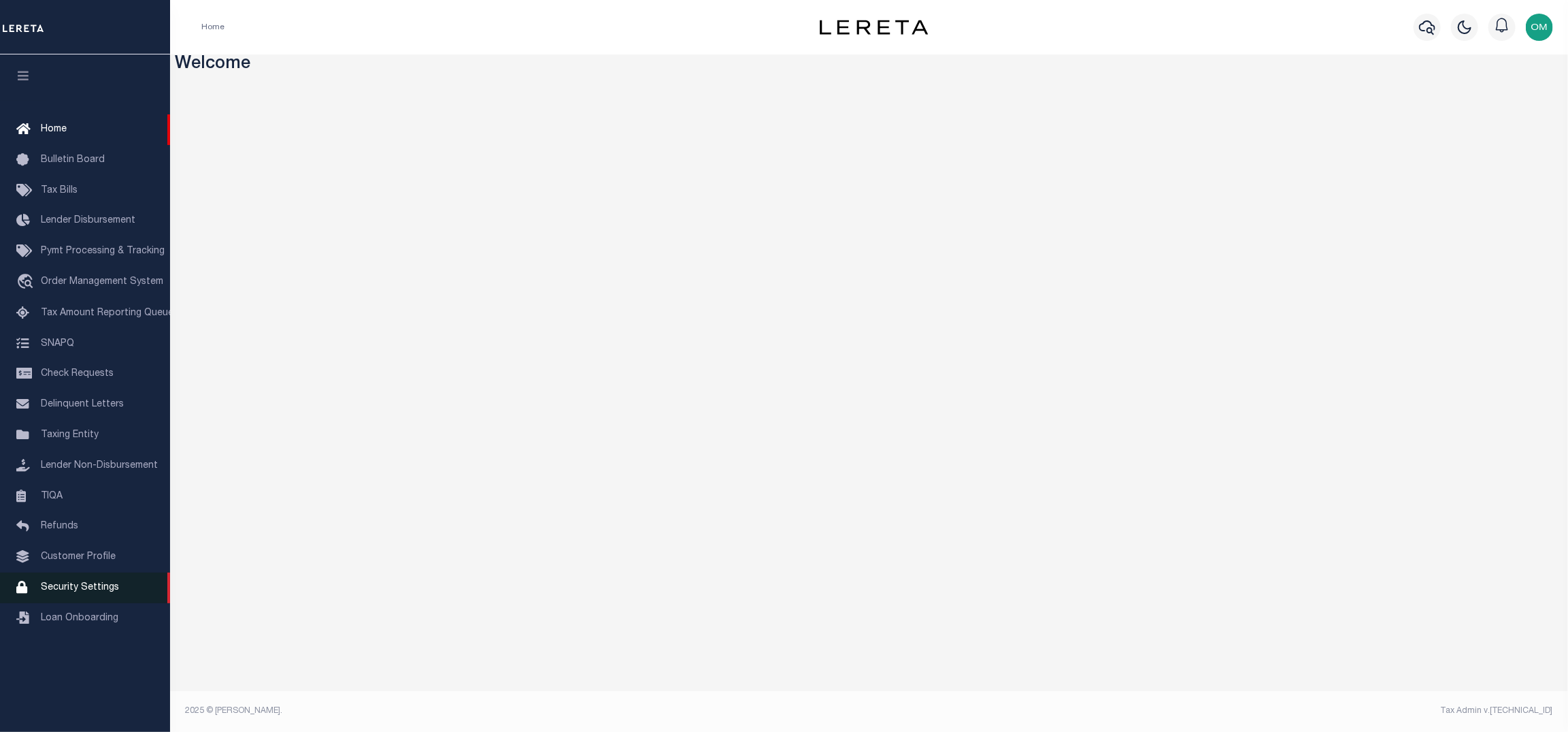
click at [114, 601] on link "Security Settings" at bounding box center [85, 587] width 170 height 31
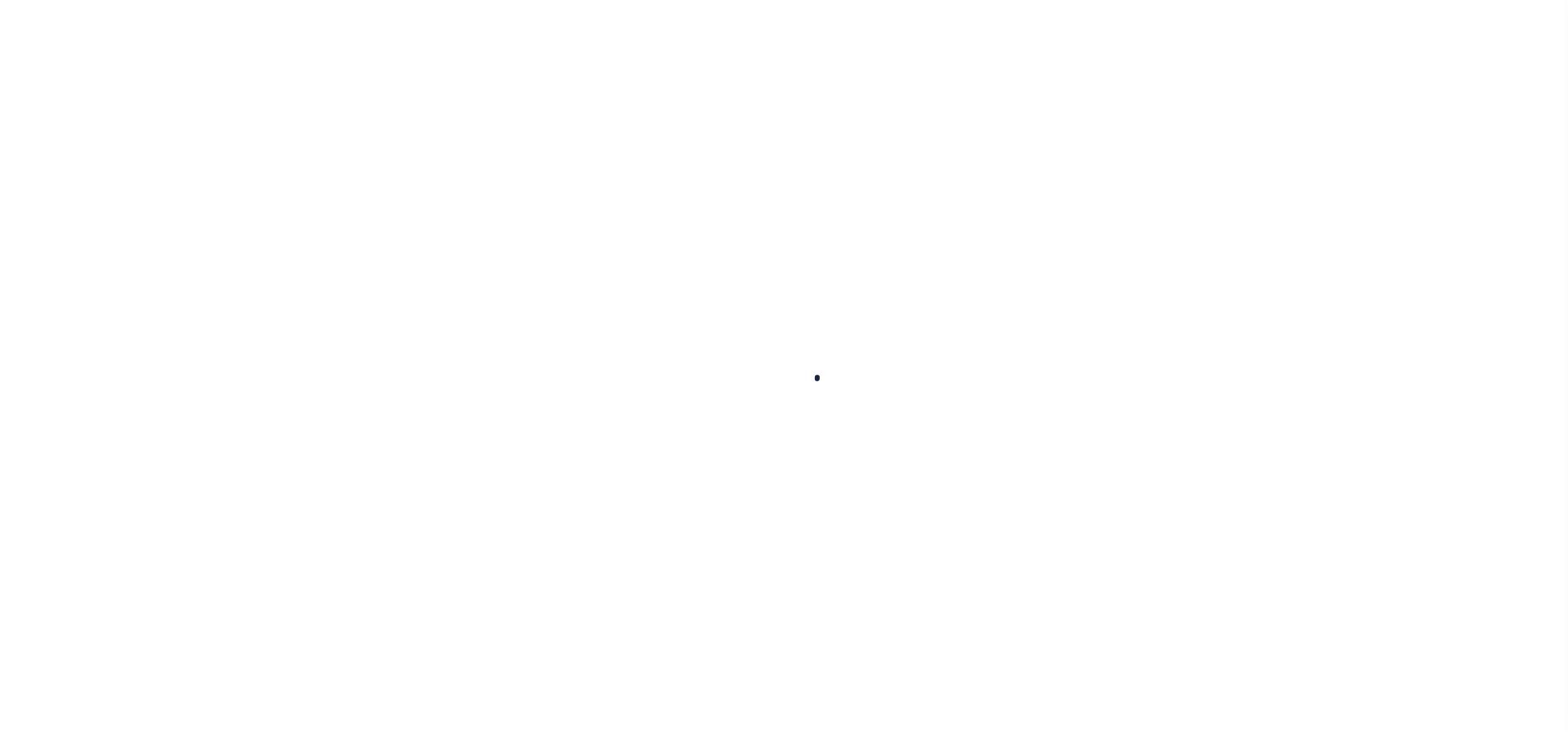
select select "100"
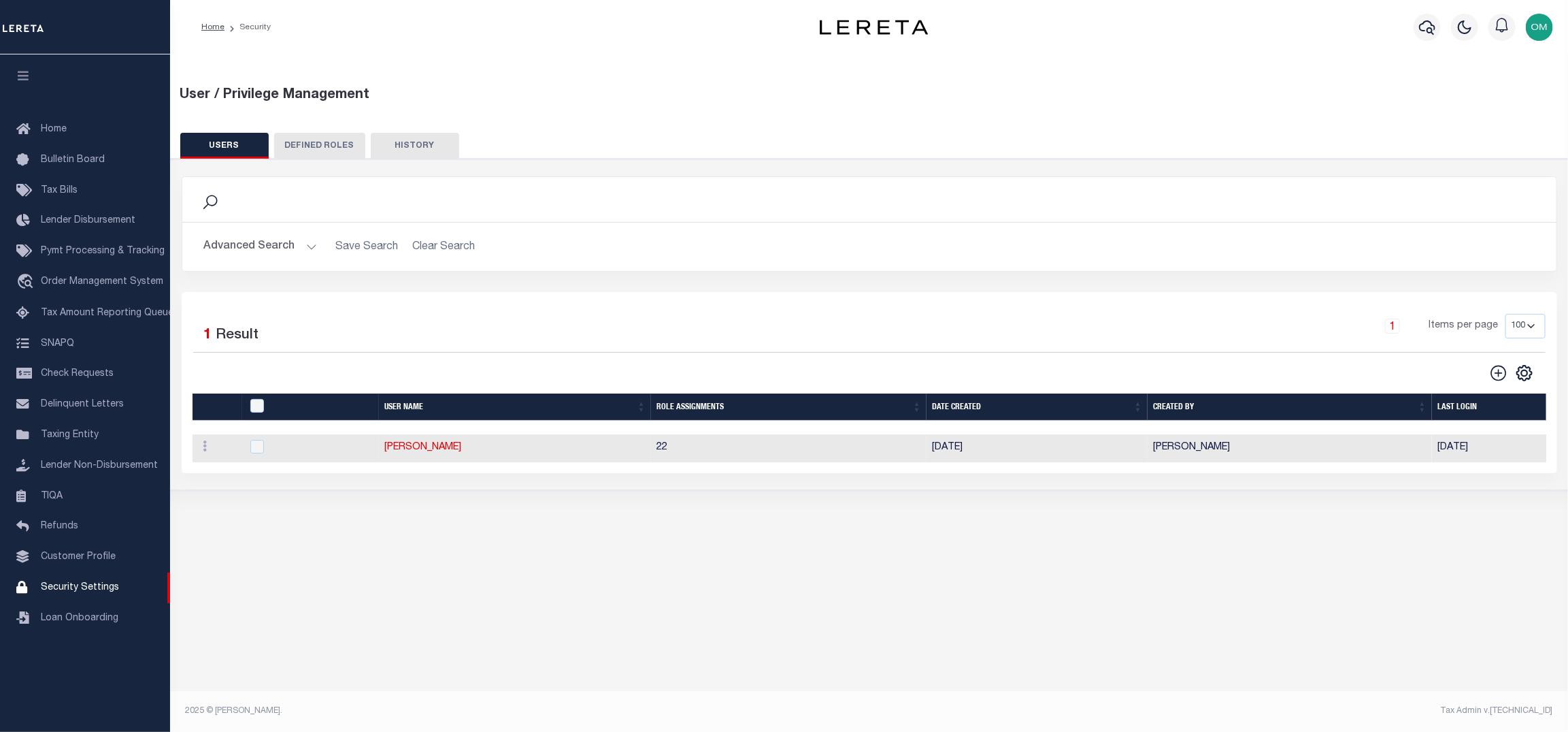
click at [308, 242] on button "Advanced Search" at bounding box center [260, 247] width 113 height 27
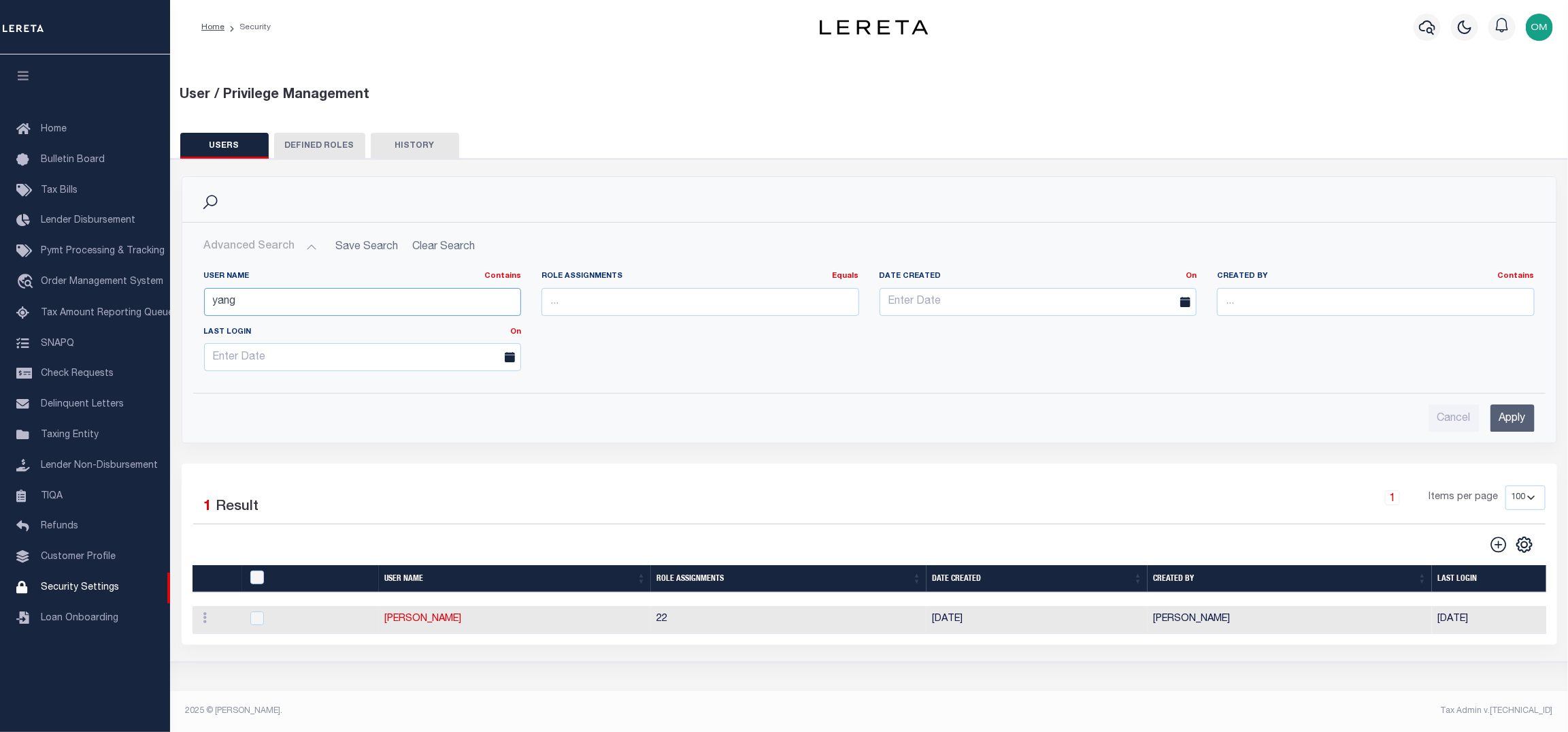
drag, startPoint x: 300, startPoint y: 305, endPoint x: 209, endPoint y: 309, distance: 91.1
click at [209, 309] on input "yang" at bounding box center [362, 302] width 317 height 28
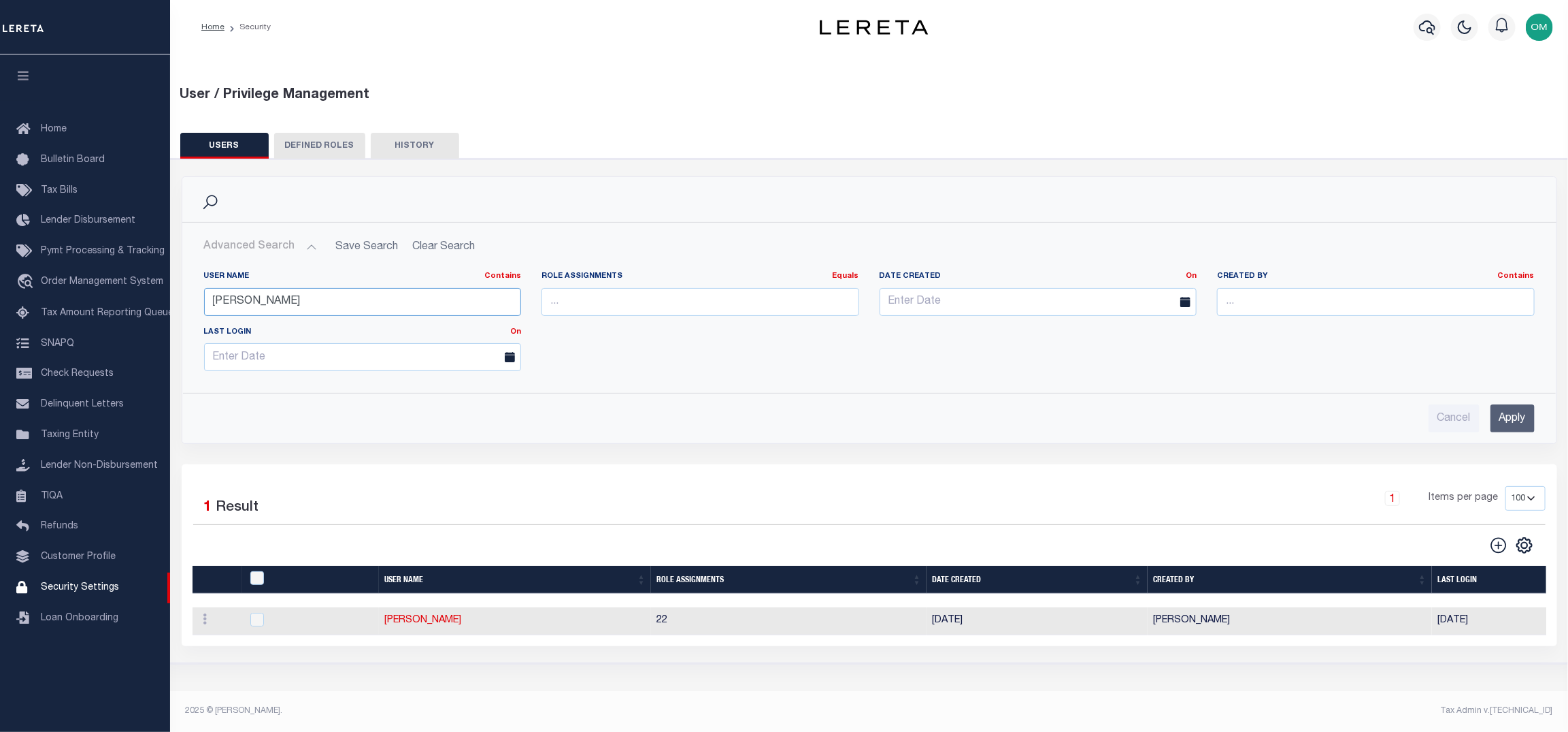
type input "omar"
click at [1506, 420] on input "Apply" at bounding box center [1512, 418] width 44 height 28
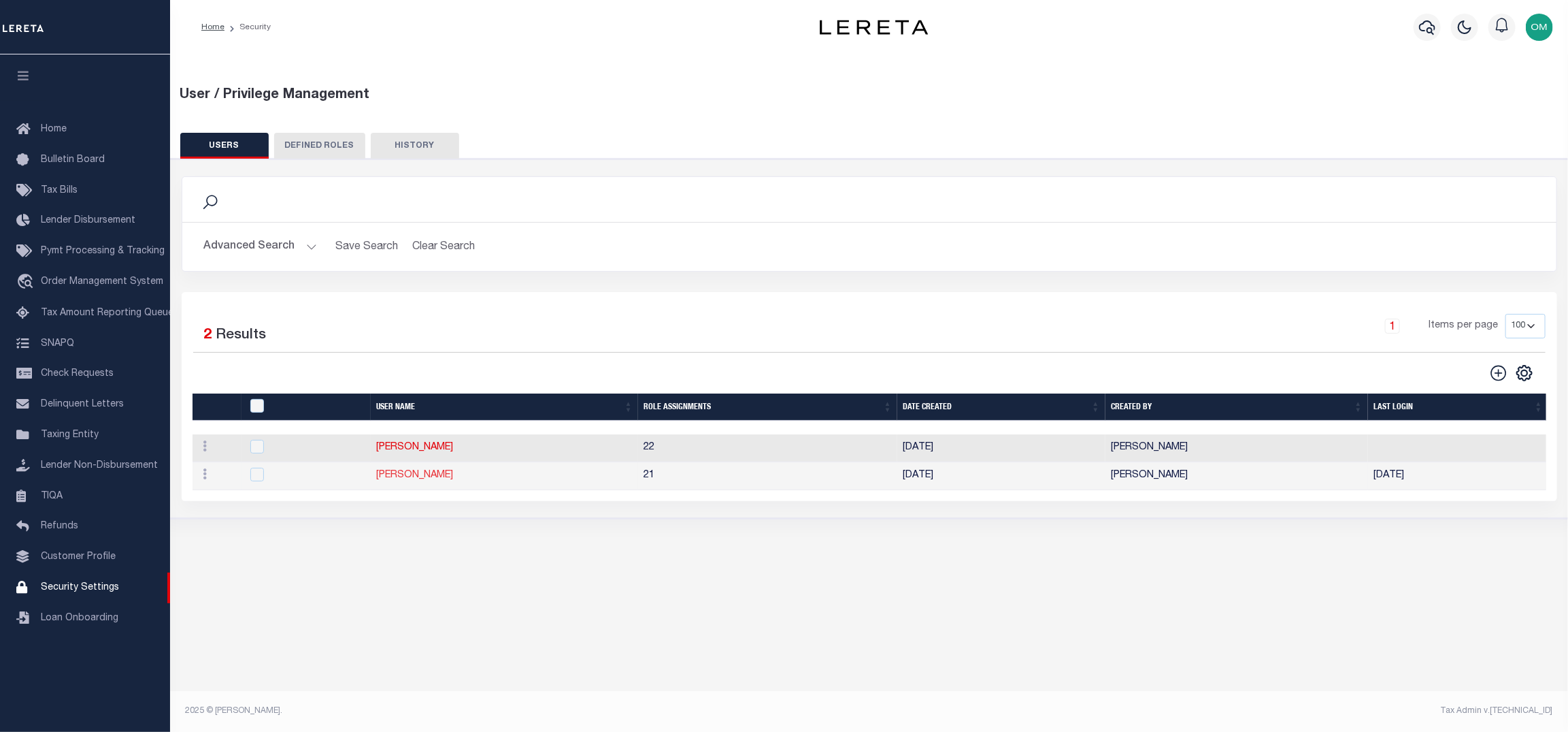
click at [441, 477] on link "[PERSON_NAME]" at bounding box center [414, 475] width 77 height 9
type input "Omar"
type input "Mohammed"
type input "Omar.Mohammed@accumatch.com"
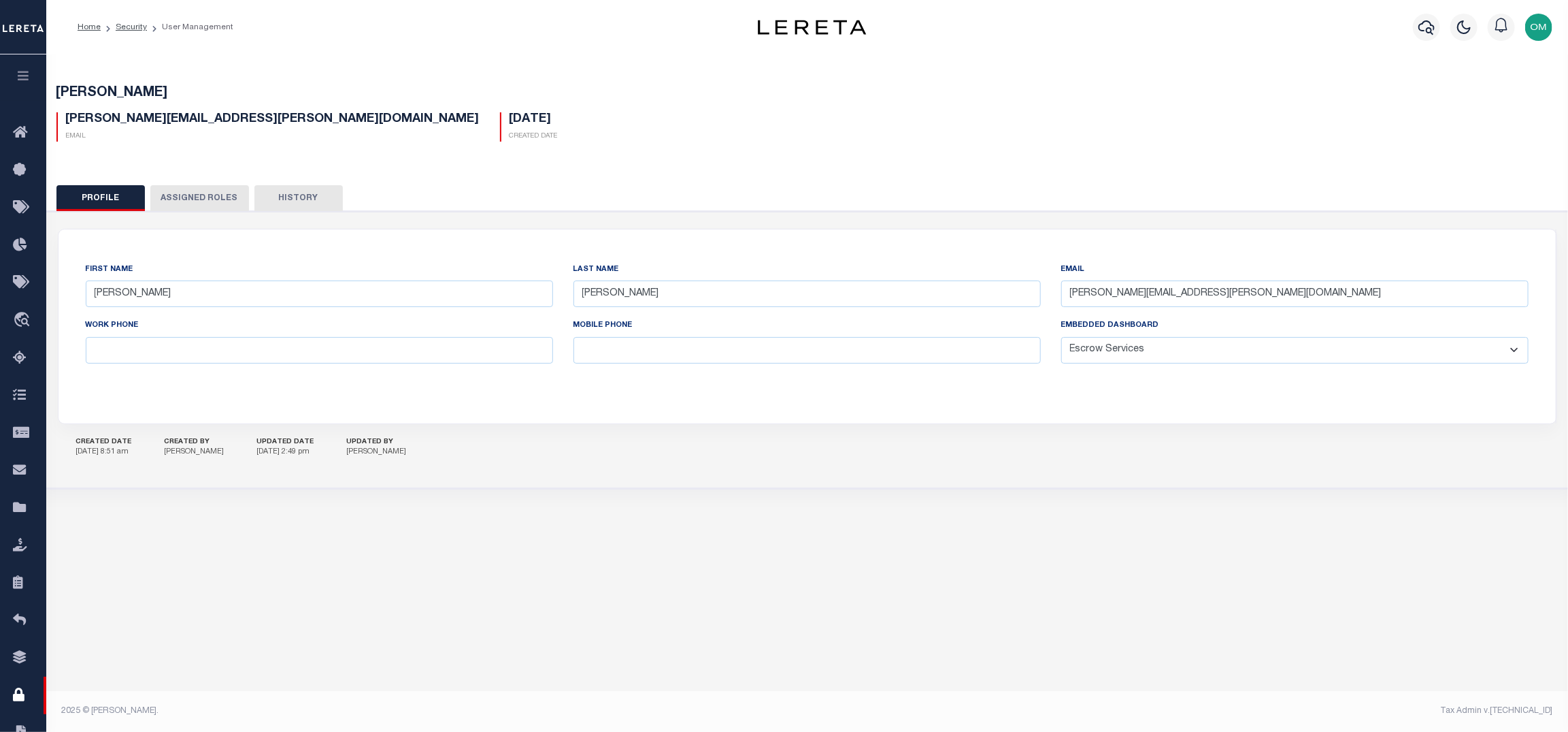
click at [1183, 342] on select "General Locate Escrow Services AI Payment Verification Customer Service" at bounding box center [1295, 350] width 467 height 27
select select "GEN"
click at [1062, 338] on select "General Locate Escrow Services AI Payment Verification Customer Service" at bounding box center [1295, 350] width 467 height 27
drag, startPoint x: 1495, startPoint y: 715, endPoint x: 1479, endPoint y: 713, distance: 16.1
click at [1483, 714] on button "Save Edits" at bounding box center [1499, 713] width 111 height 29
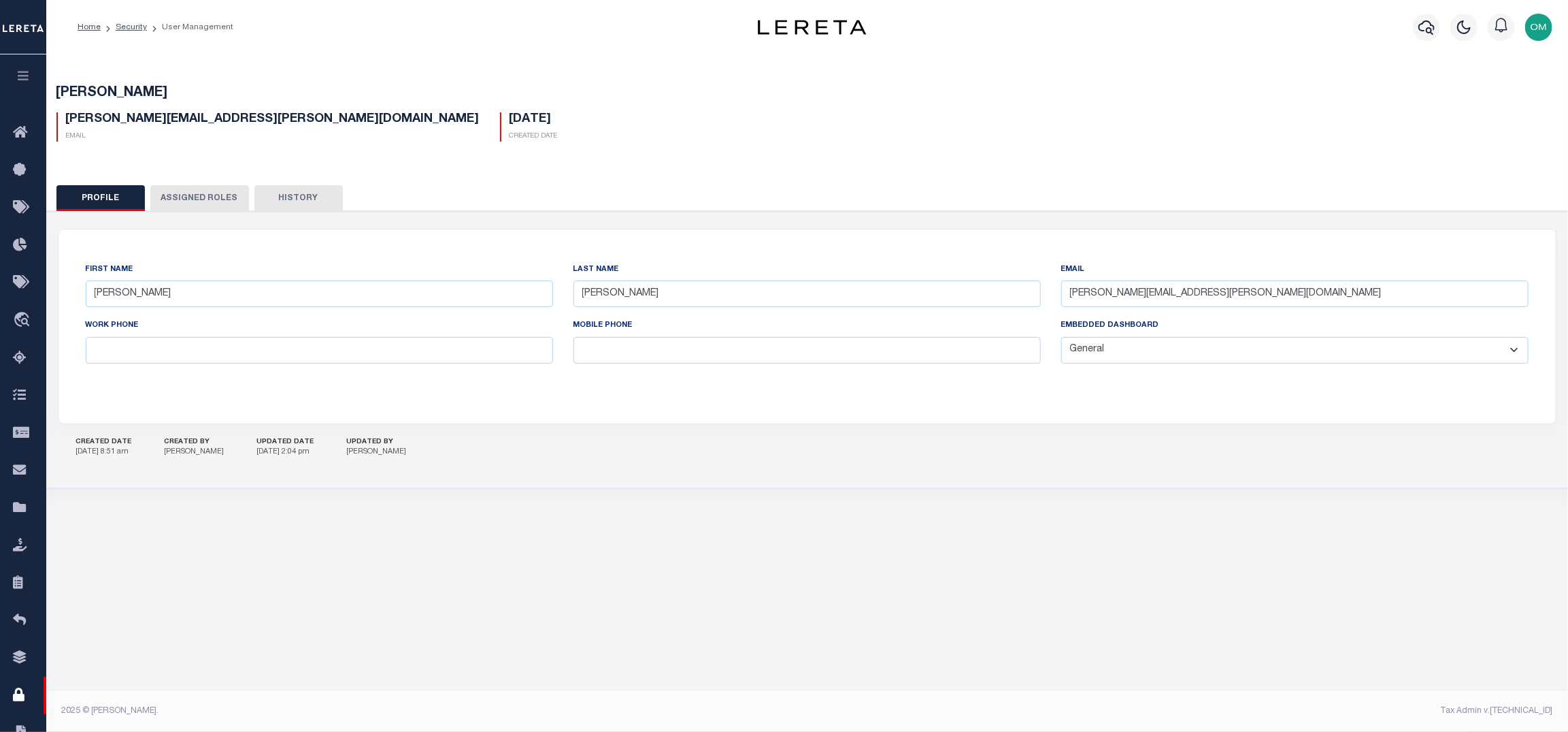
click at [20, 75] on icon "button" at bounding box center [23, 75] width 16 height 13
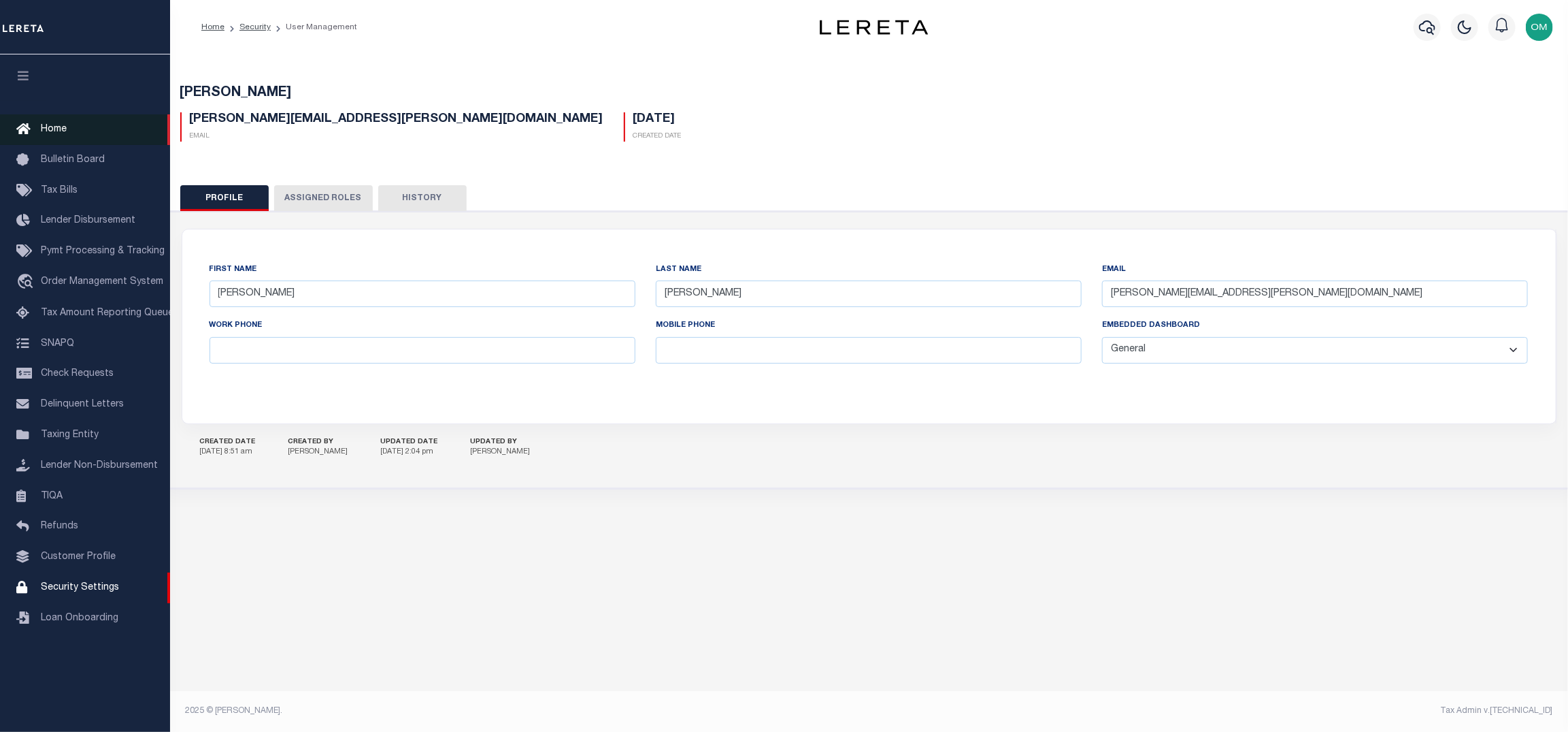
click at [51, 125] on span "Home" at bounding box center [54, 129] width 26 height 9
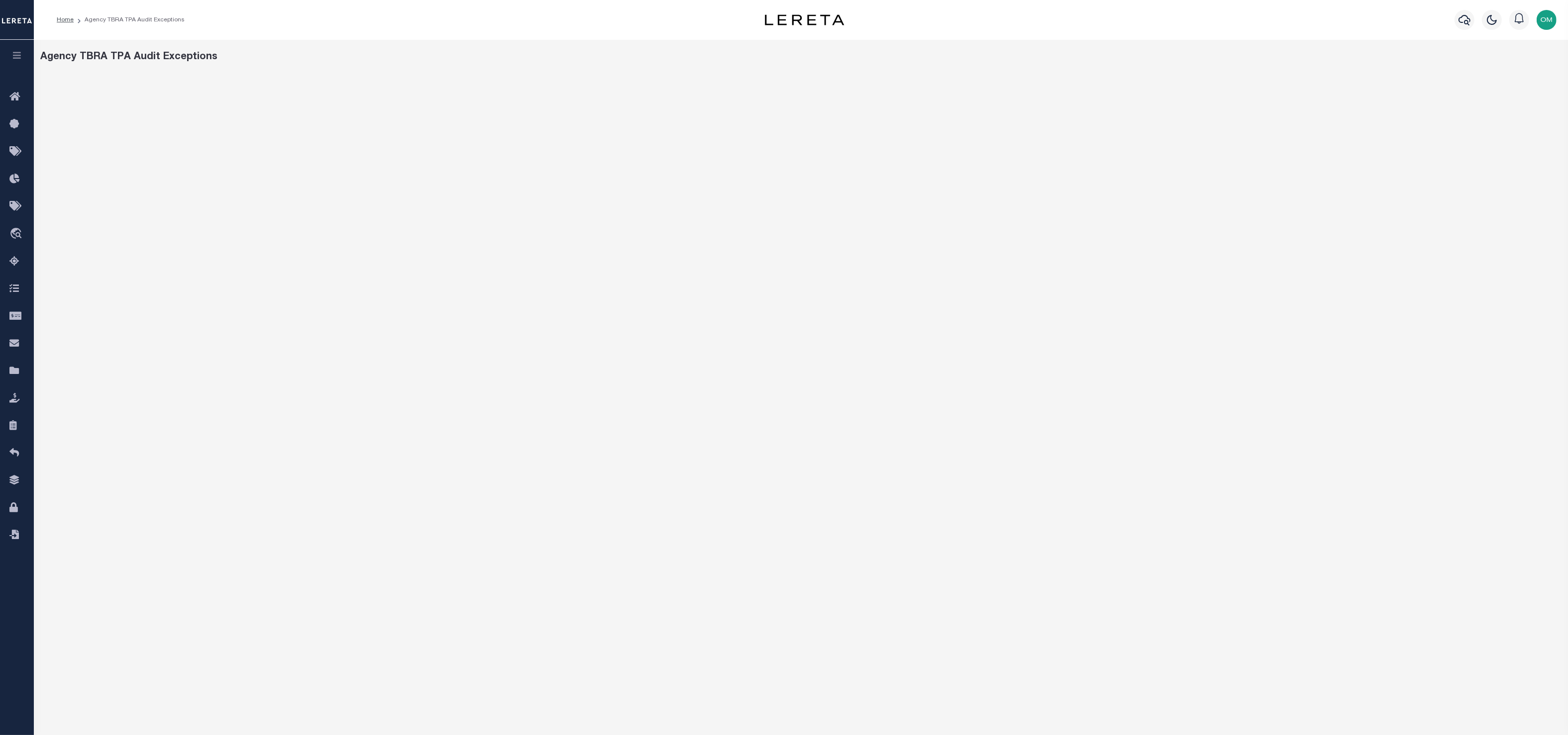
drag, startPoint x: 25, startPoint y: 50, endPoint x: 23, endPoint y: 58, distance: 8.2
click at [24, 52] on button "button" at bounding box center [17, 56] width 34 height 34
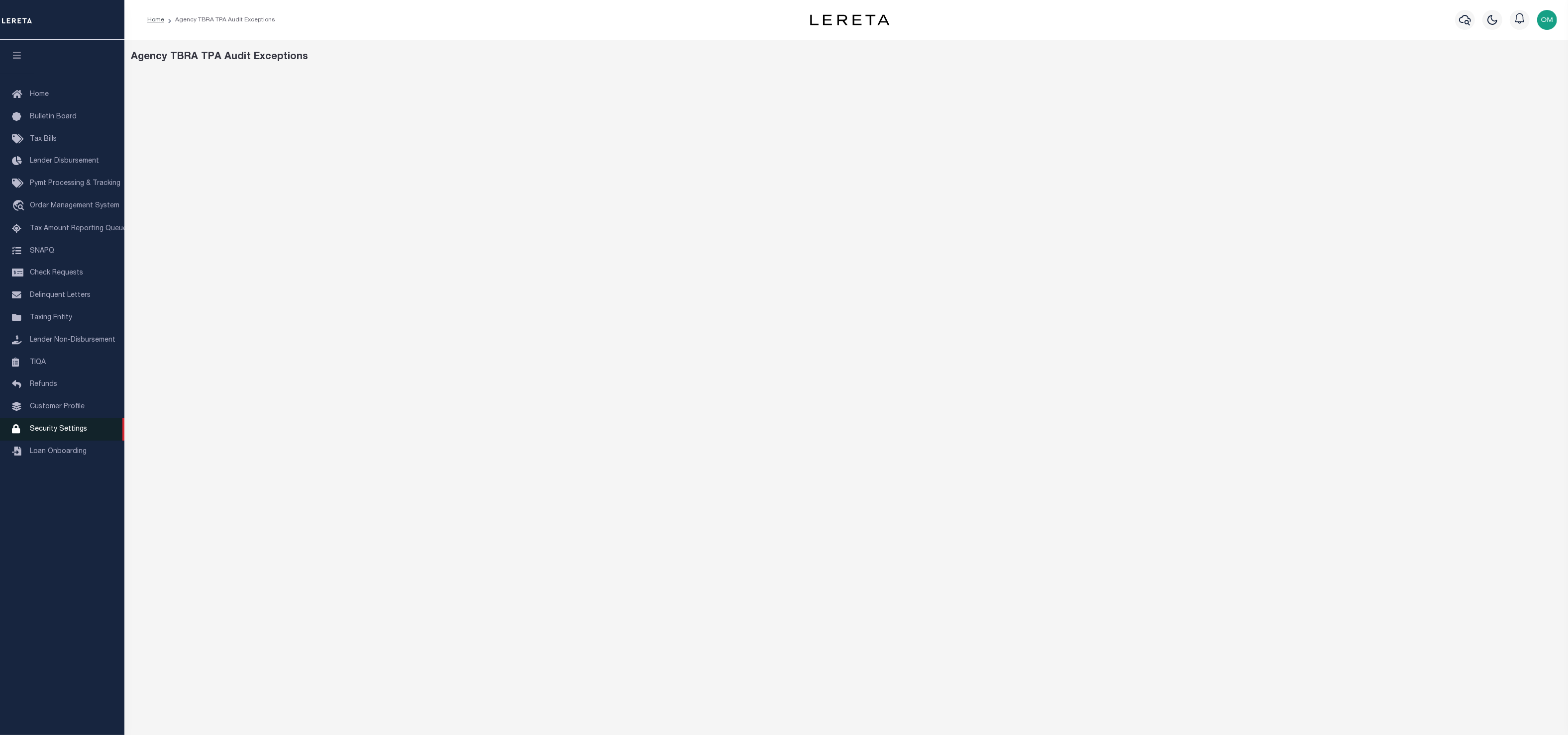
click at [63, 429] on link "Security Settings" at bounding box center [62, 429] width 124 height 23
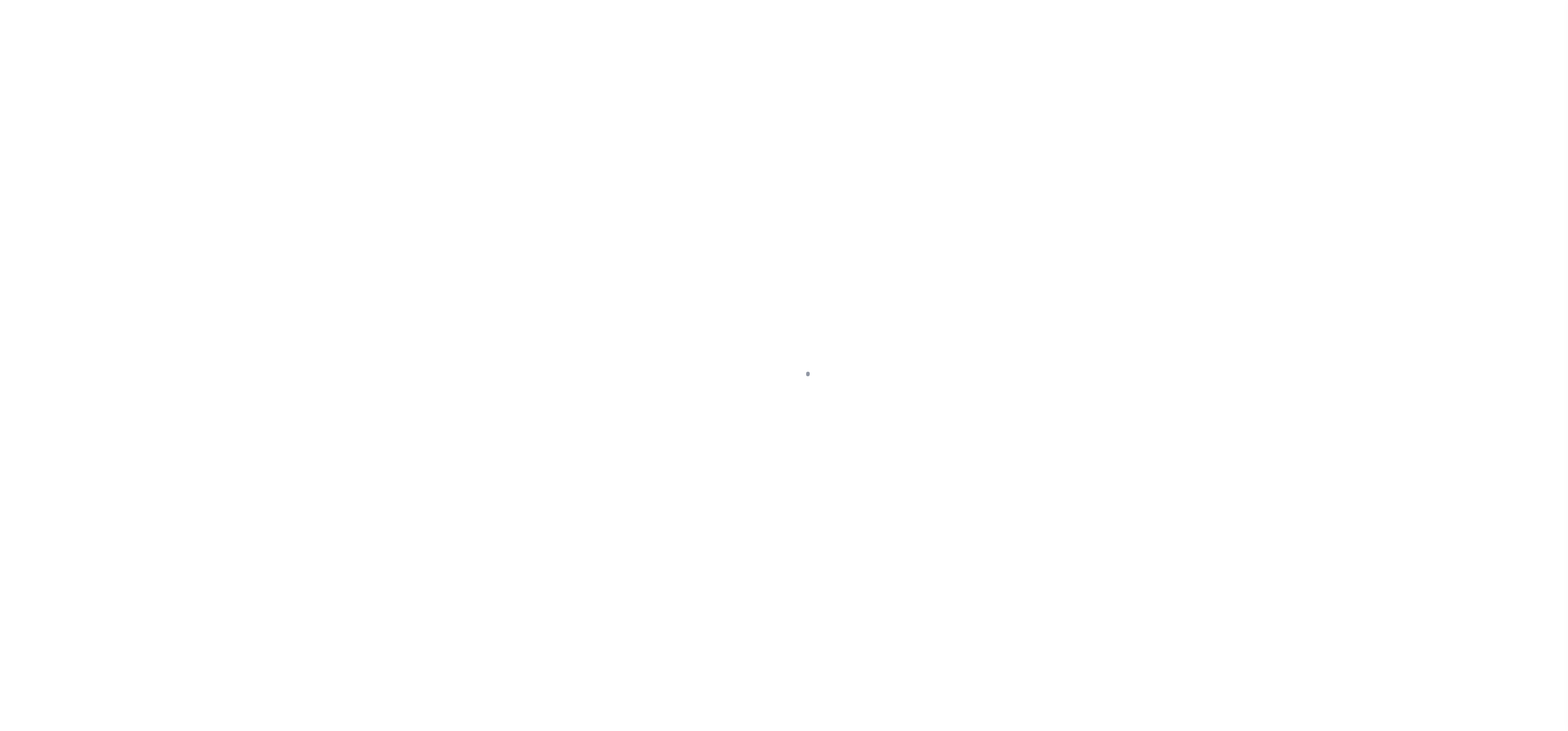
select select "100"
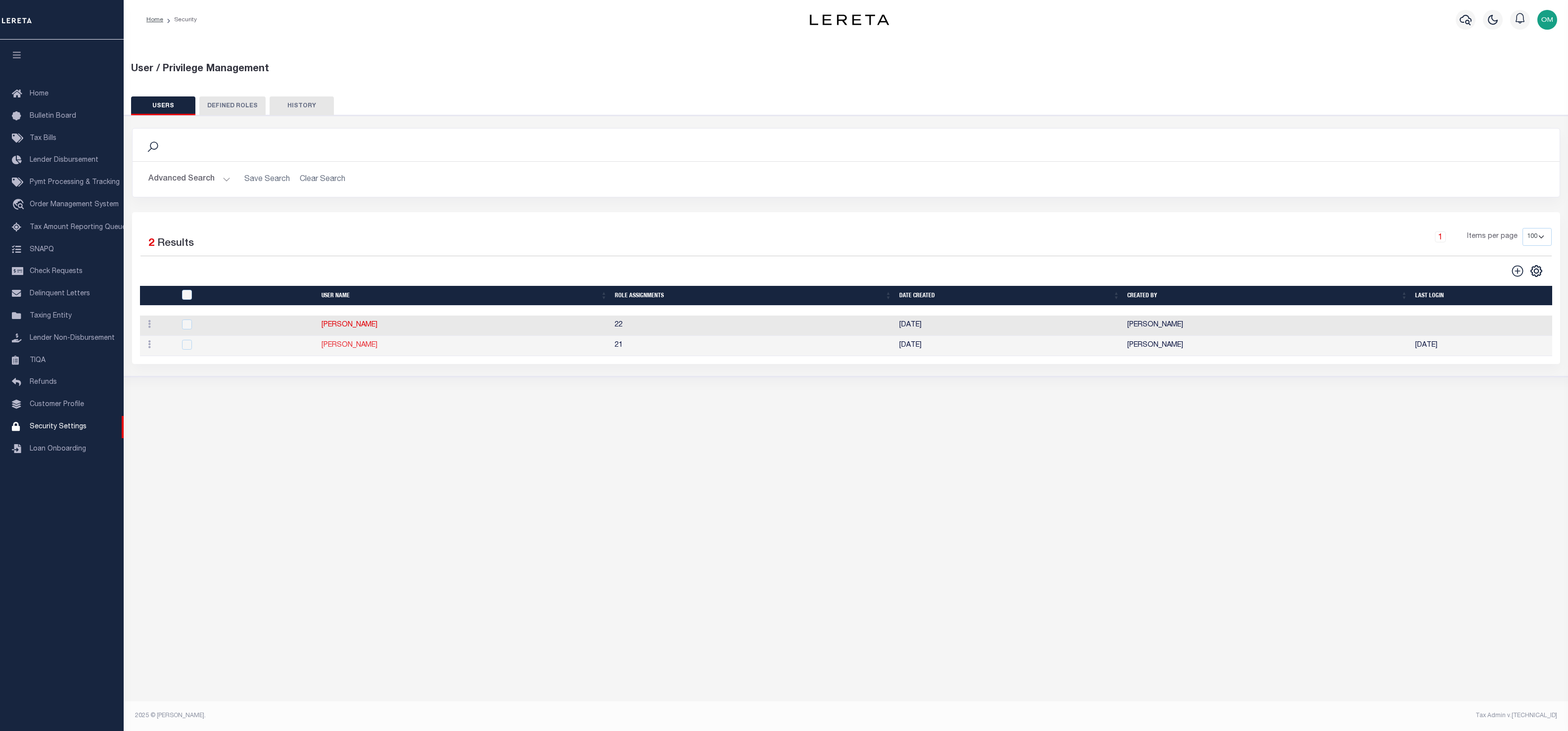
click at [373, 346] on link "[PERSON_NAME]" at bounding box center [349, 345] width 56 height 7
type input "[PERSON_NAME]"
type input "[PERSON_NAME][EMAIL_ADDRESS][PERSON_NAME][DOMAIN_NAME]"
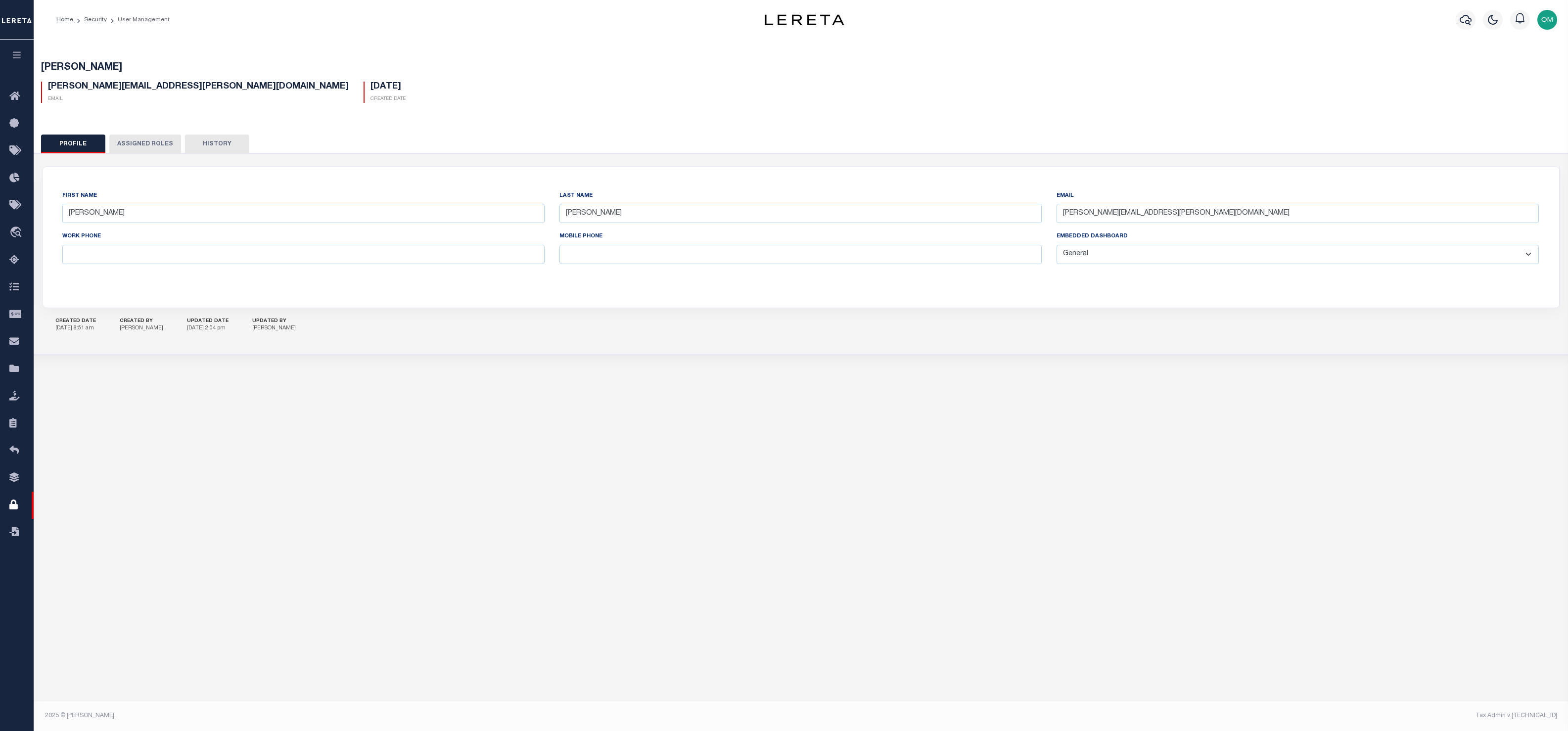
click at [1301, 476] on div "User / Privilege Management USERS DEFINED ROLES Is 1" at bounding box center [800, 368] width 1535 height 658
click at [23, 46] on button "button" at bounding box center [16, 56] width 33 height 33
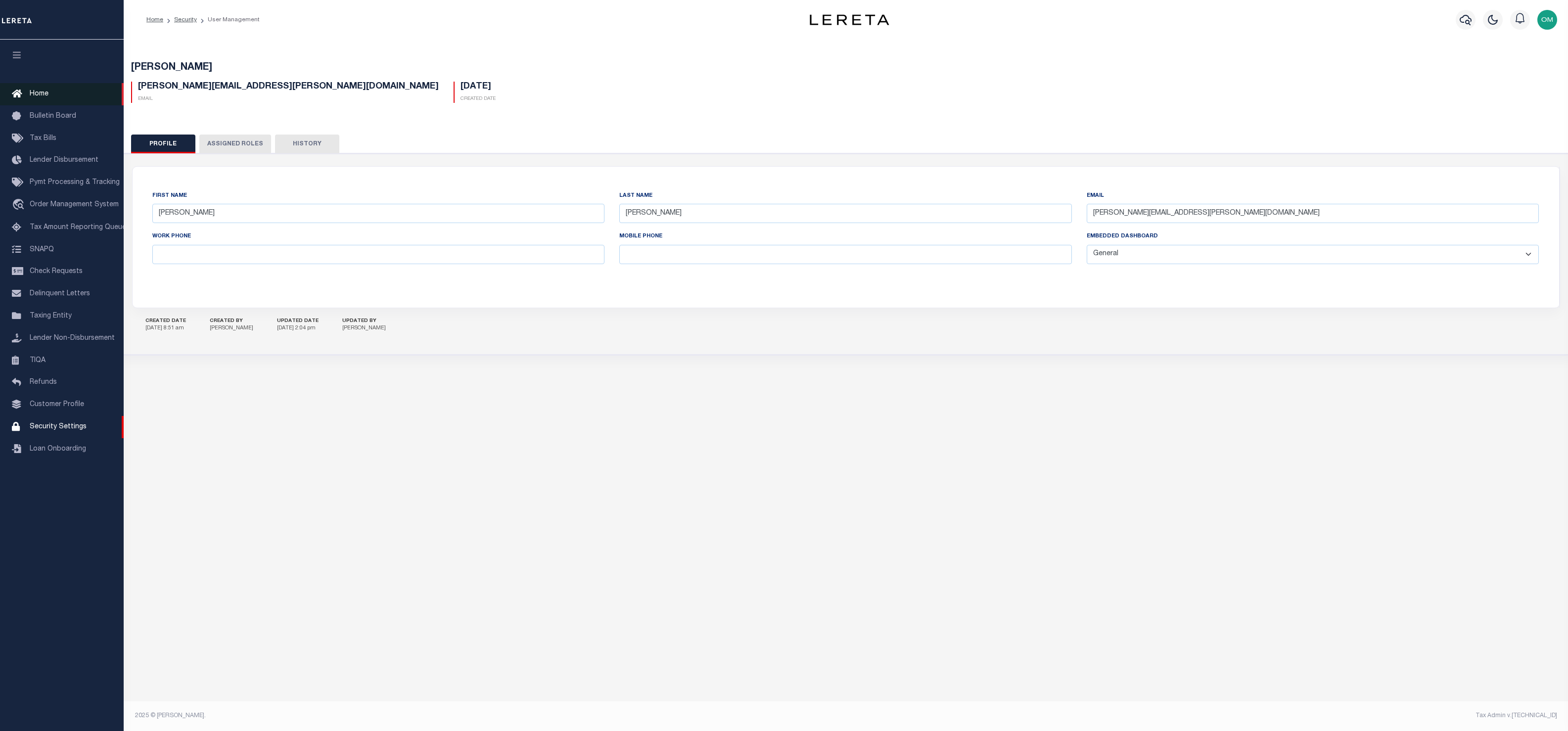
click at [49, 94] on link "Home" at bounding box center [61, 94] width 124 height 23
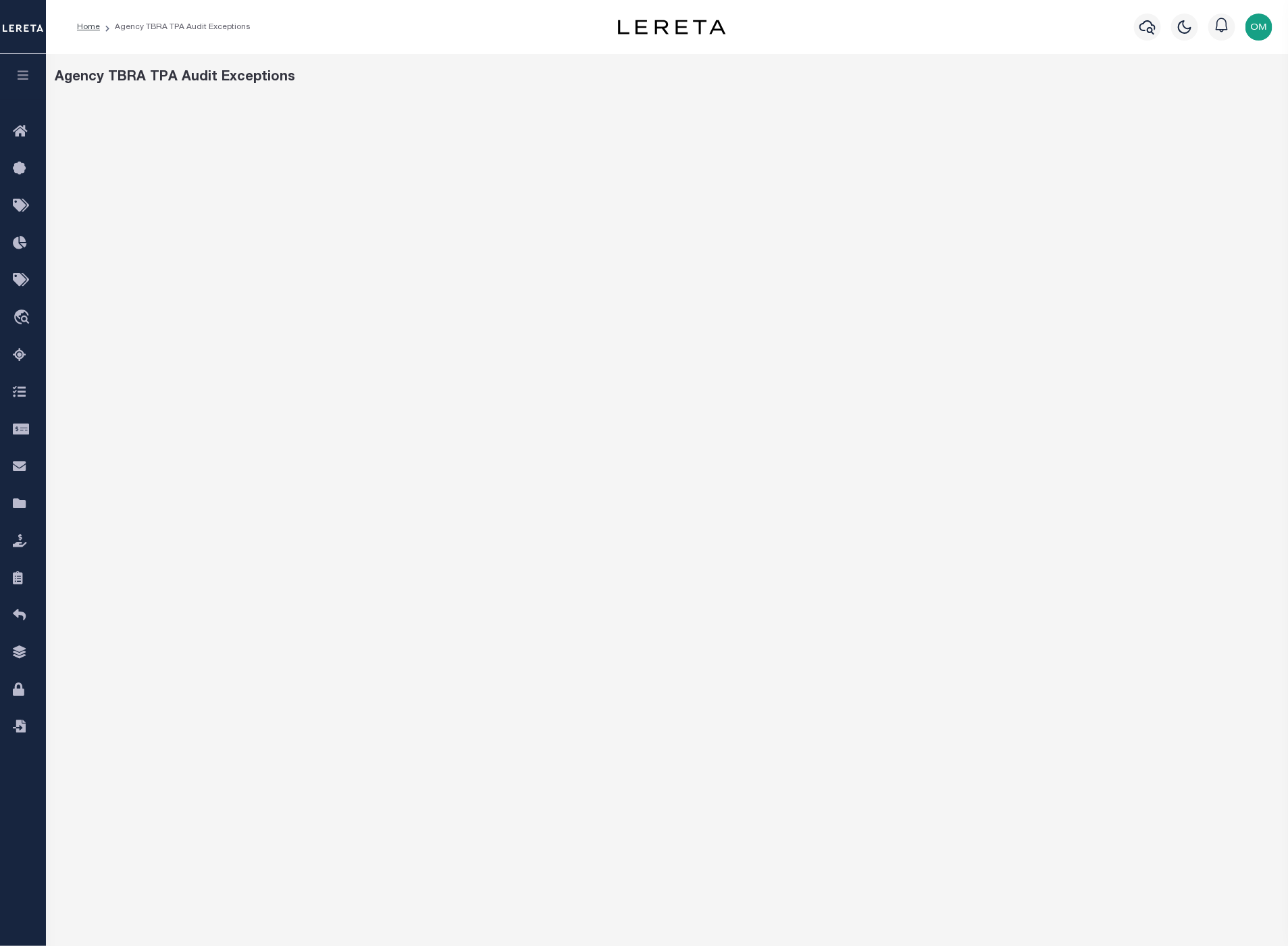
click at [25, 76] on icon "button" at bounding box center [23, 75] width 16 height 12
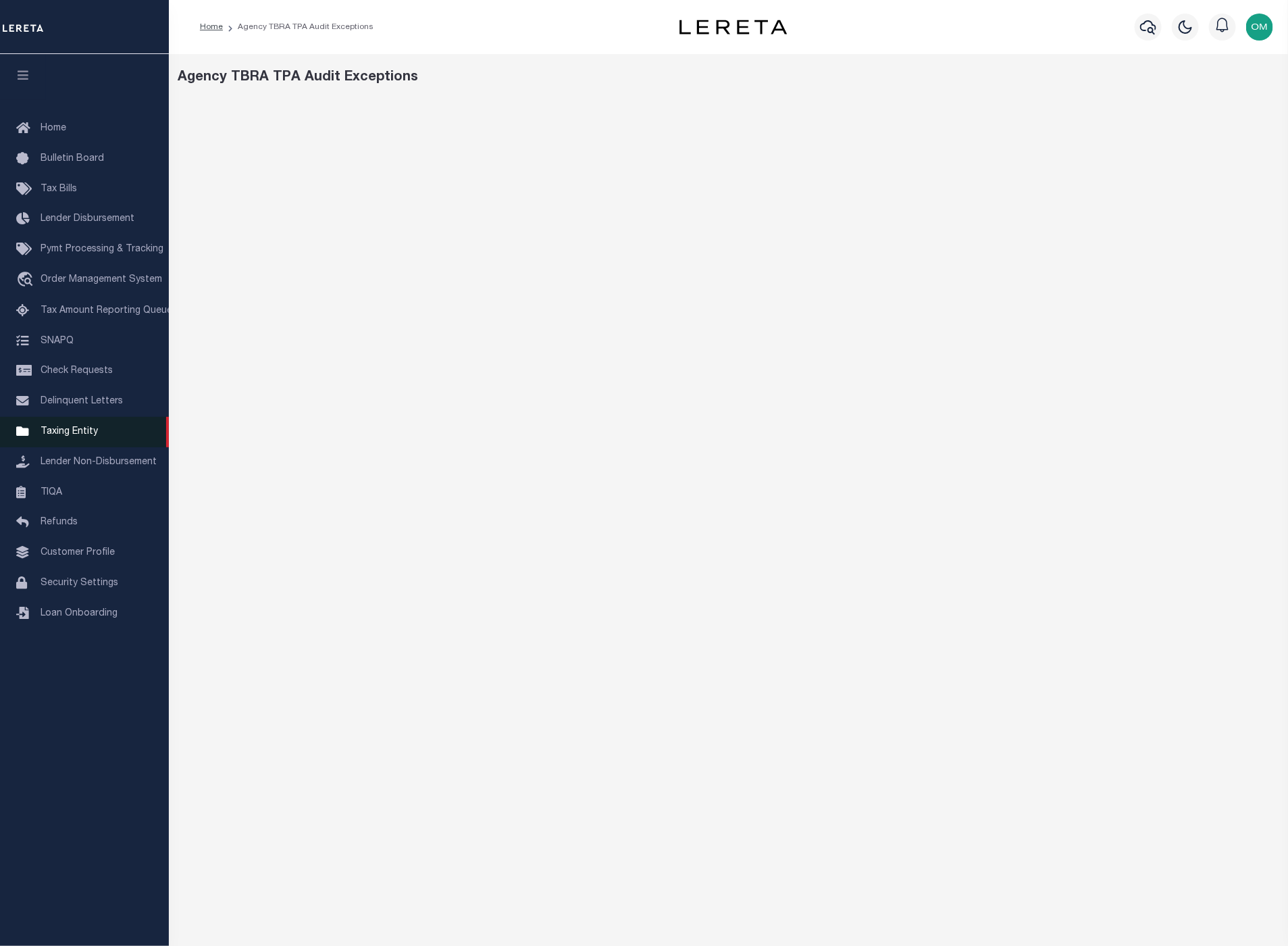
click at [89, 433] on span "Taxing Entity" at bounding box center [69, 431] width 57 height 9
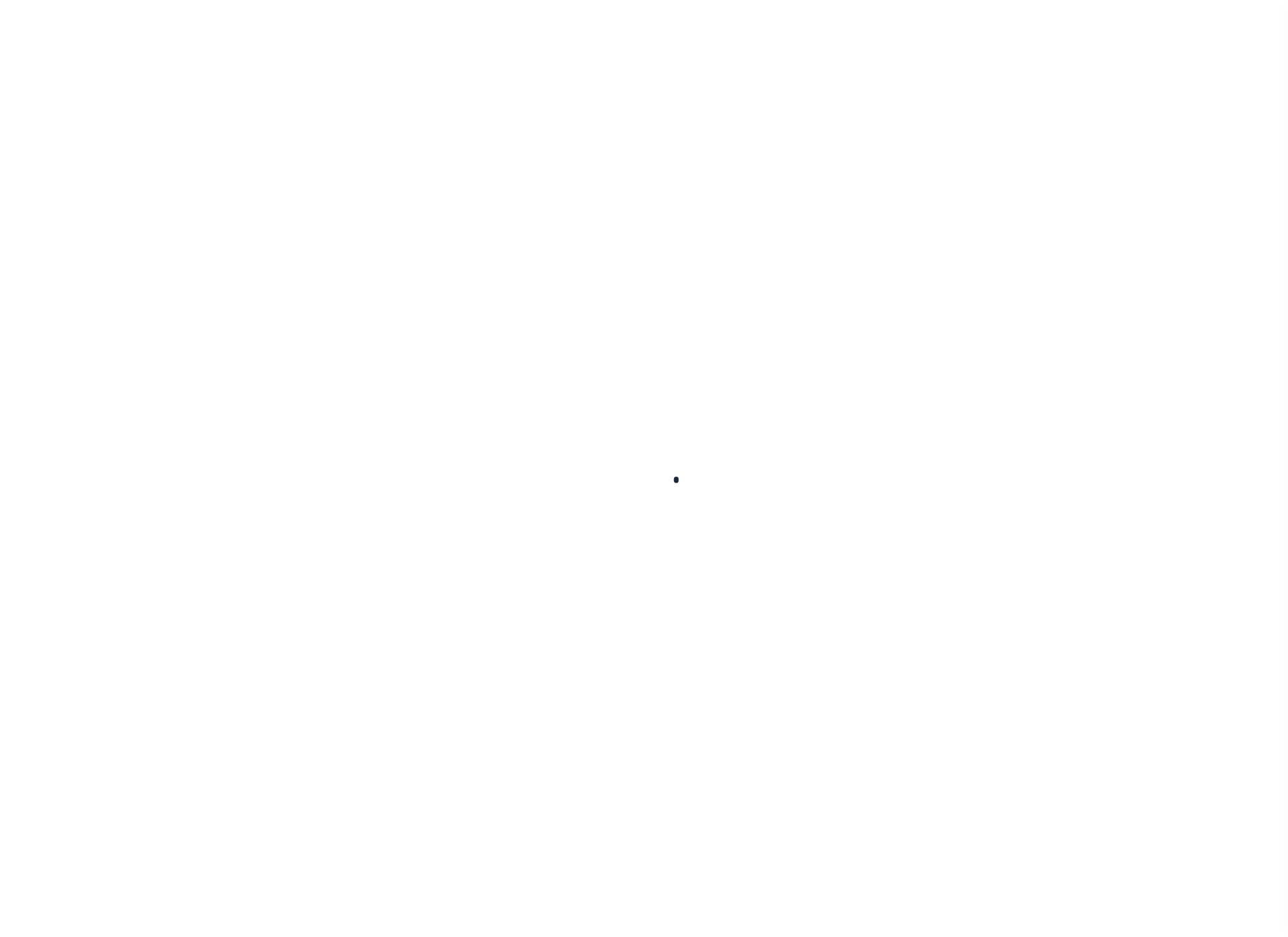
select select
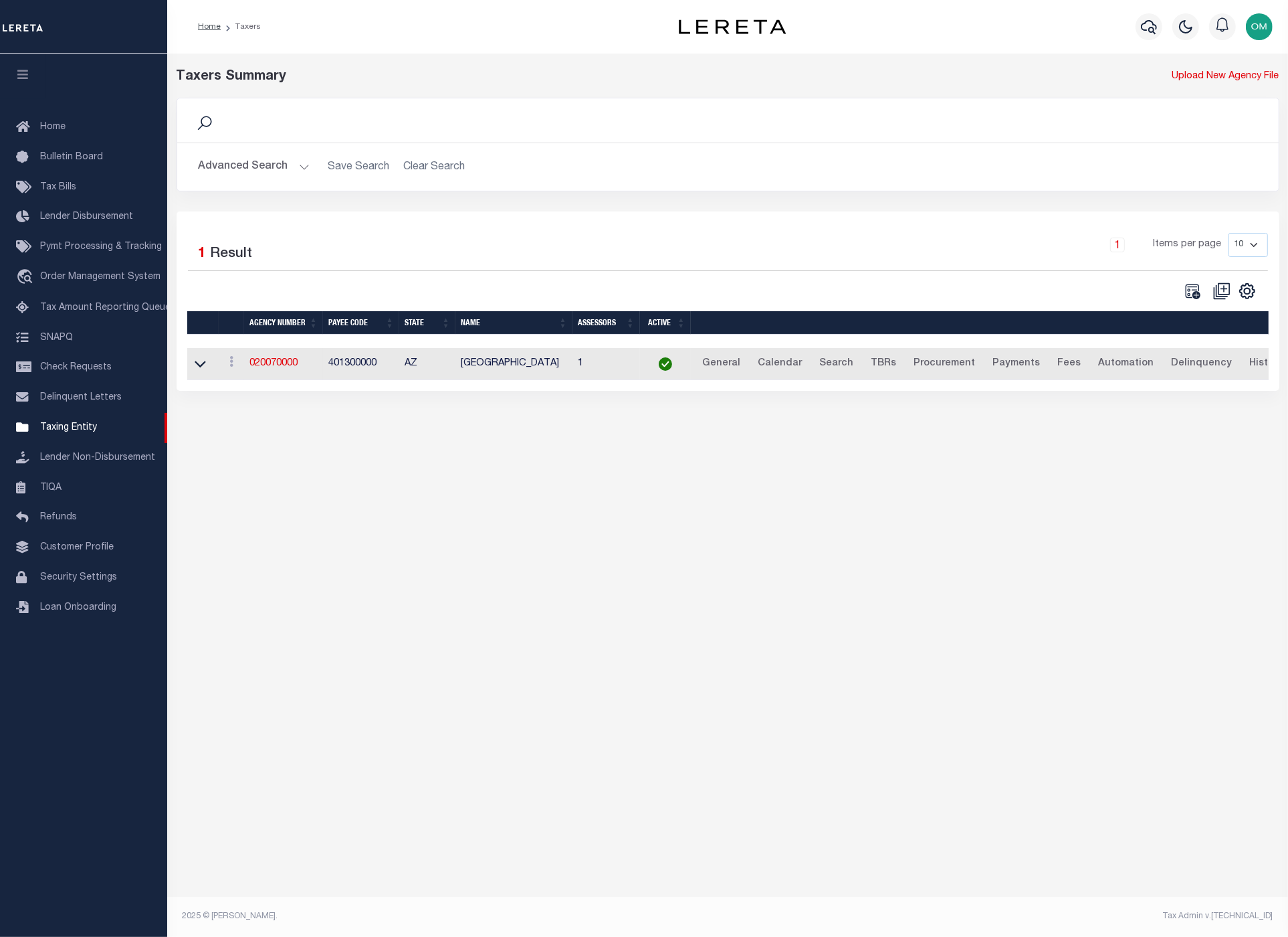
click at [298, 162] on button "Advanced Search" at bounding box center [253, 167] width 111 height 26
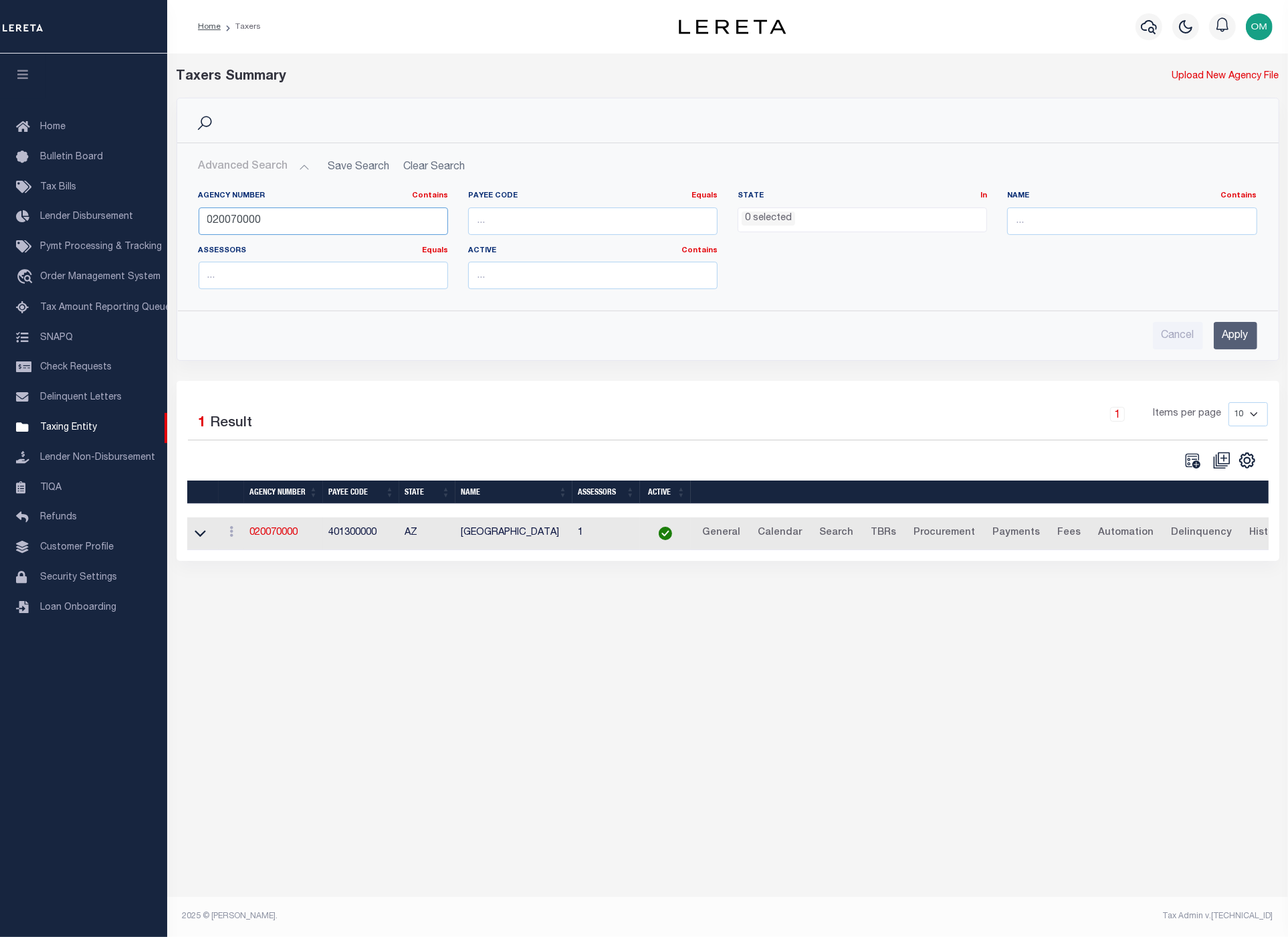
drag, startPoint x: 351, startPoint y: 221, endPoint x: 188, endPoint y: 236, distance: 163.7
click at [188, 236] on div "Agency Number Contains Contains Is 020070000" at bounding box center [323, 218] width 269 height 55
type input "290050102"
click at [1231, 326] on input "Apply" at bounding box center [1235, 335] width 44 height 27
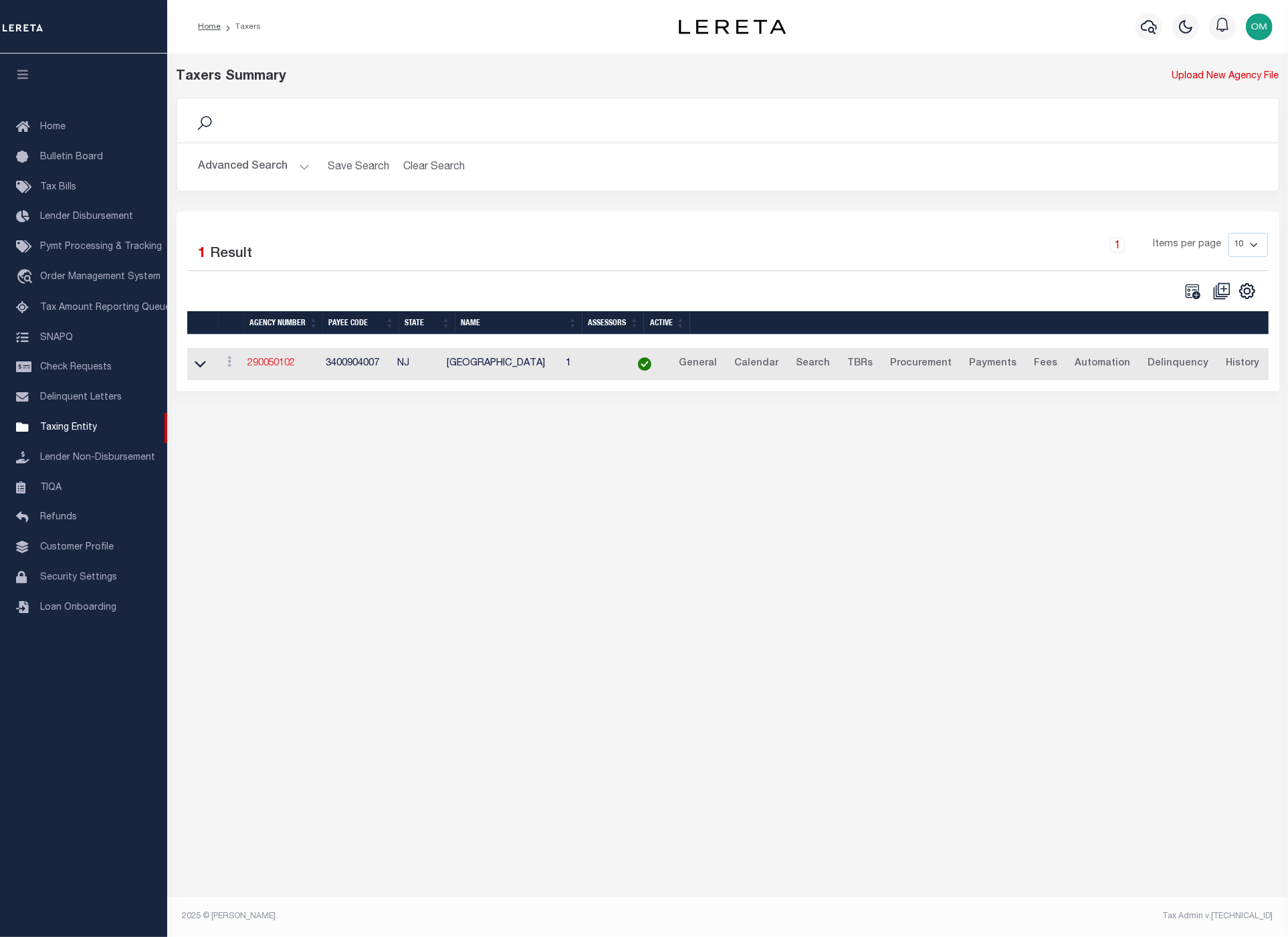
click at [277, 362] on link "290050102" at bounding box center [272, 363] width 49 height 9
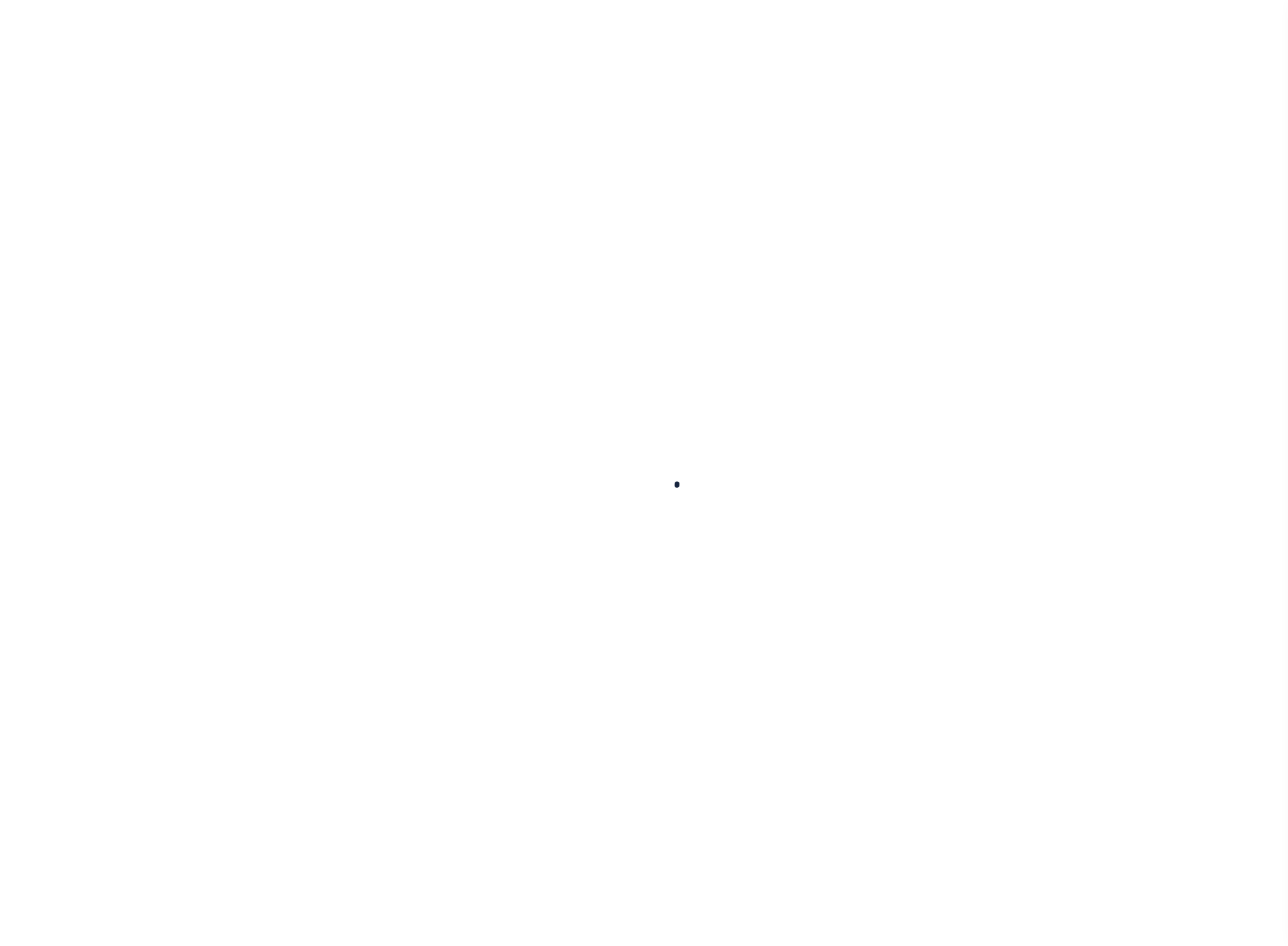
select select
checkbox input "false"
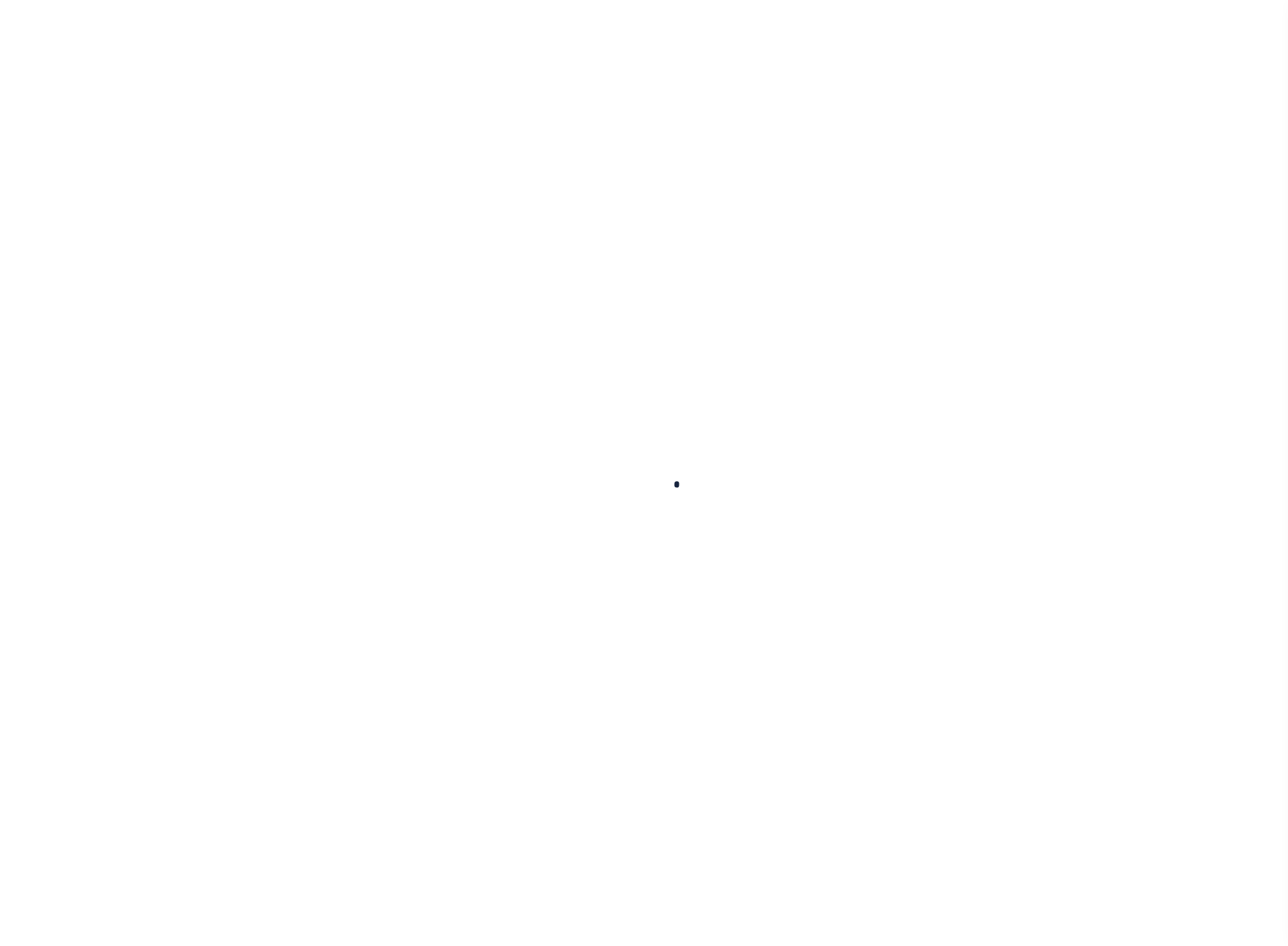
checkbox input "false"
type input "3400904007"
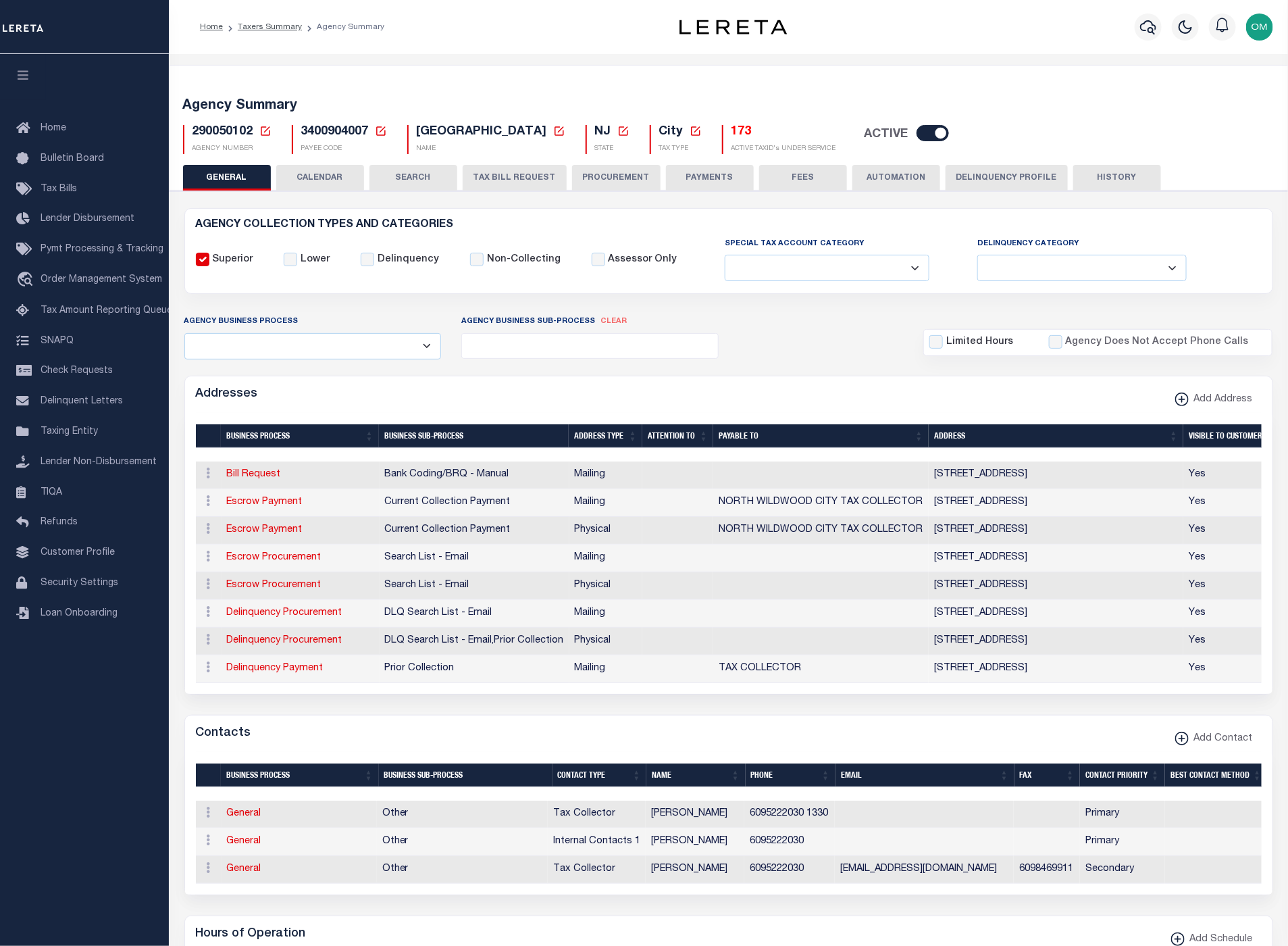
click at [528, 172] on button "TAX BILL REQUEST" at bounding box center [514, 177] width 104 height 26
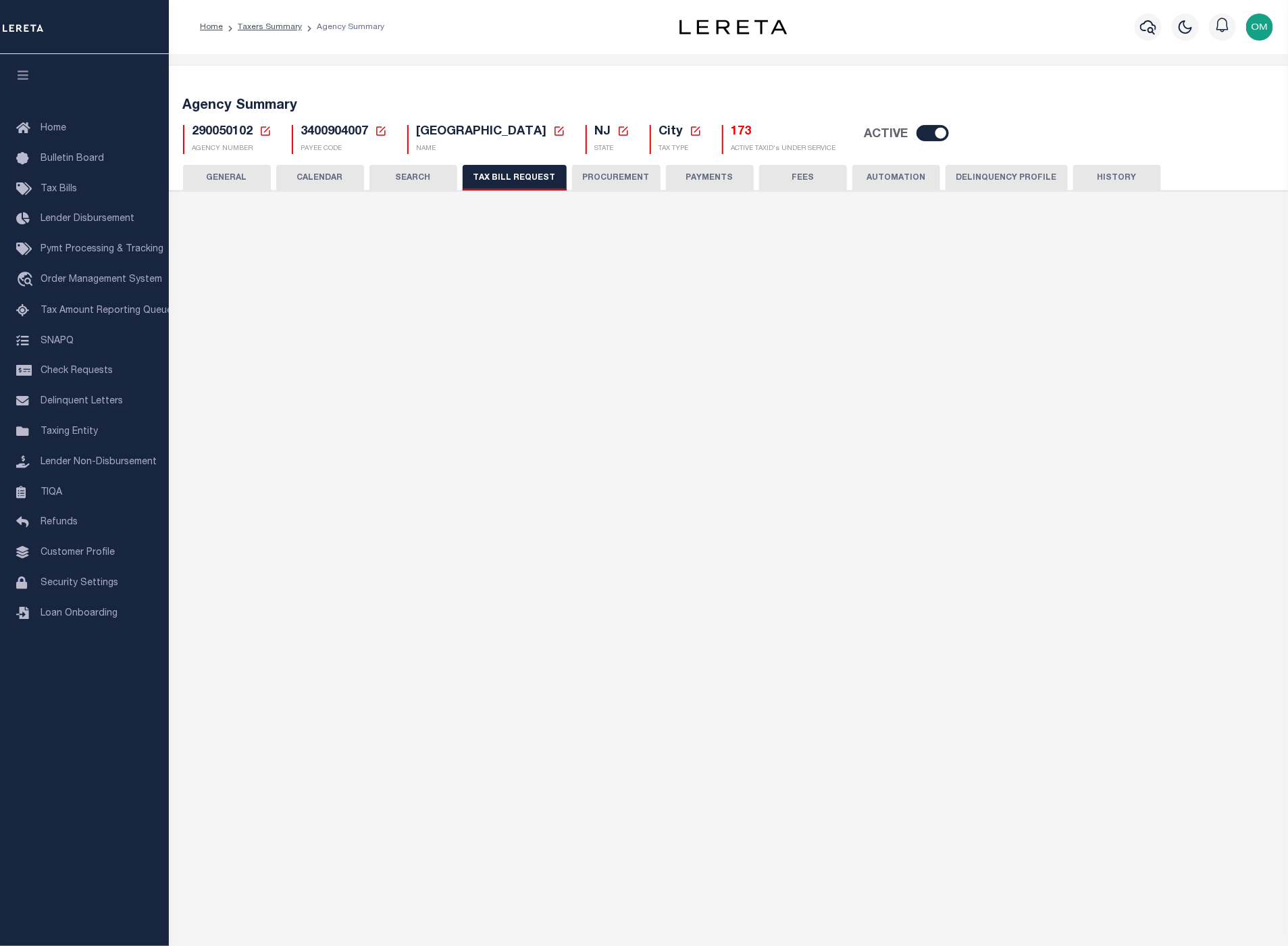
select select "27"
checkbox input "false"
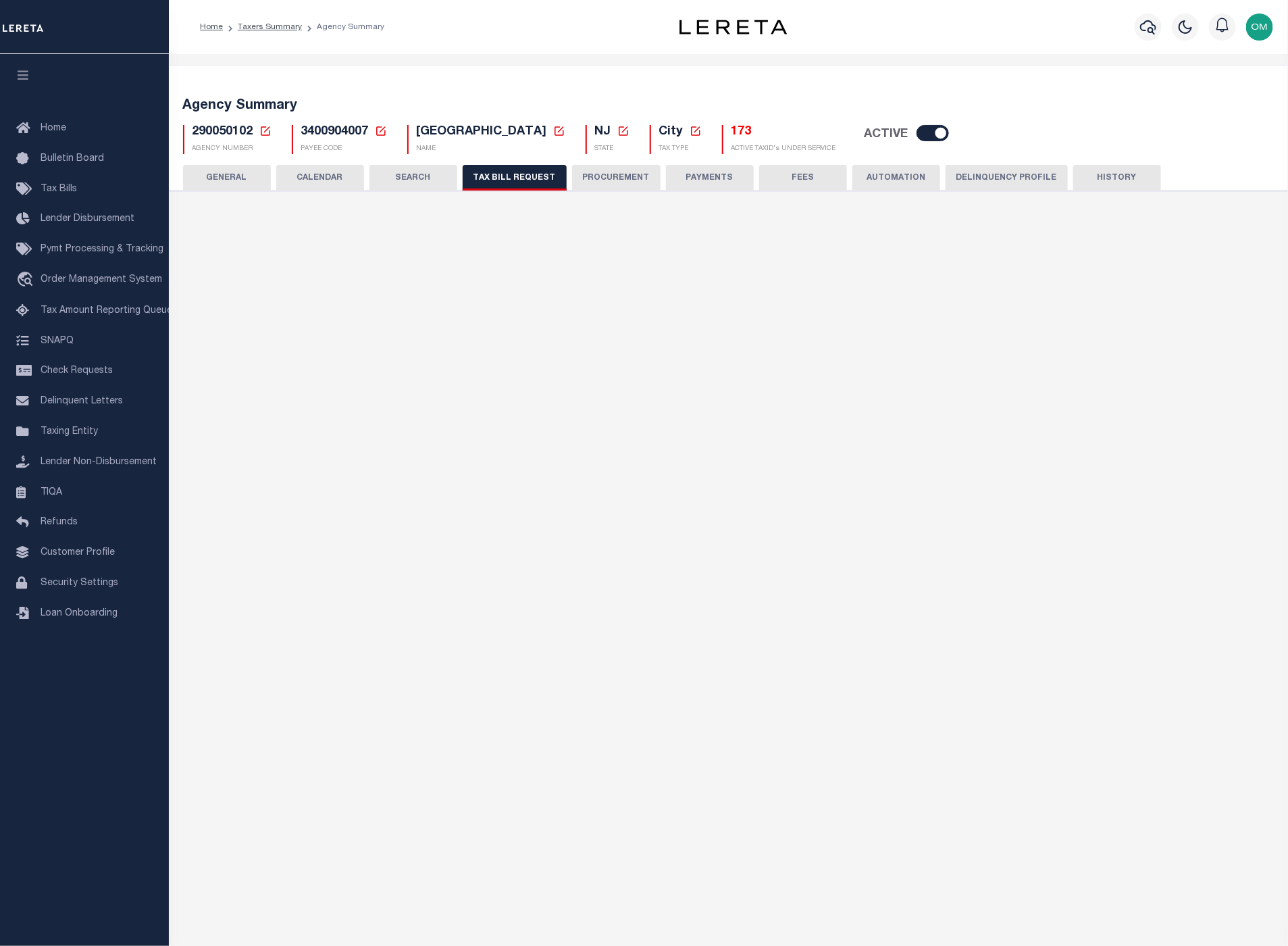
select select "22"
select select "true"
select select "13"
type input "00597"
select select
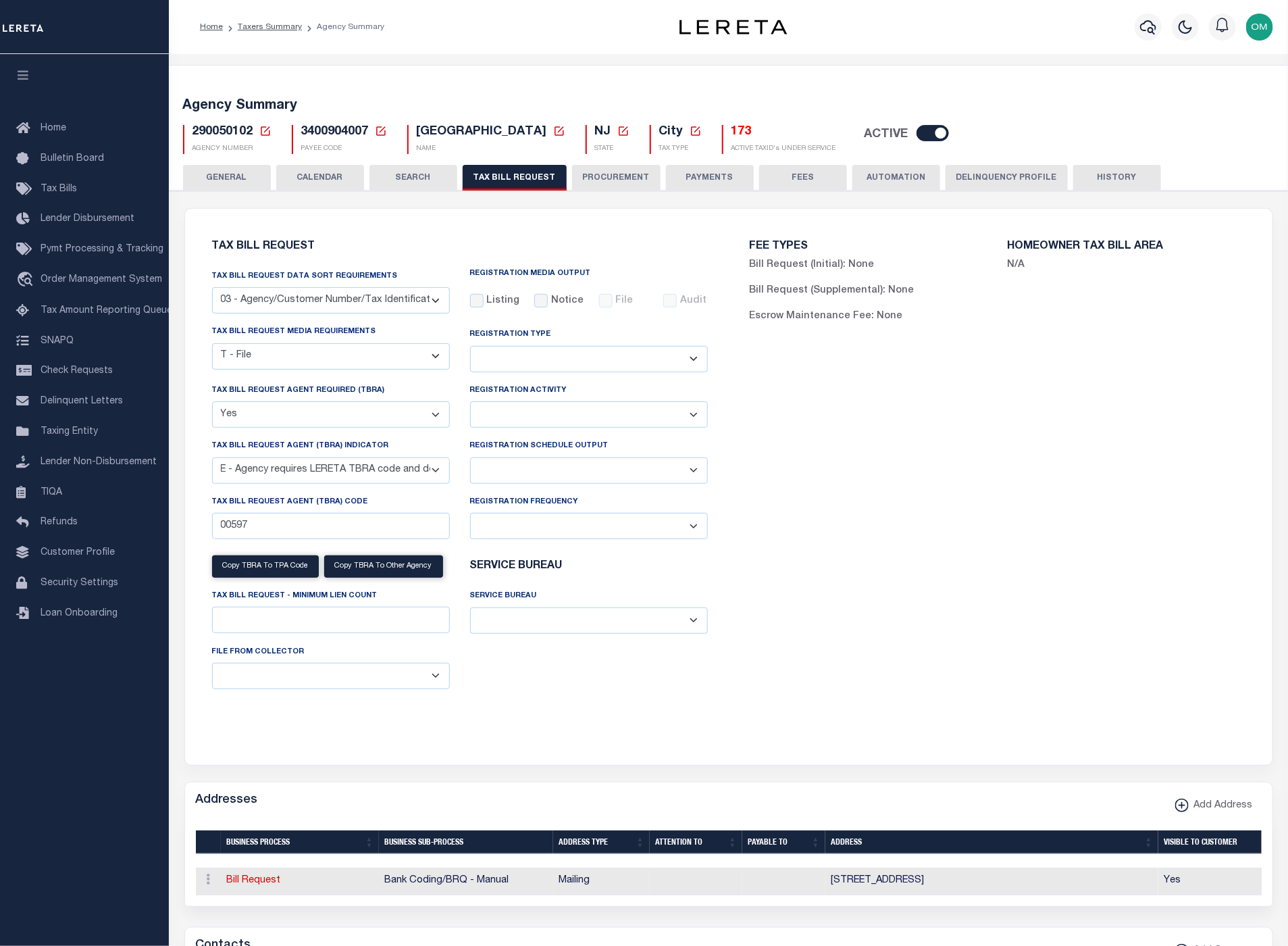
click at [430, 471] on select "A - Agency requires both customer TBRA code and LERETA TBRA code. B - Agency re…" at bounding box center [331, 471] width 238 height 27
click at [996, 514] on div "FEE TYPES Bill Request (Initial): None Bill Request (Supplemental): None Escrow…" at bounding box center [997, 479] width 538 height 507
click at [232, 133] on span "290050102" at bounding box center [223, 131] width 61 height 12
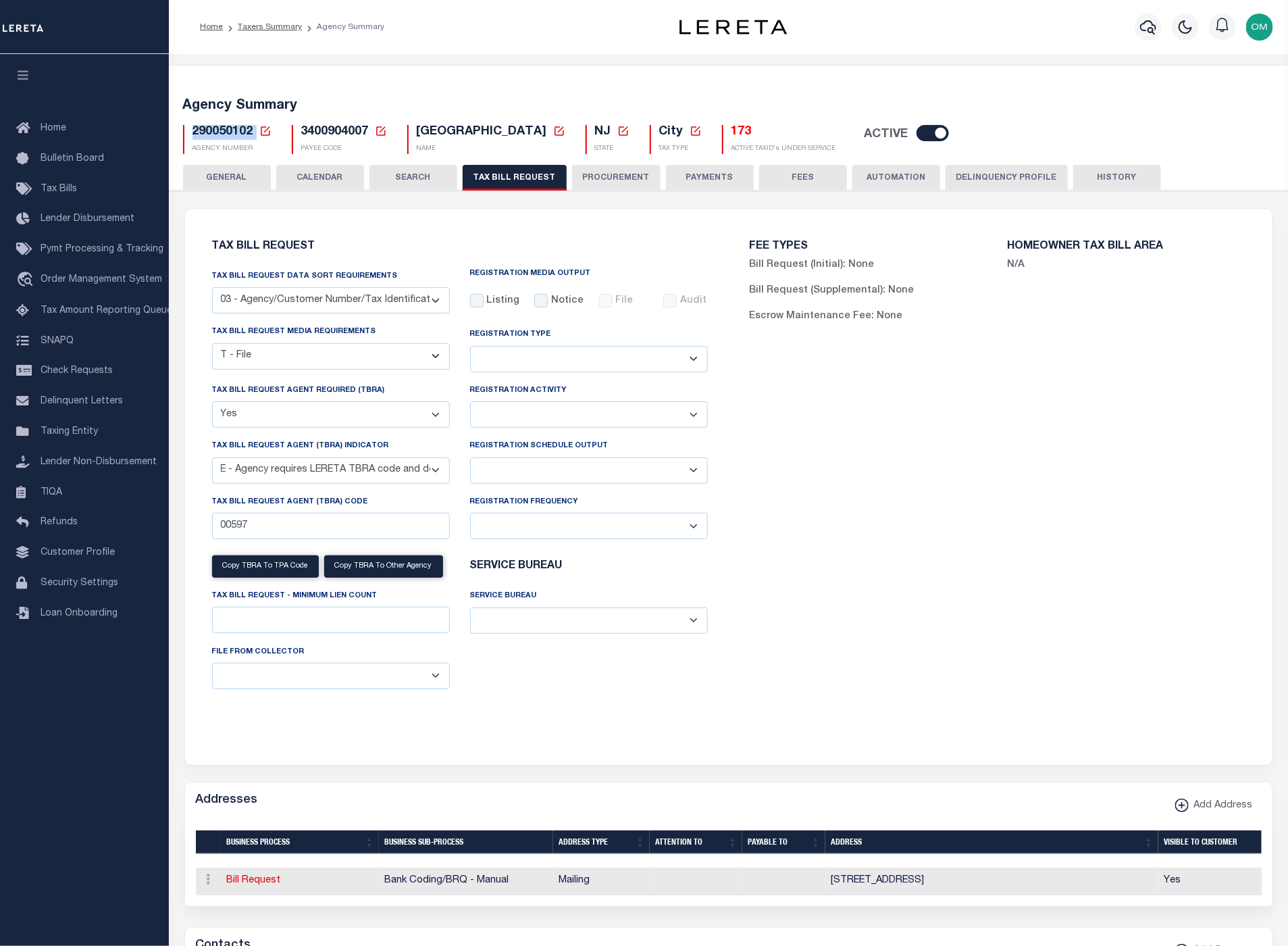
click at [232, 133] on span "290050102" at bounding box center [223, 131] width 61 height 12
copy h5 "290050102"
